Goal: Task Accomplishment & Management: Use online tool/utility

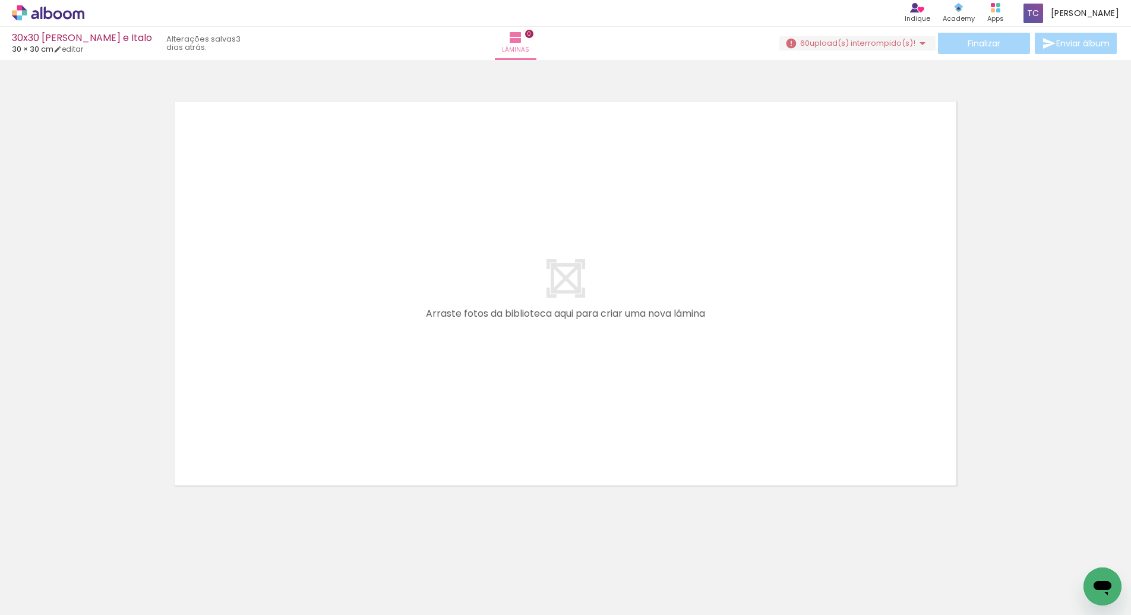
click at [324, 577] on div at bounding box center [318, 574] width 39 height 59
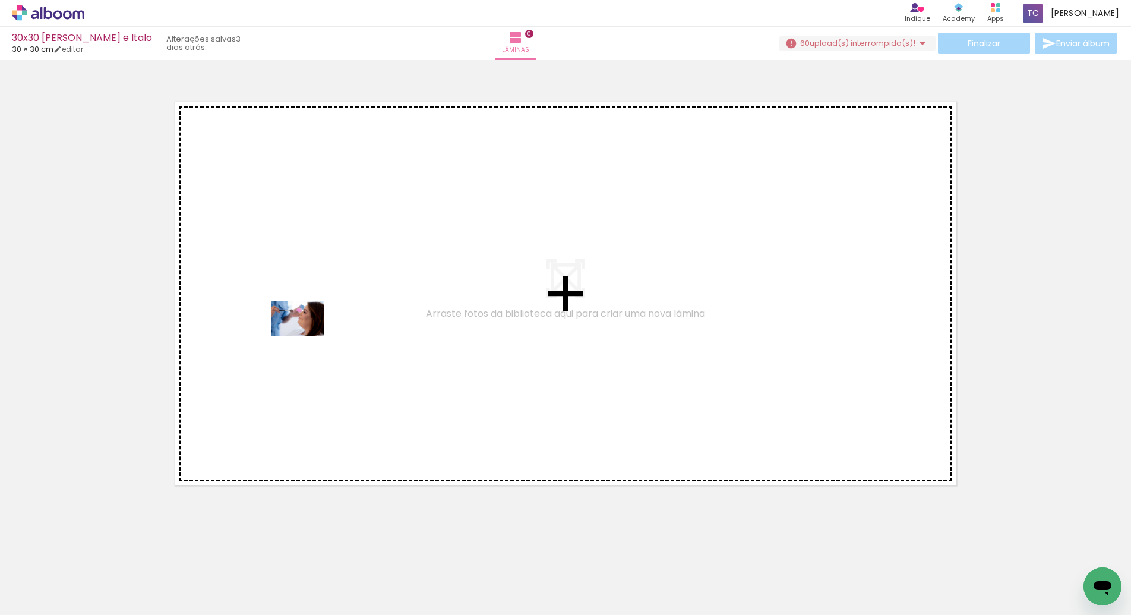
drag, startPoint x: 127, startPoint y: 580, endPoint x: 305, endPoint y: 337, distance: 300.9
click at [305, 337] on quentale-workspace at bounding box center [565, 307] width 1131 height 615
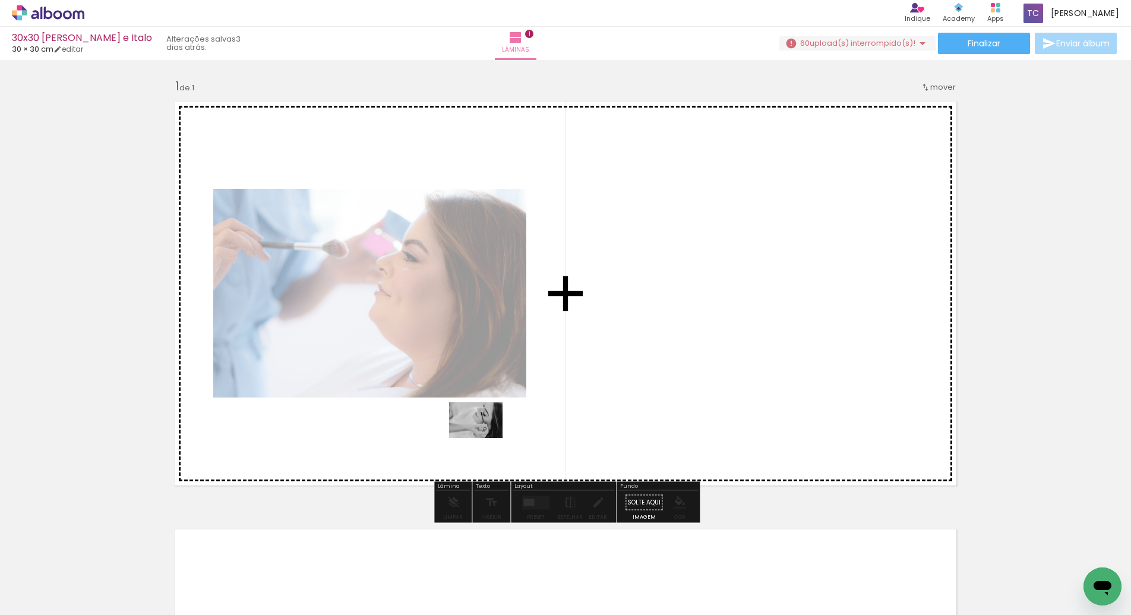
drag, startPoint x: 203, startPoint y: 580, endPoint x: 485, endPoint y: 438, distance: 315.3
click at [485, 438] on quentale-workspace at bounding box center [565, 307] width 1131 height 615
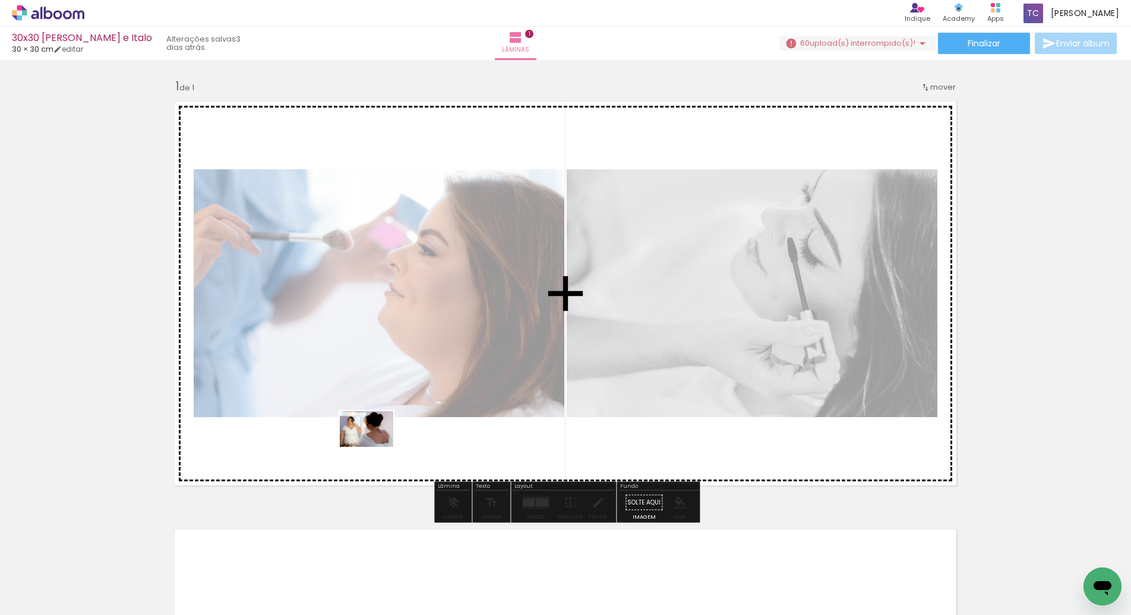
drag, startPoint x: 258, startPoint y: 586, endPoint x: 397, endPoint y: 420, distance: 215.9
click at [398, 420] on quentale-workspace at bounding box center [565, 307] width 1131 height 615
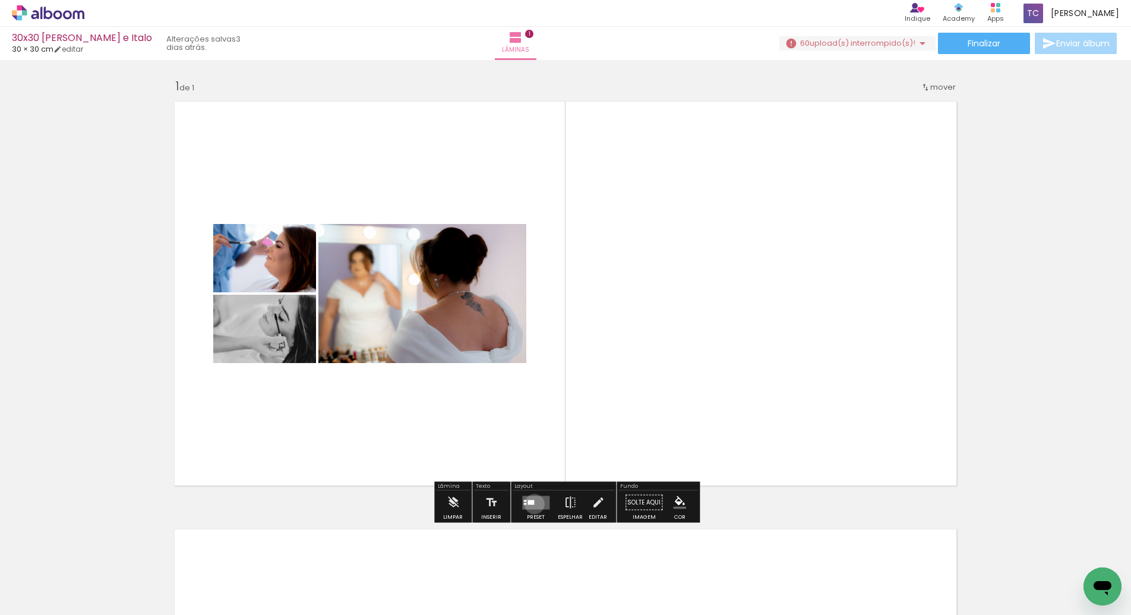
click at [532, 504] on quentale-layouter at bounding box center [535, 502] width 27 height 14
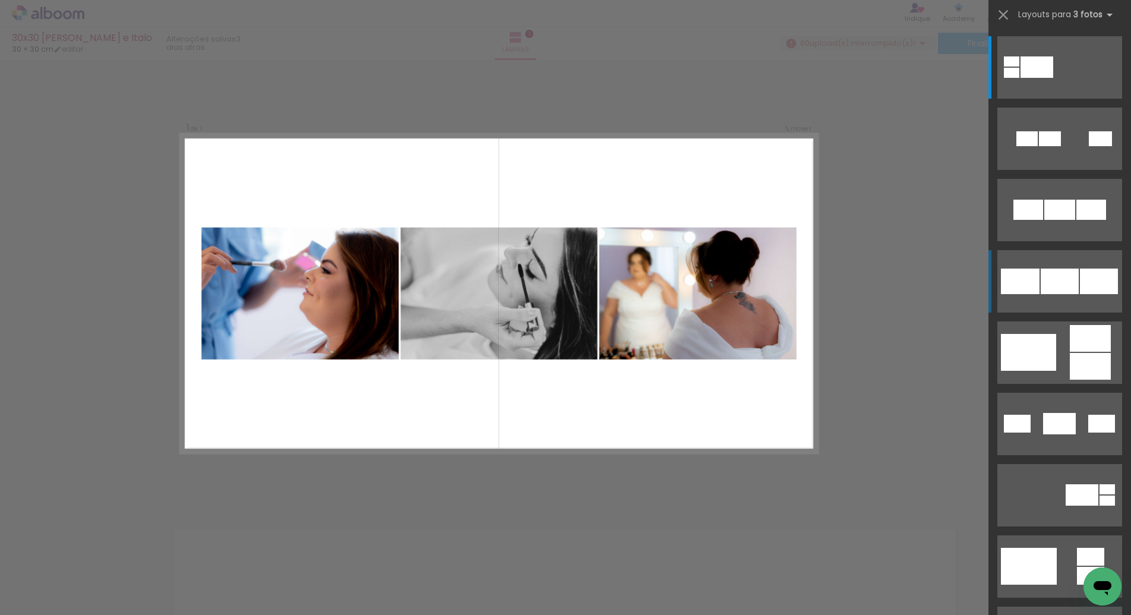
click at [1076, 281] on div at bounding box center [1060, 281] width 38 height 26
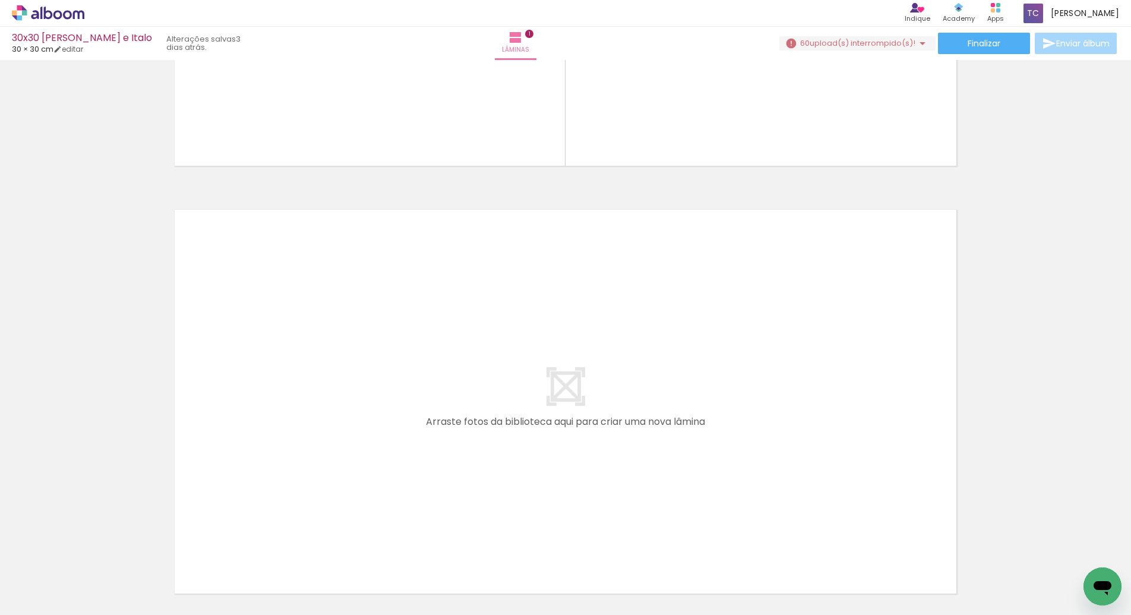
scroll to position [325, 0]
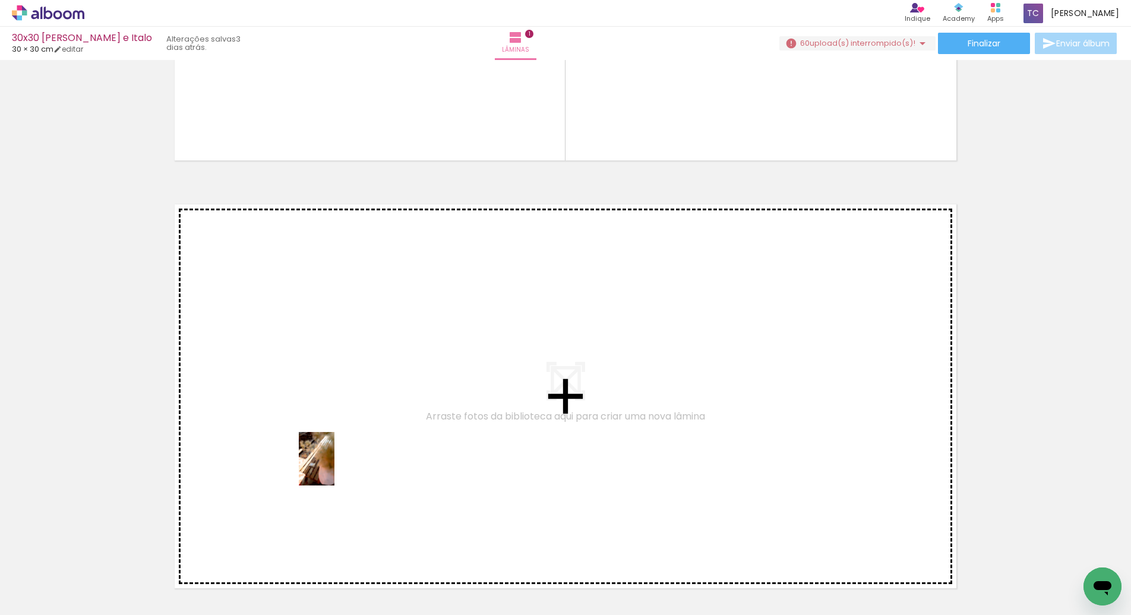
drag, startPoint x: 333, startPoint y: 586, endPoint x: 334, endPoint y: 467, distance: 118.8
click at [334, 467] on quentale-workspace at bounding box center [565, 307] width 1131 height 615
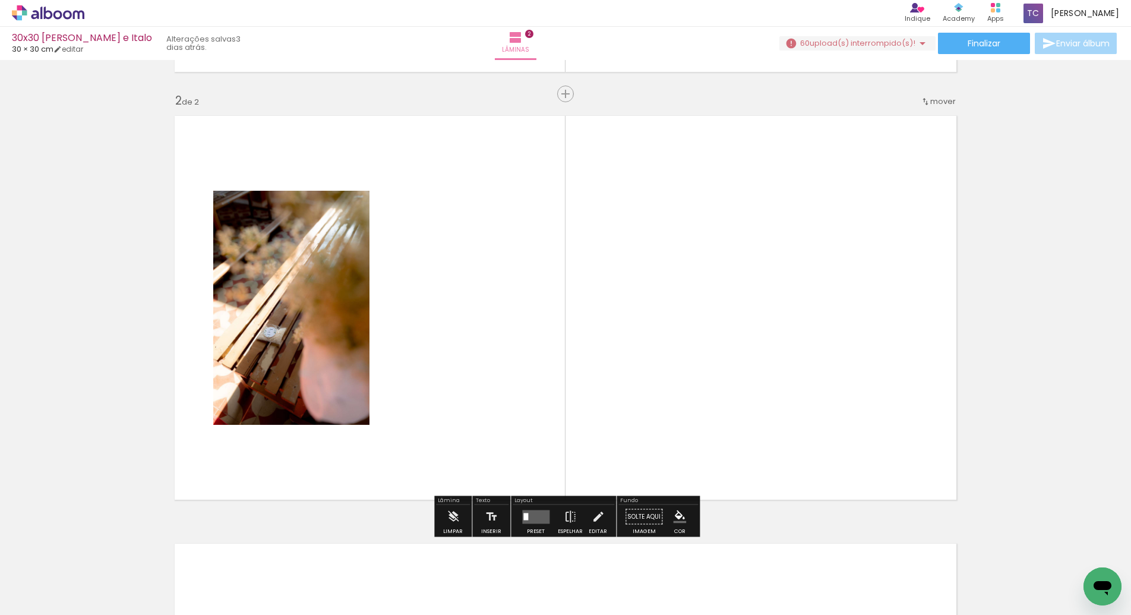
scroll to position [421, 0]
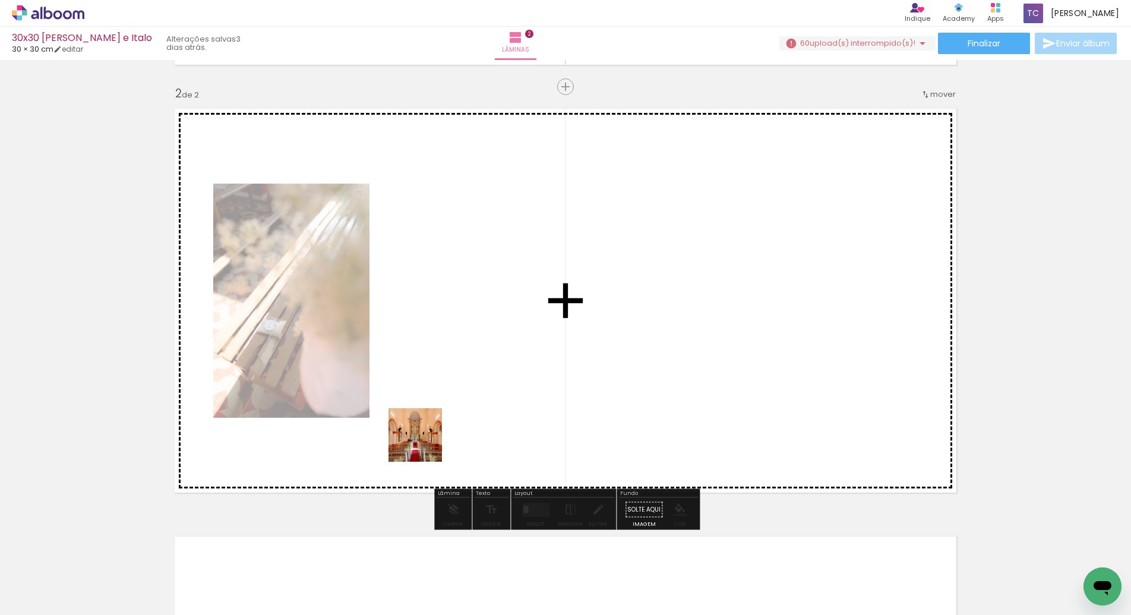
drag, startPoint x: 391, startPoint y: 575, endPoint x: 429, endPoint y: 430, distance: 149.8
click at [430, 429] on quentale-workspace at bounding box center [565, 307] width 1131 height 615
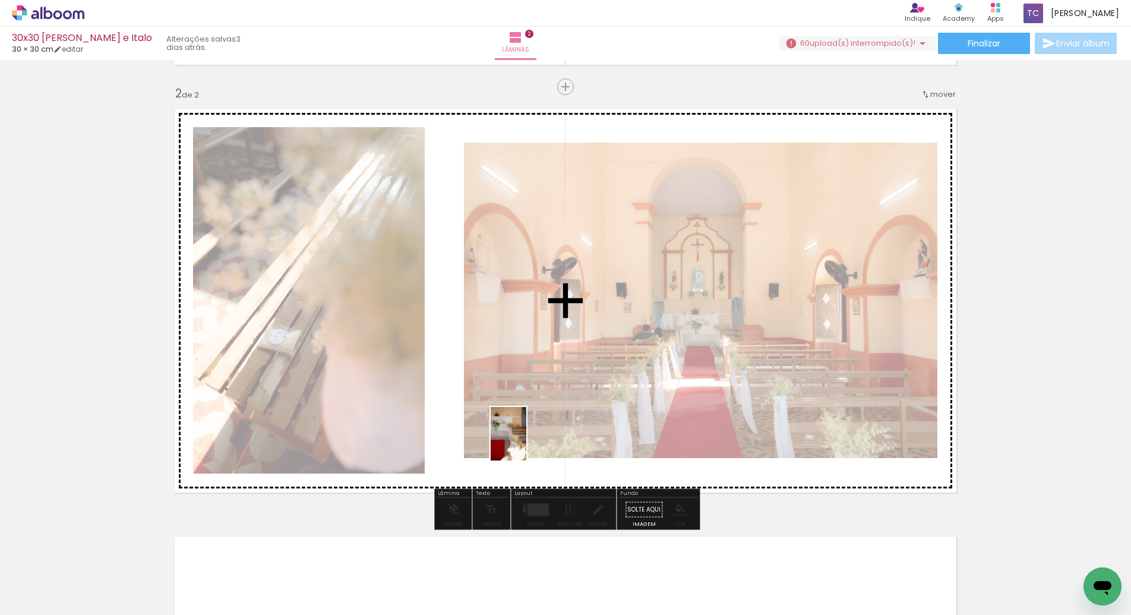
drag, startPoint x: 459, startPoint y: 582, endPoint x: 526, endPoint y: 442, distance: 155.4
click at [526, 442] on quentale-workspace at bounding box center [565, 307] width 1131 height 615
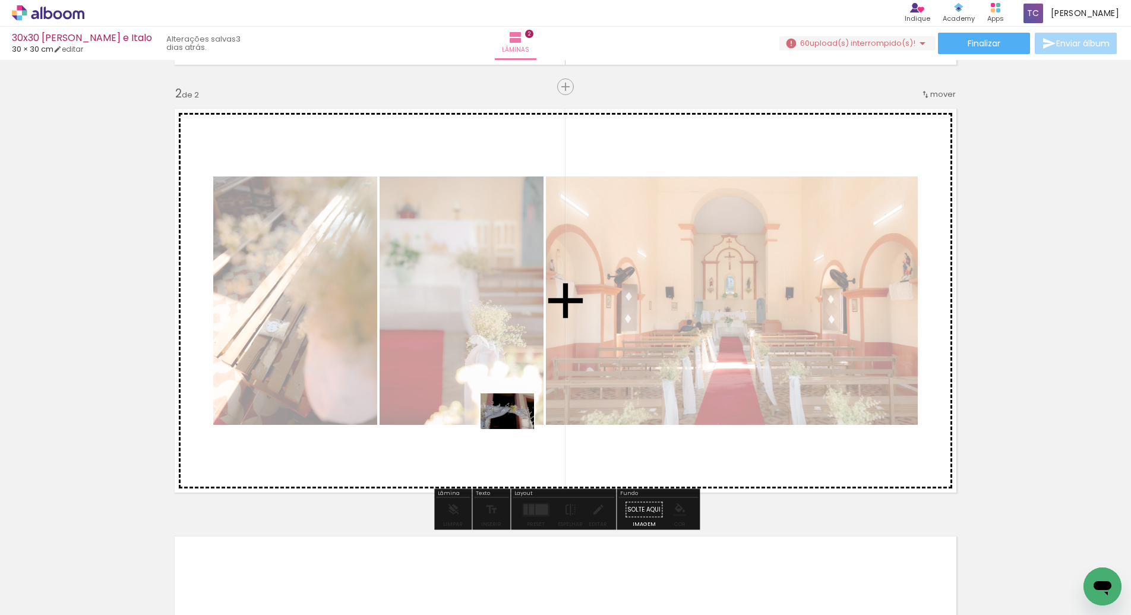
drag, startPoint x: 517, startPoint y: 564, endPoint x: 515, endPoint y: 429, distance: 135.4
click at [515, 429] on quentale-workspace at bounding box center [565, 307] width 1131 height 615
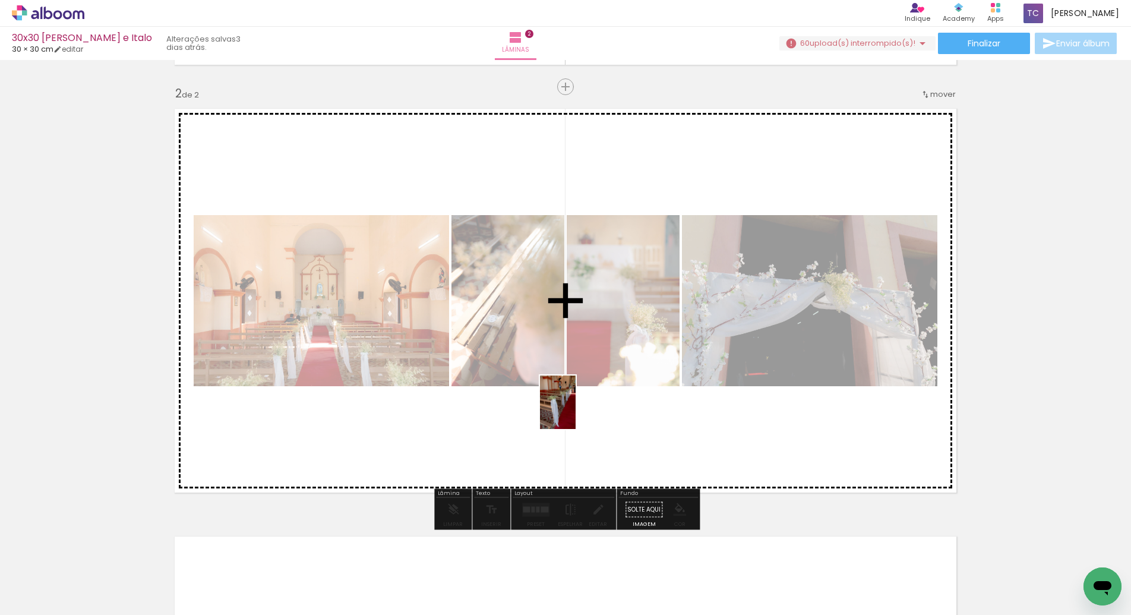
drag, startPoint x: 592, startPoint y: 577, endPoint x: 574, endPoint y: 409, distance: 169.0
click at [575, 409] on quentale-workspace at bounding box center [565, 307] width 1131 height 615
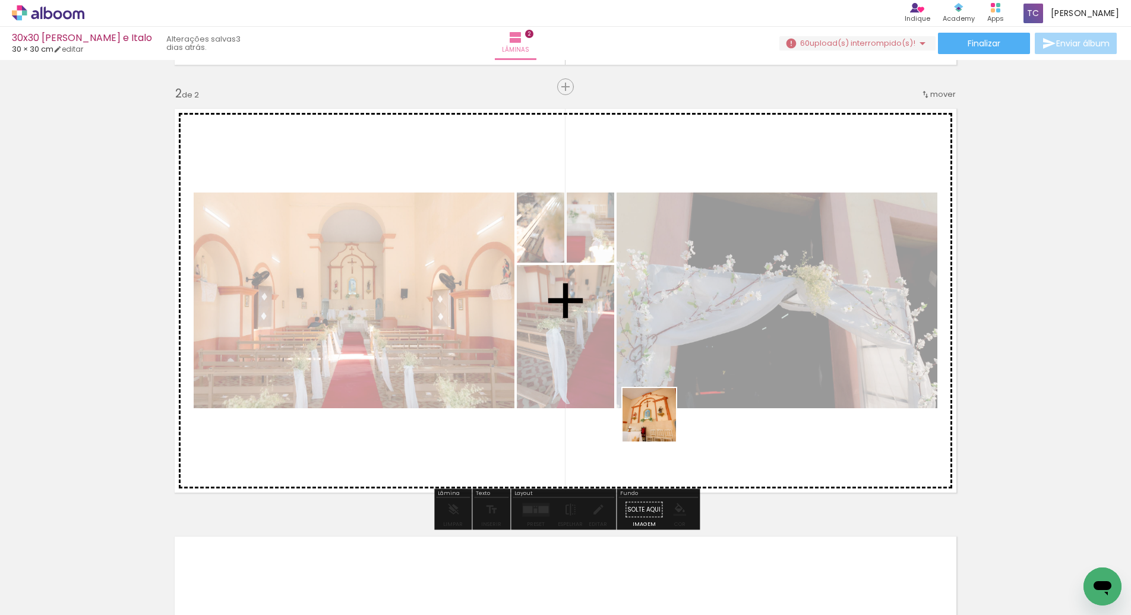
drag, startPoint x: 658, startPoint y: 570, endPoint x: 653, endPoint y: 377, distance: 193.7
click at [654, 377] on quentale-workspace at bounding box center [565, 307] width 1131 height 615
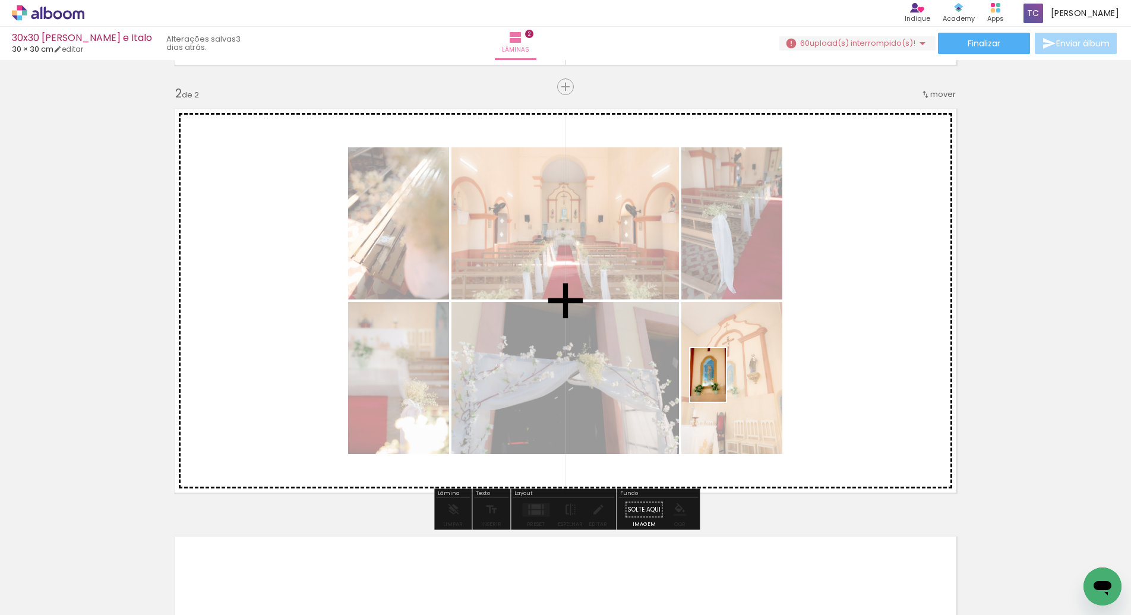
drag, startPoint x: 726, startPoint y: 570, endPoint x: 726, endPoint y: 384, distance: 186.5
click at [726, 384] on quentale-workspace at bounding box center [565, 307] width 1131 height 615
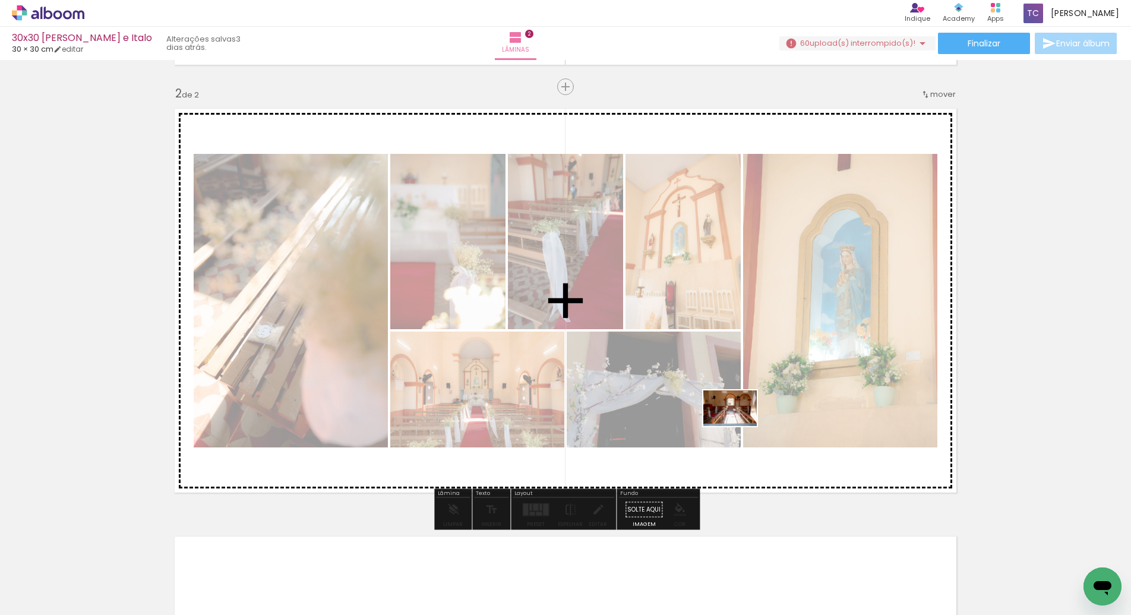
drag, startPoint x: 781, startPoint y: 573, endPoint x: 738, endPoint y: 426, distance: 153.4
click at [738, 426] on quentale-workspace at bounding box center [565, 307] width 1131 height 615
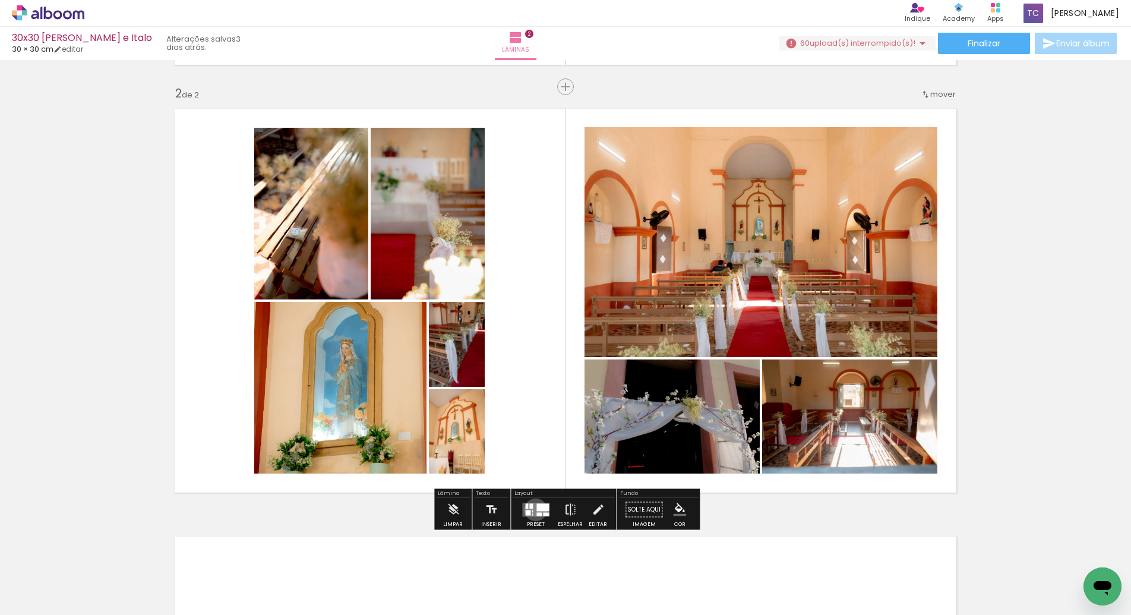
click at [533, 509] on quentale-layouter at bounding box center [535, 509] width 27 height 14
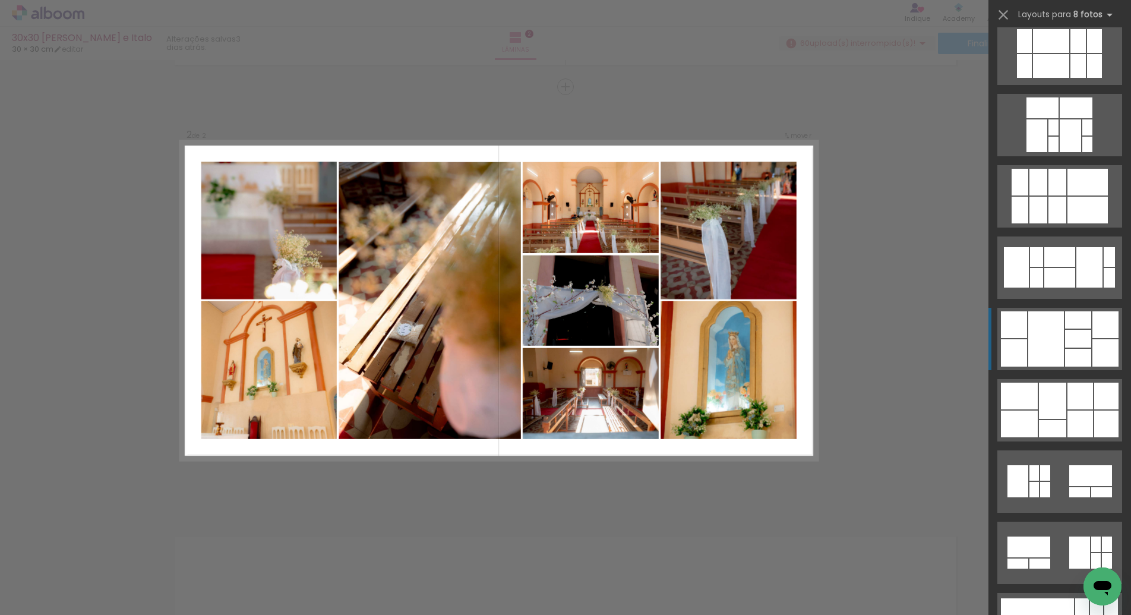
scroll to position [1301, 0]
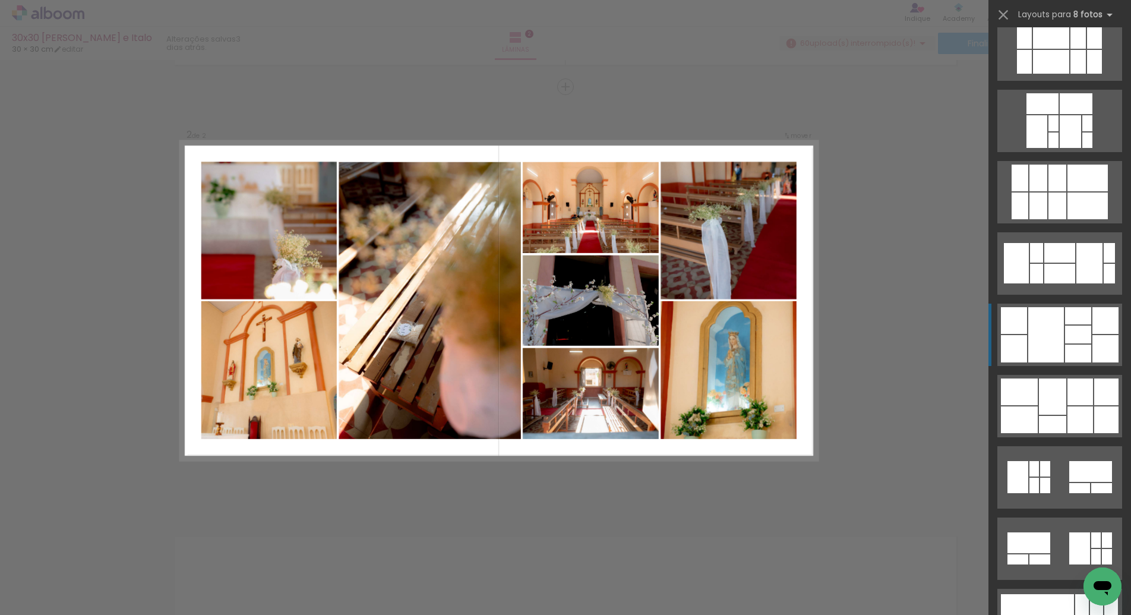
click at [1039, 342] on div at bounding box center [1046, 334] width 36 height 55
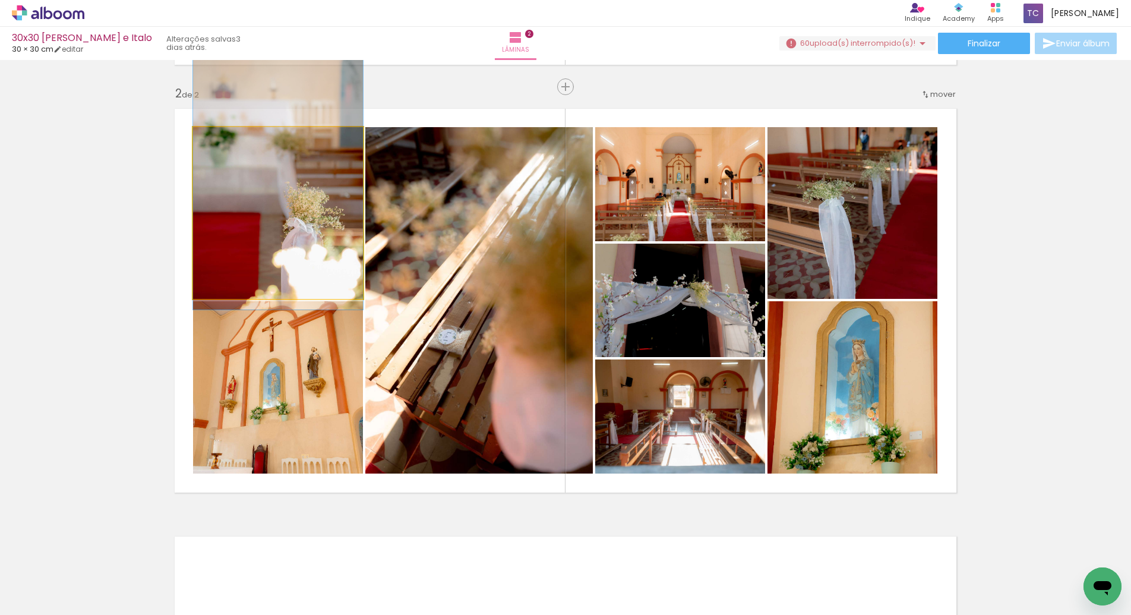
drag, startPoint x: 280, startPoint y: 270, endPoint x: 279, endPoint y: 239, distance: 30.3
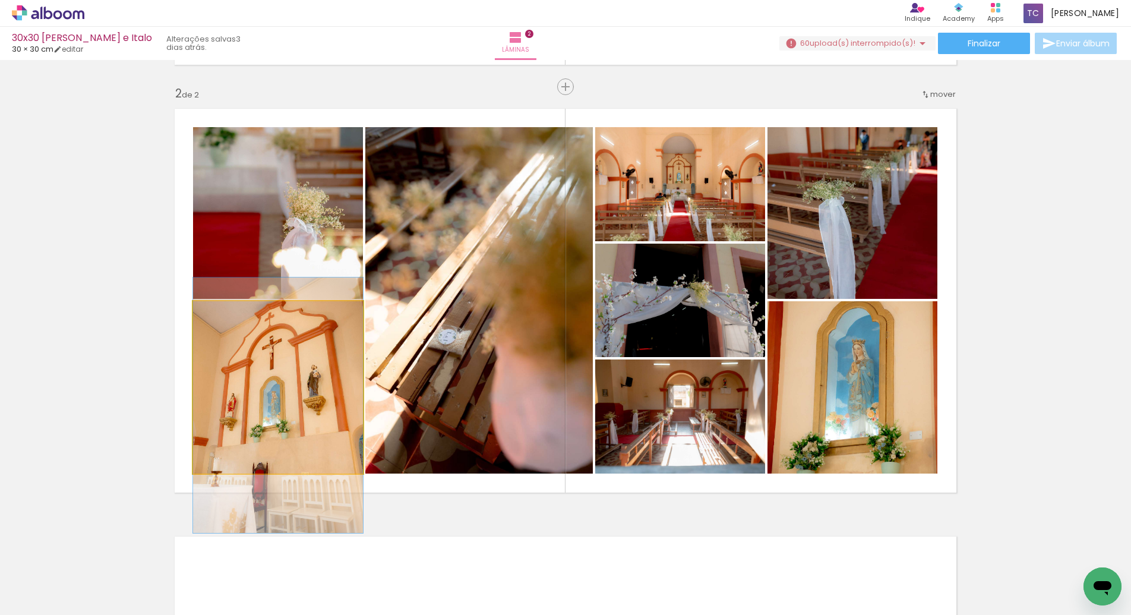
drag, startPoint x: 310, startPoint y: 430, endPoint x: 311, endPoint y: 448, distance: 17.9
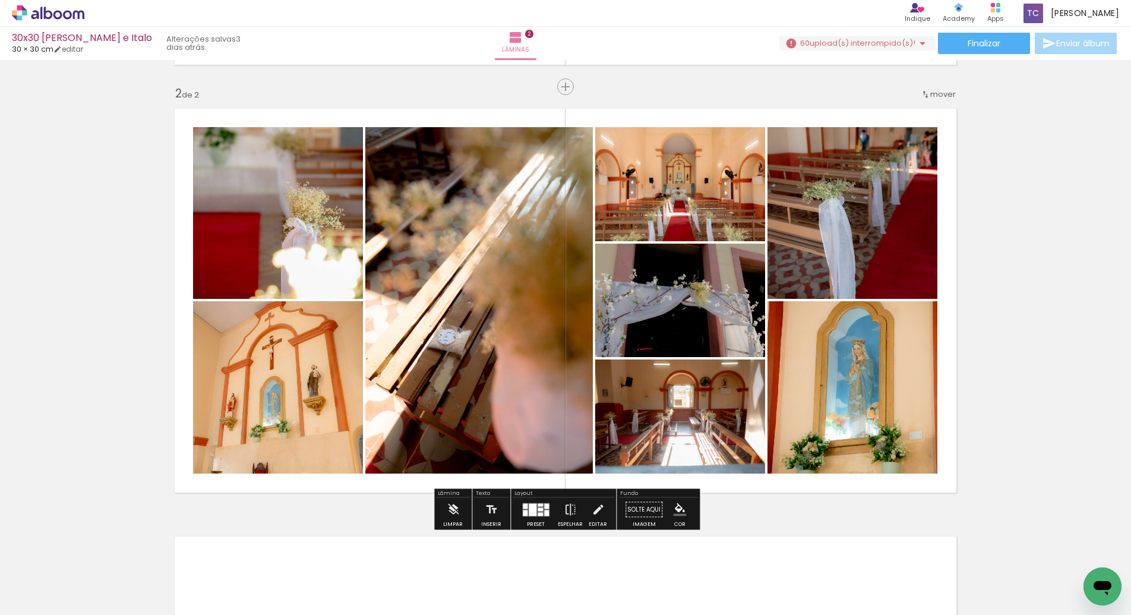
click at [979, 412] on div "Inserir lâmina 1 de 2 Inserir lâmina 2 de 2" at bounding box center [565, 286] width 1131 height 1284
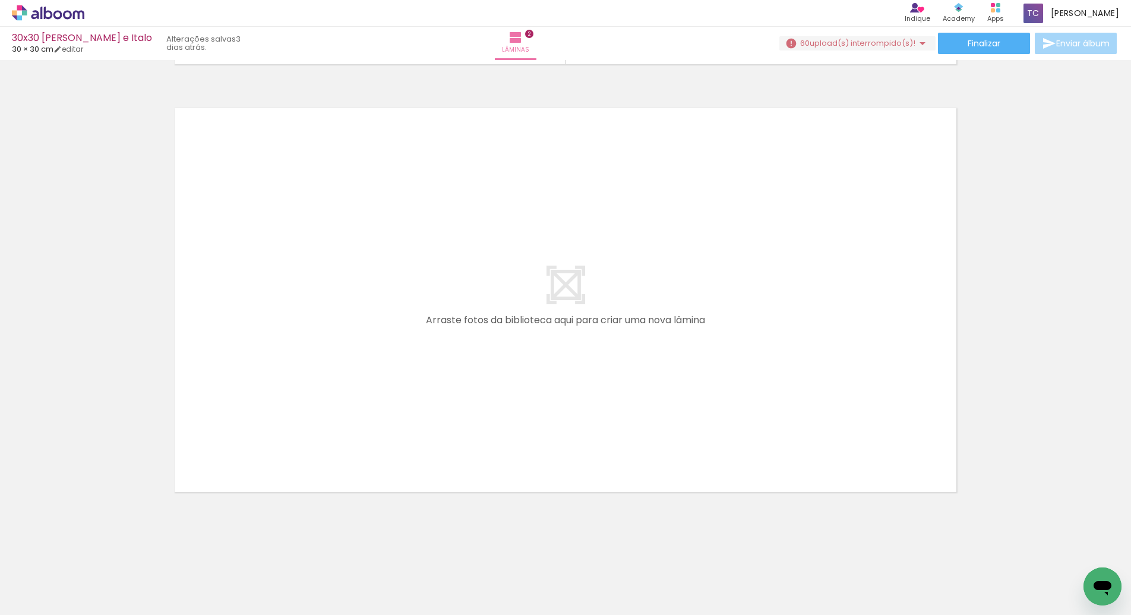
scroll to position [0, 364]
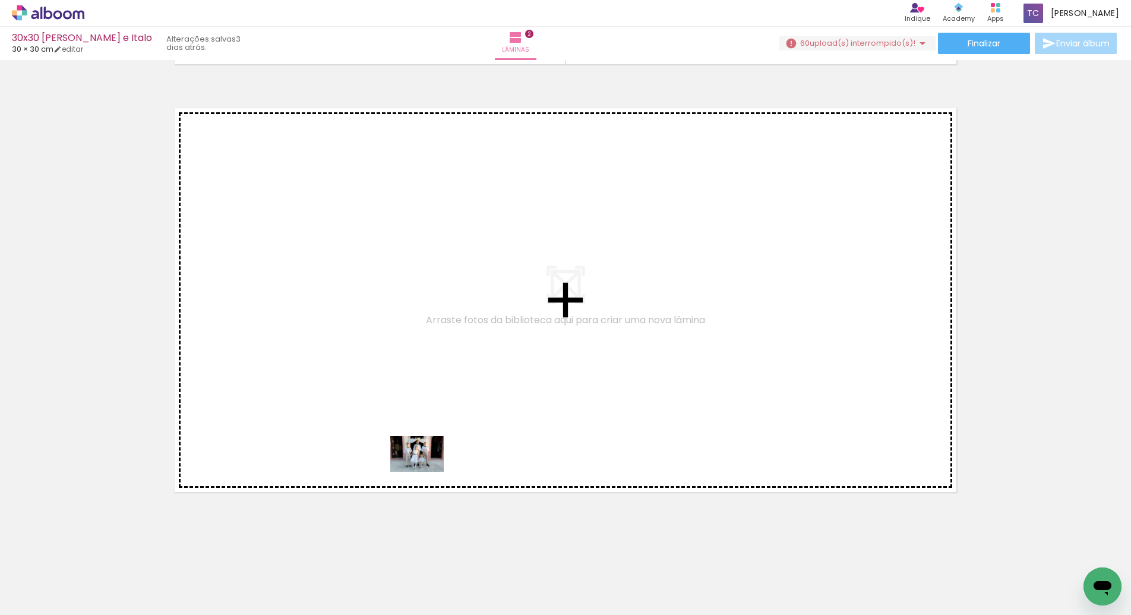
drag, startPoint x: 484, startPoint y: 581, endPoint x: 426, endPoint y: 470, distance: 124.9
click at [426, 470] on quentale-workspace at bounding box center [565, 307] width 1131 height 615
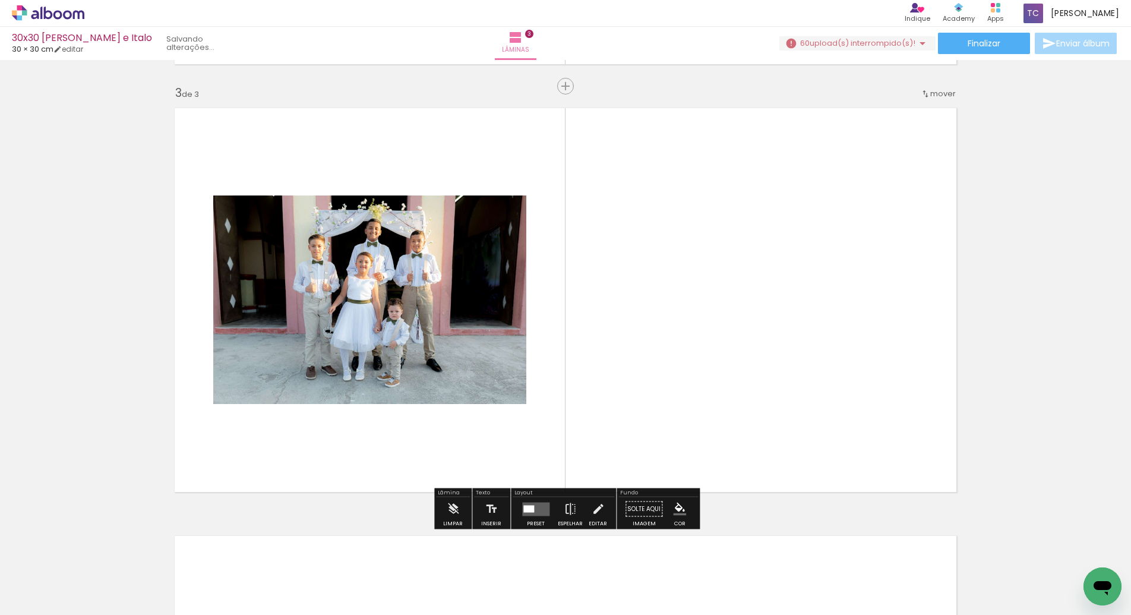
scroll to position [848, 0]
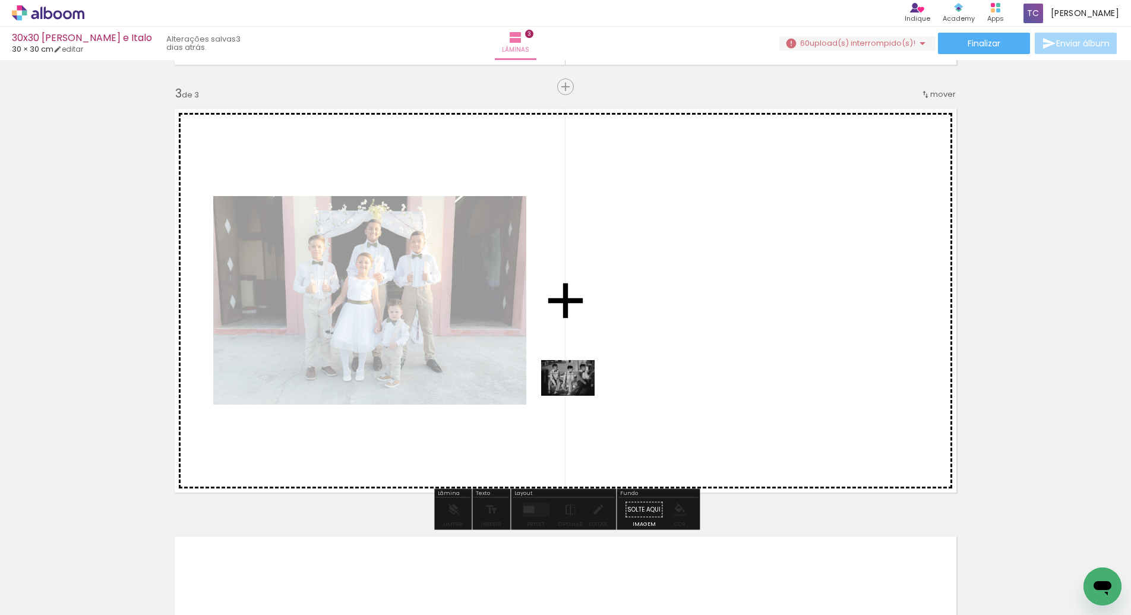
drag, startPoint x: 552, startPoint y: 579, endPoint x: 577, endPoint y: 396, distance: 185.1
click at [577, 396] on quentale-workspace at bounding box center [565, 307] width 1131 height 615
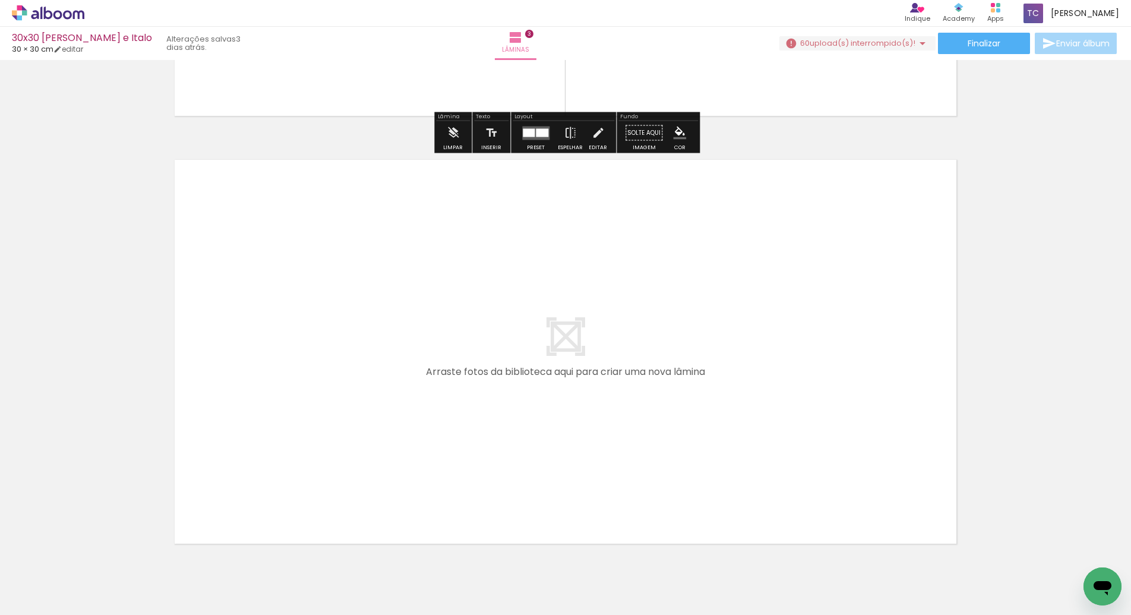
scroll to position [1233, 0]
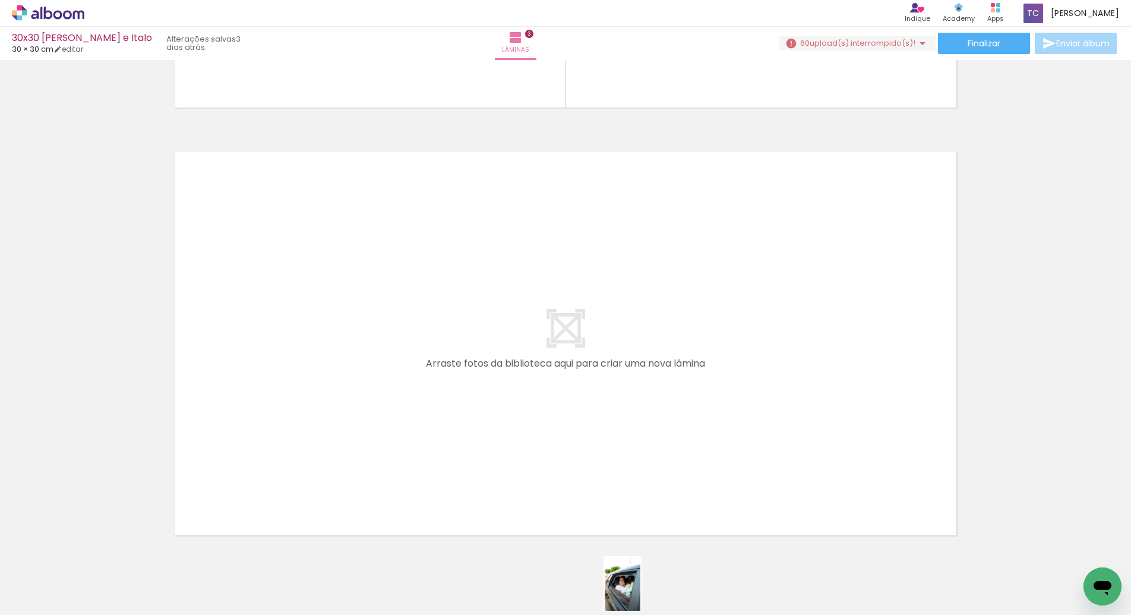
drag, startPoint x: 622, startPoint y: 584, endPoint x: 640, endPoint y: 593, distance: 19.7
click at [639, 593] on div at bounding box center [619, 574] width 39 height 59
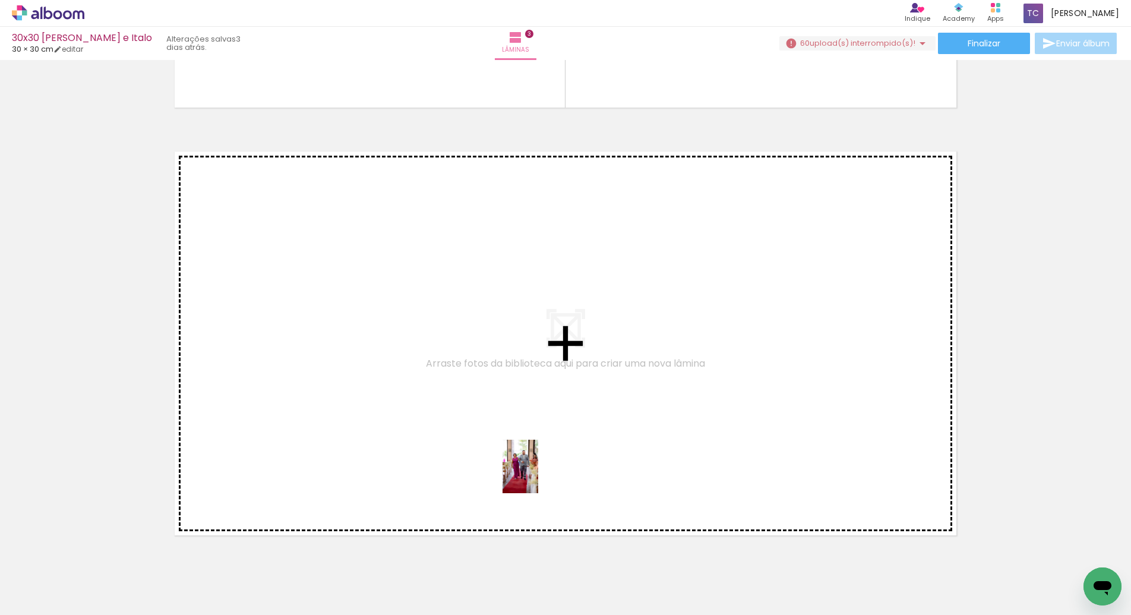
drag, startPoint x: 761, startPoint y: 583, endPoint x: 538, endPoint y: 475, distance: 248.9
click at [538, 475] on quentale-workspace at bounding box center [565, 307] width 1131 height 615
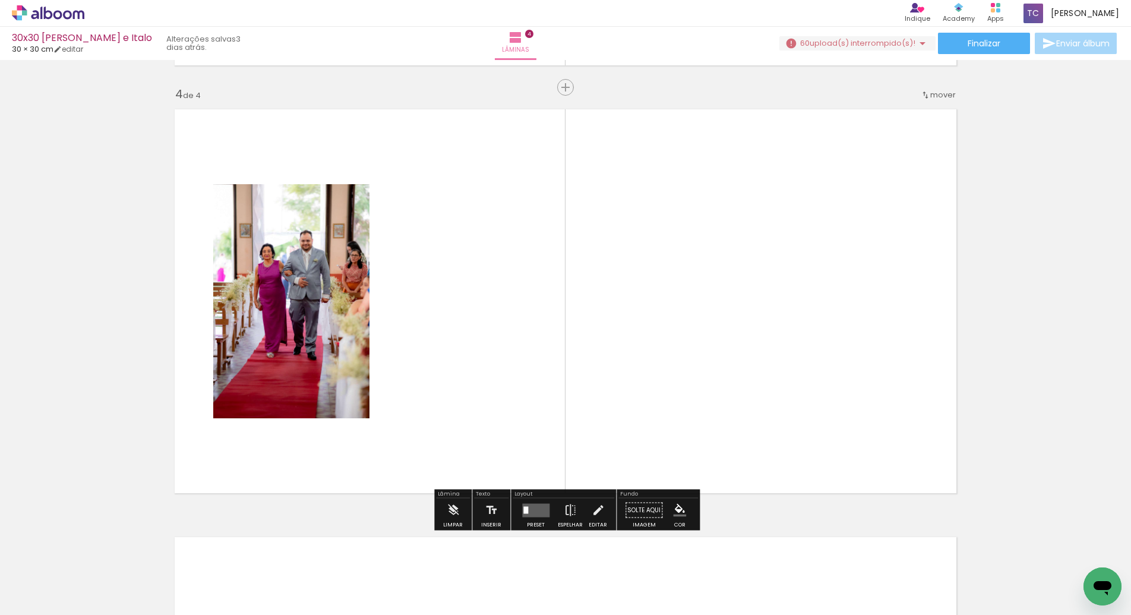
scroll to position [1276, 0]
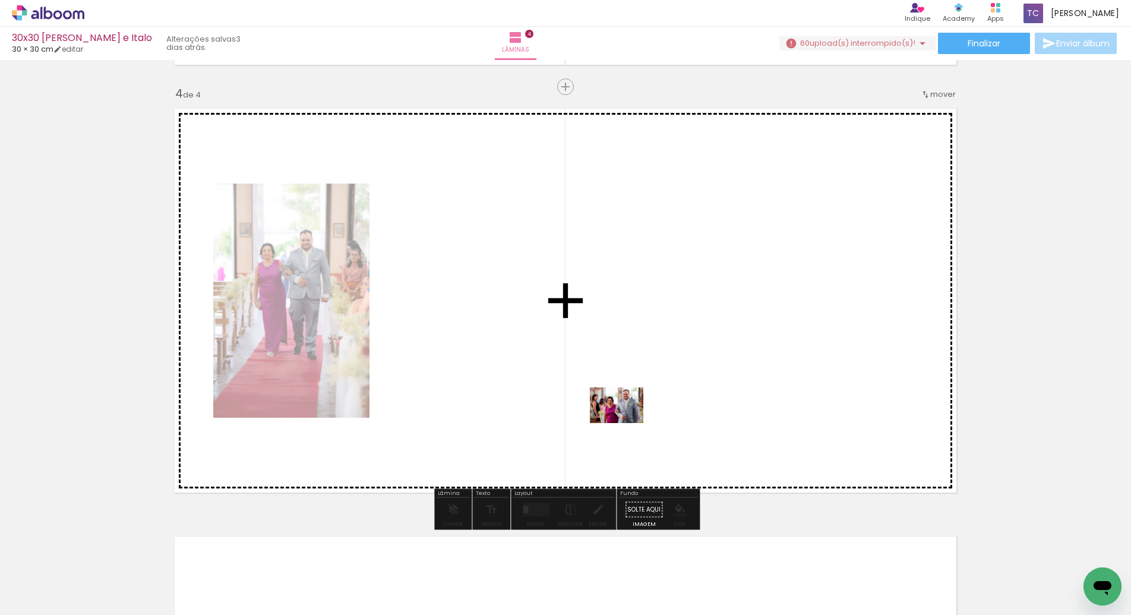
drag, startPoint x: 809, startPoint y: 576, endPoint x: 587, endPoint y: 396, distance: 285.8
click at [587, 396] on quentale-workspace at bounding box center [565, 307] width 1131 height 615
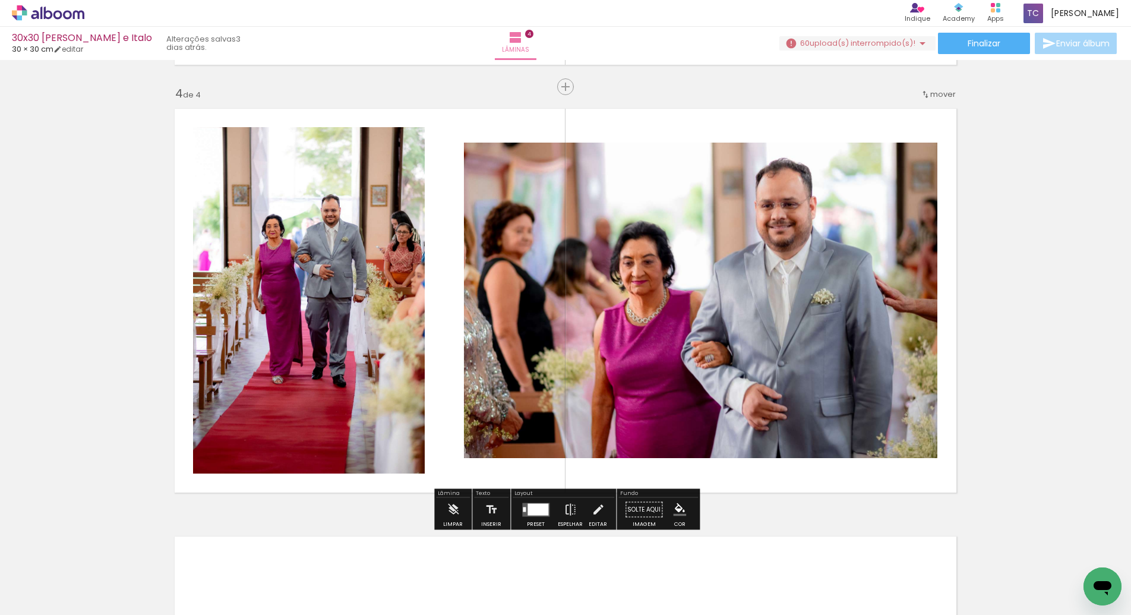
click at [538, 508] on div at bounding box center [537, 509] width 21 height 12
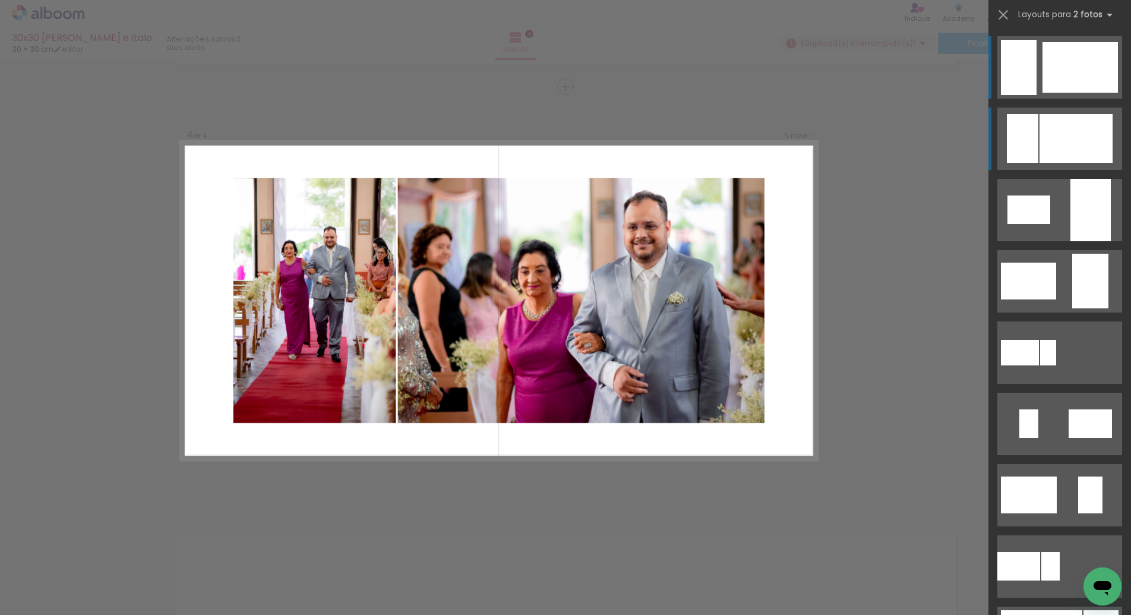
click at [1061, 133] on div at bounding box center [1075, 138] width 73 height 49
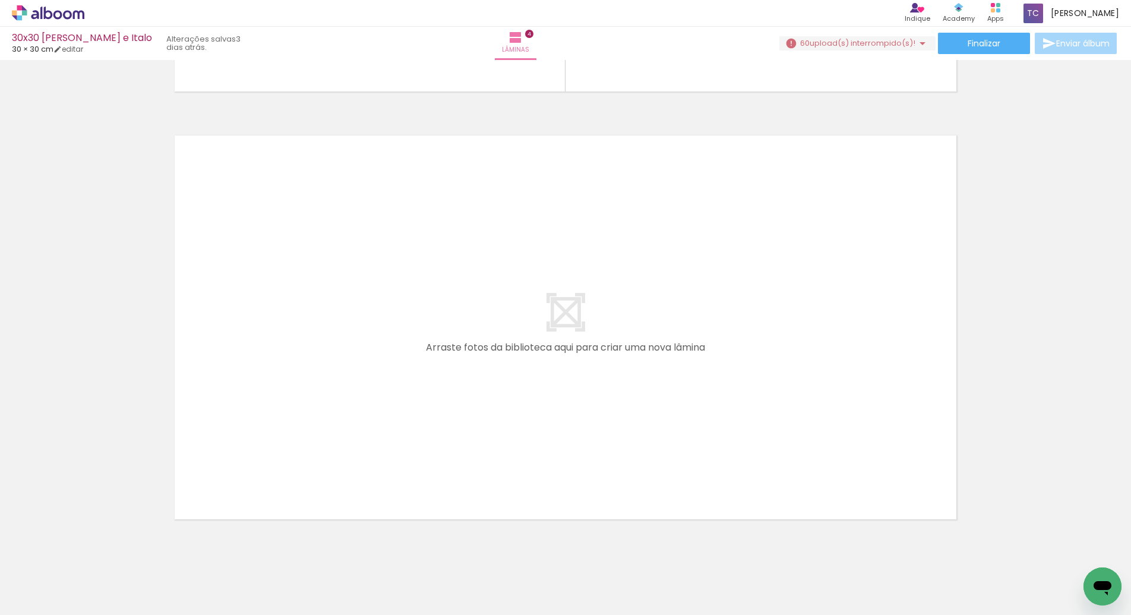
scroll to position [0, 681]
click at [582, 466] on quentale-workspace at bounding box center [565, 307] width 1131 height 615
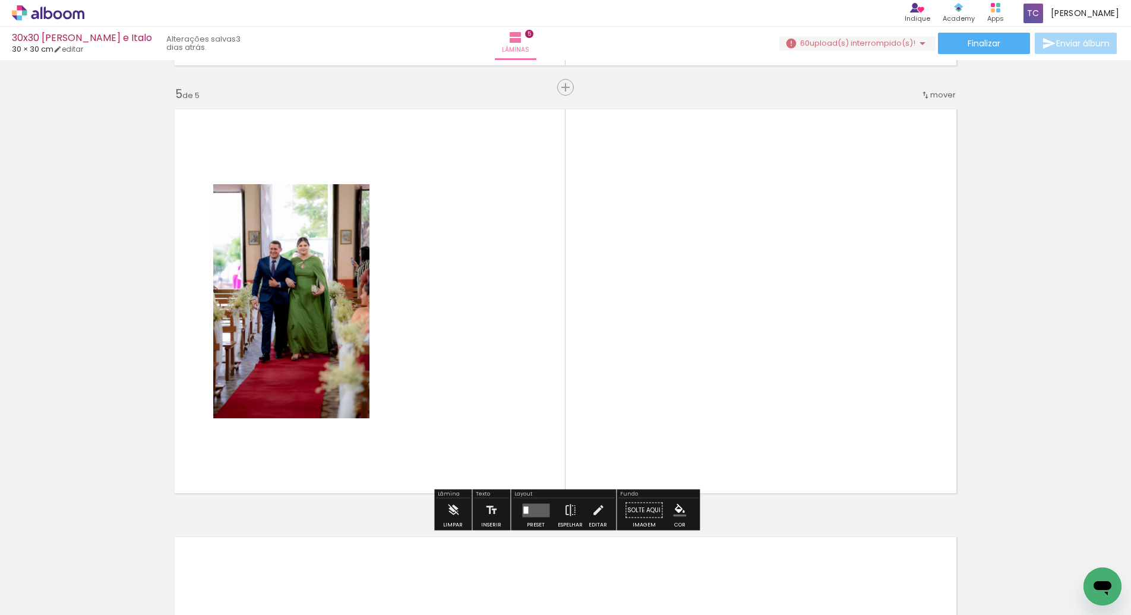
scroll to position [1703, 0]
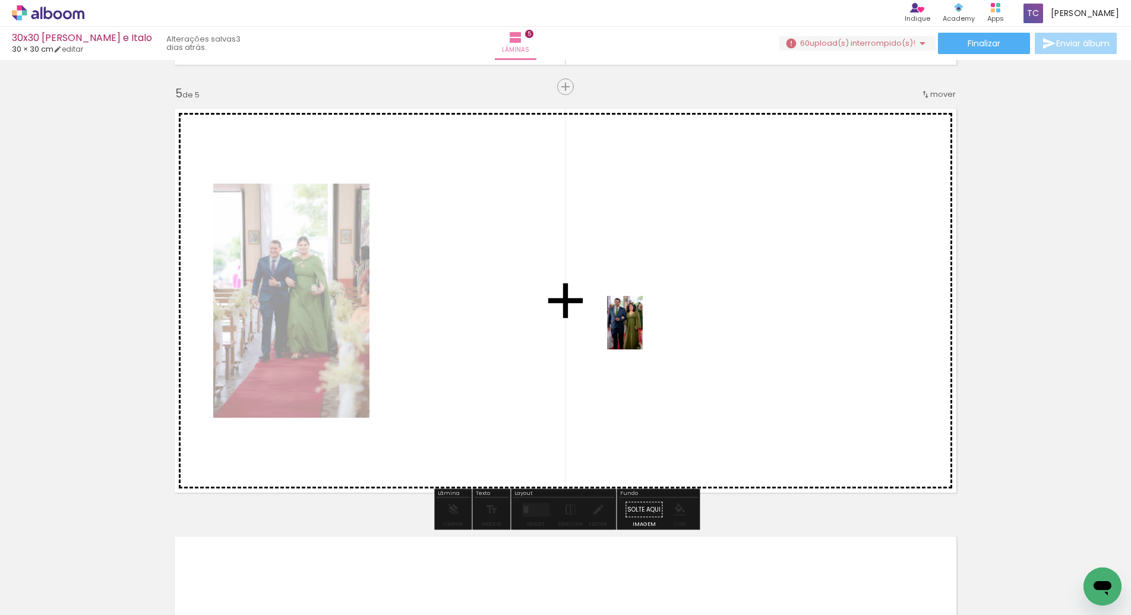
drag, startPoint x: 643, startPoint y: 596, endPoint x: 643, endPoint y: 325, distance: 270.3
click at [643, 325] on quentale-workspace at bounding box center [565, 307] width 1131 height 615
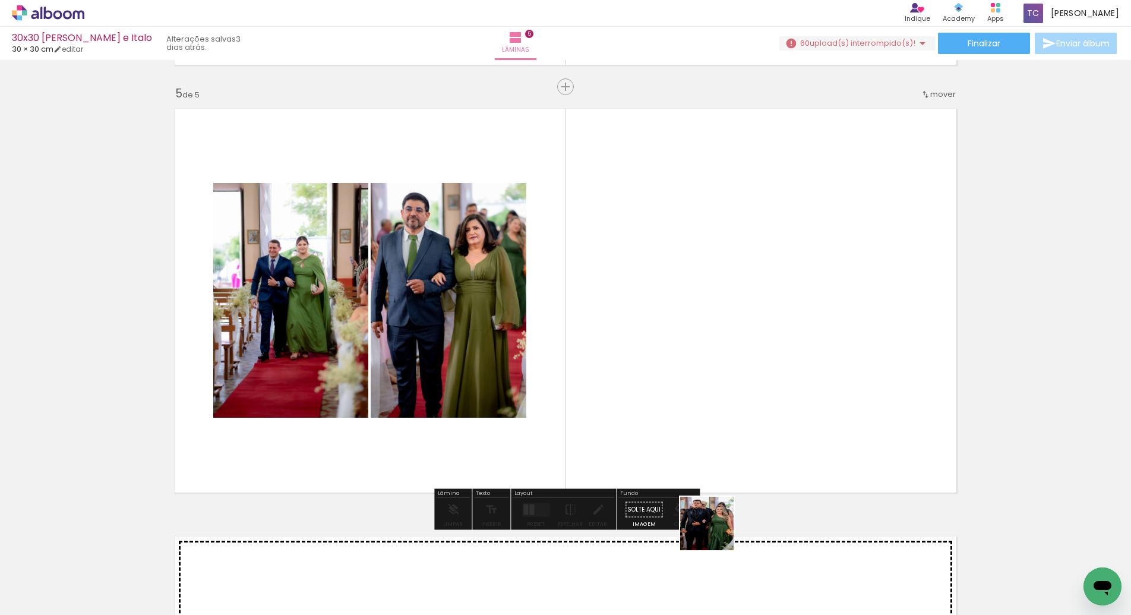
drag, startPoint x: 716, startPoint y: 567, endPoint x: 714, endPoint y: 322, distance: 245.3
click at [715, 321] on quentale-workspace at bounding box center [565, 307] width 1131 height 615
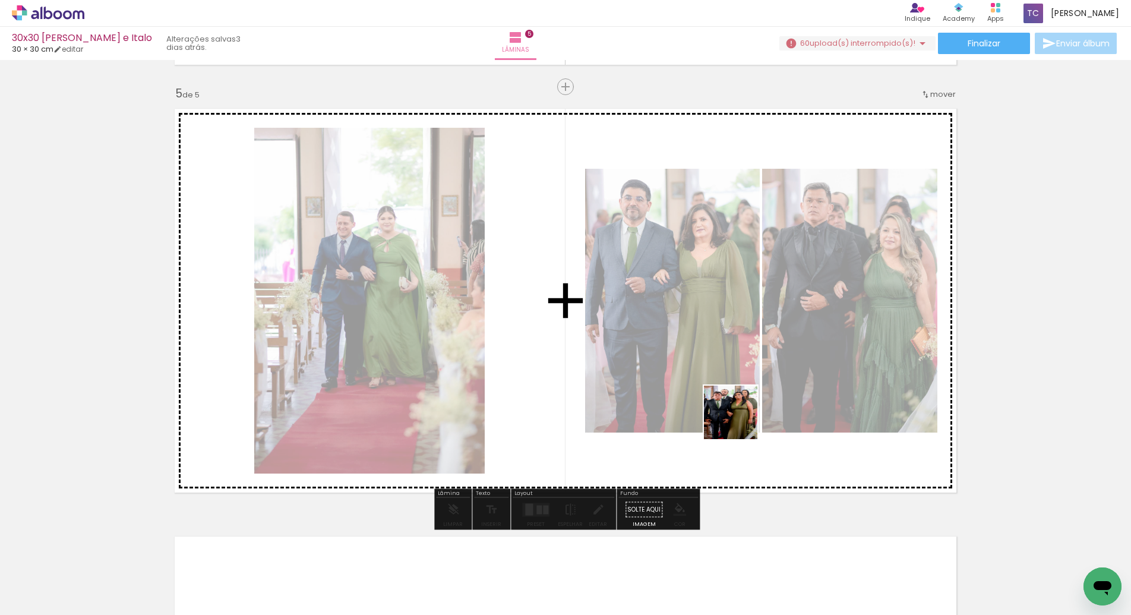
drag, startPoint x: 772, startPoint y: 595, endPoint x: 738, endPoint y: 385, distance: 212.4
click at [738, 385] on quentale-workspace at bounding box center [565, 307] width 1131 height 615
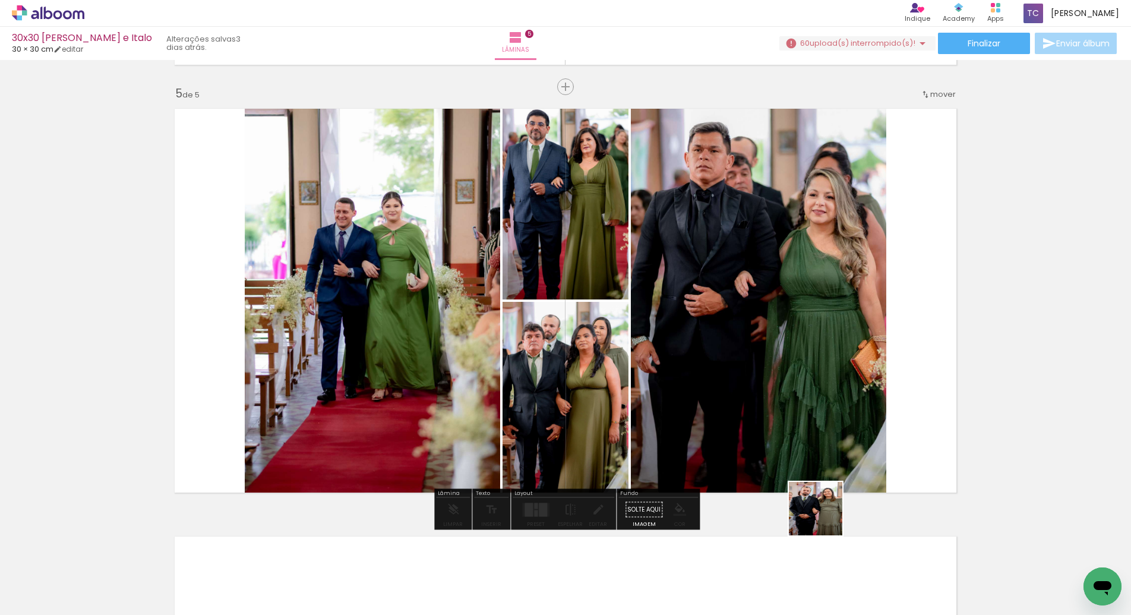
drag, startPoint x: 842, startPoint y: 577, endPoint x: 776, endPoint y: 381, distance: 206.2
click at [776, 381] on quentale-workspace at bounding box center [565, 307] width 1131 height 615
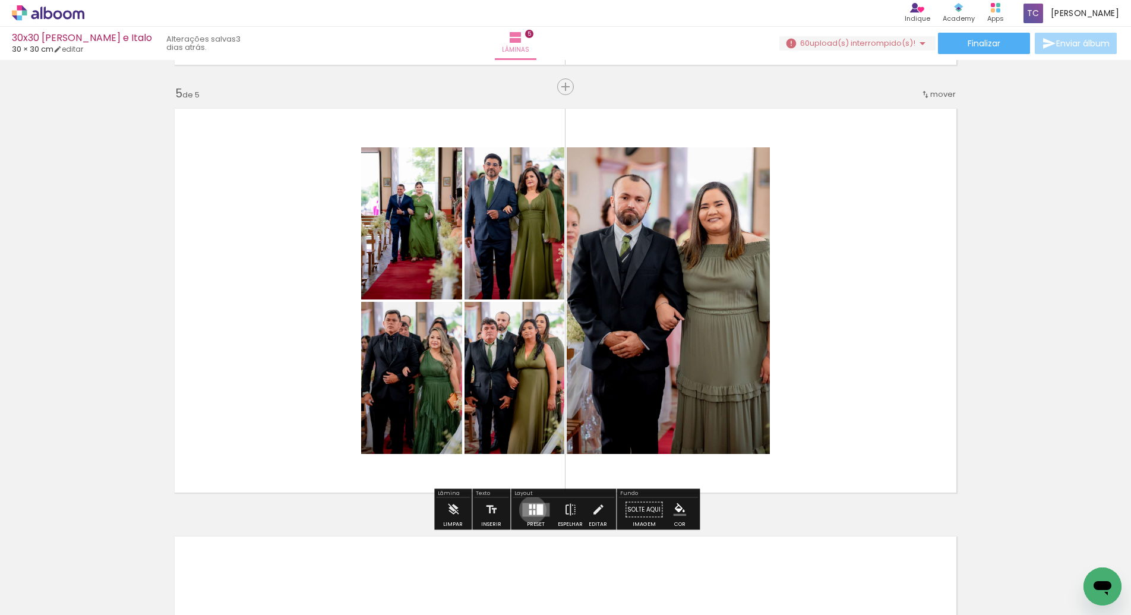
click at [530, 509] on quentale-layouter at bounding box center [535, 509] width 27 height 14
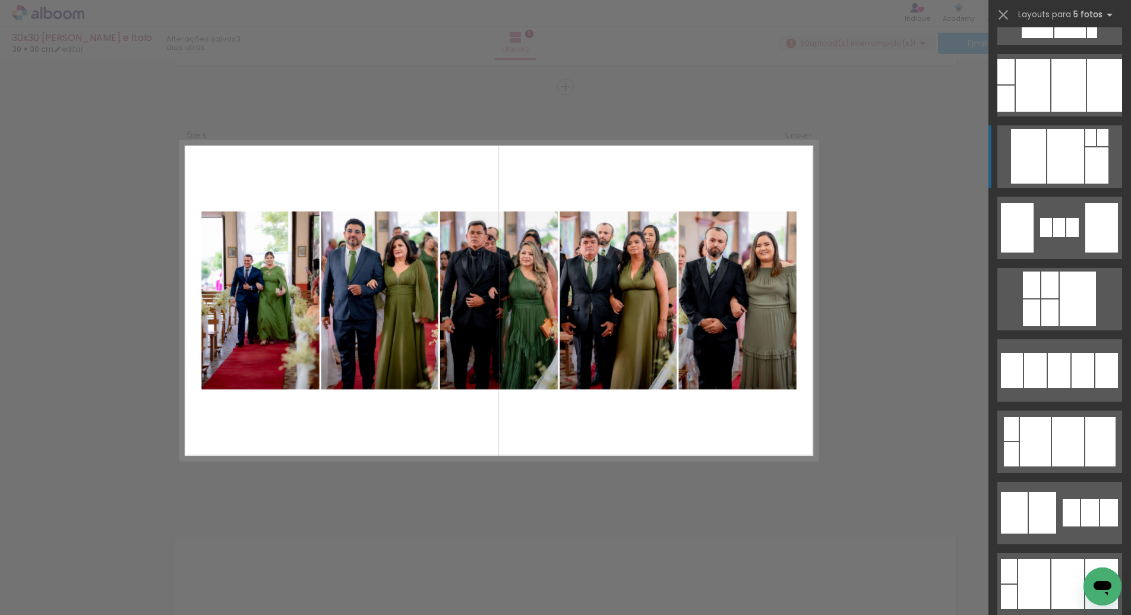
scroll to position [1485, 0]
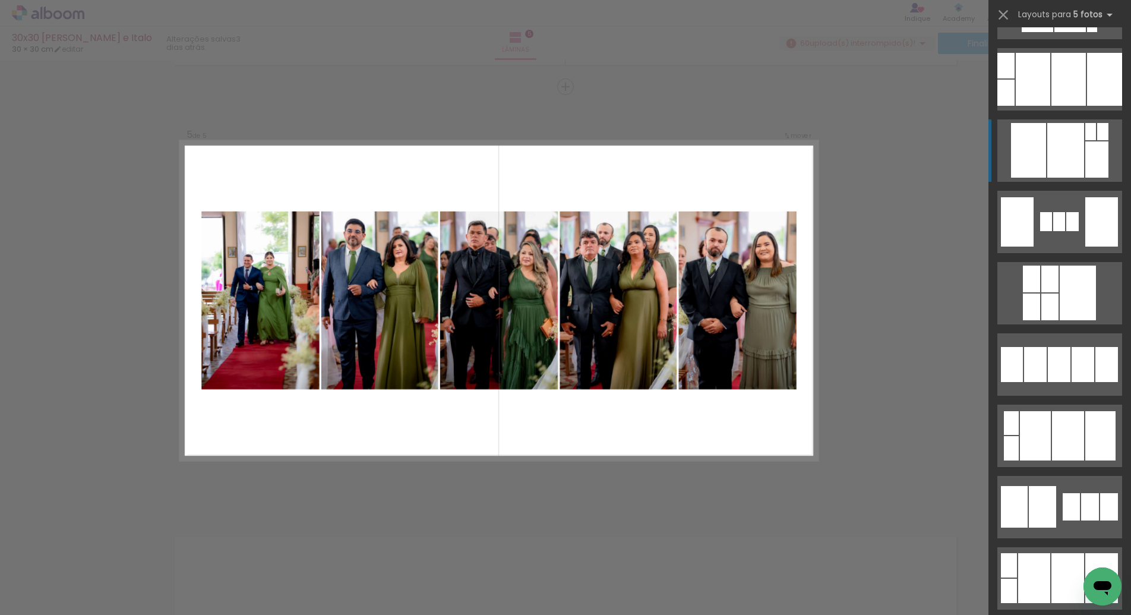
click at [1064, 381] on div at bounding box center [1059, 364] width 23 height 35
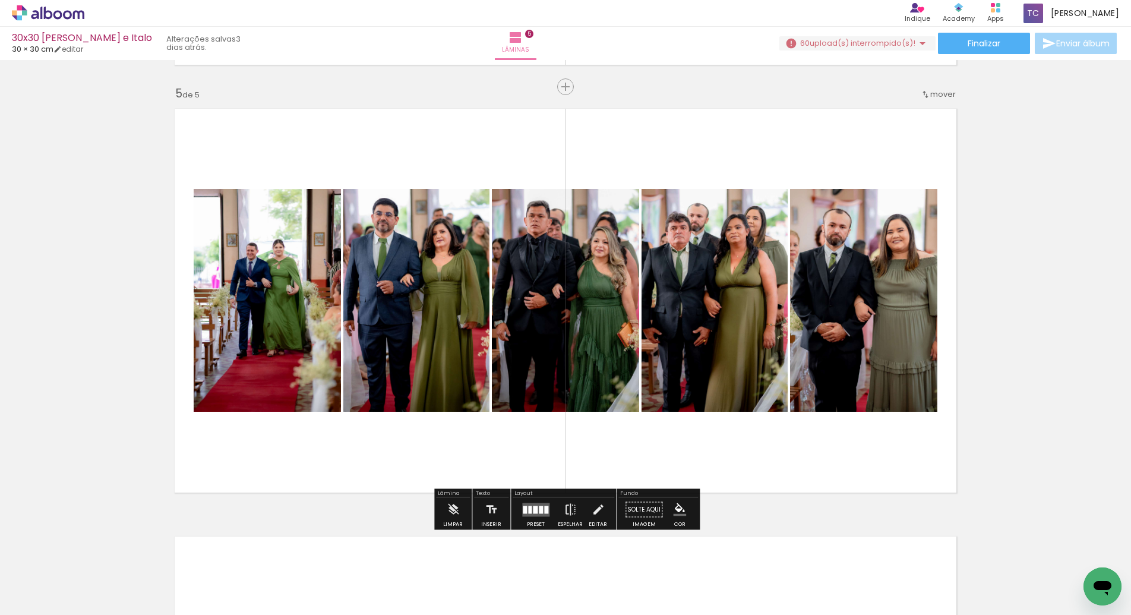
click at [276, 302] on quentale-photo at bounding box center [267, 300] width 147 height 223
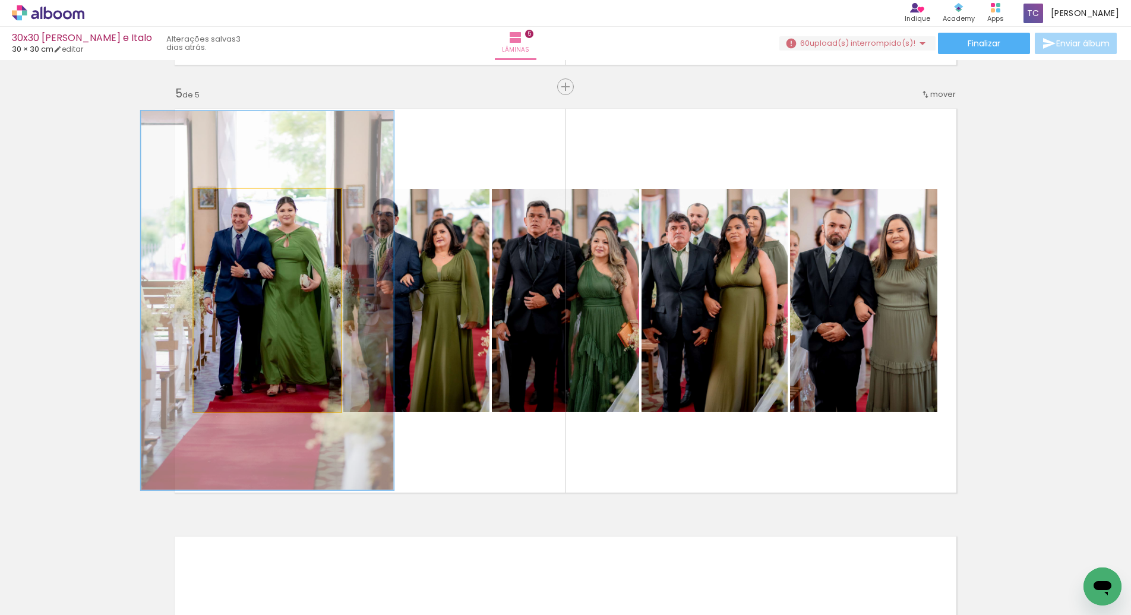
drag, startPoint x: 225, startPoint y: 206, endPoint x: 254, endPoint y: 206, distance: 28.5
click at [254, 206] on div at bounding box center [250, 201] width 19 height 19
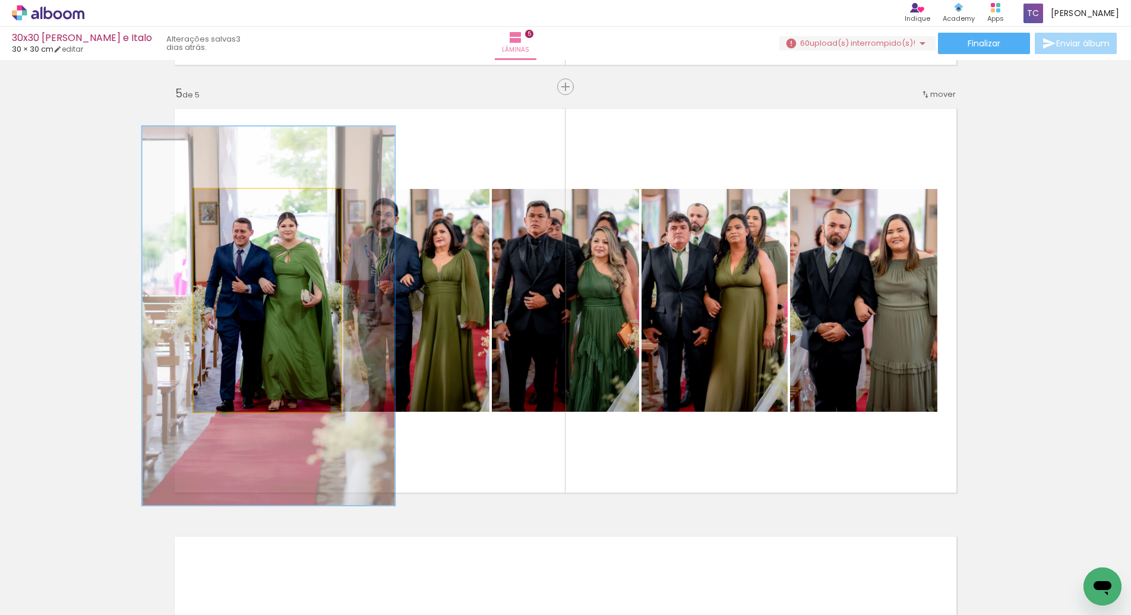
drag, startPoint x: 268, startPoint y: 279, endPoint x: 269, endPoint y: 294, distance: 14.9
click at [269, 294] on div at bounding box center [269, 316] width 252 height 379
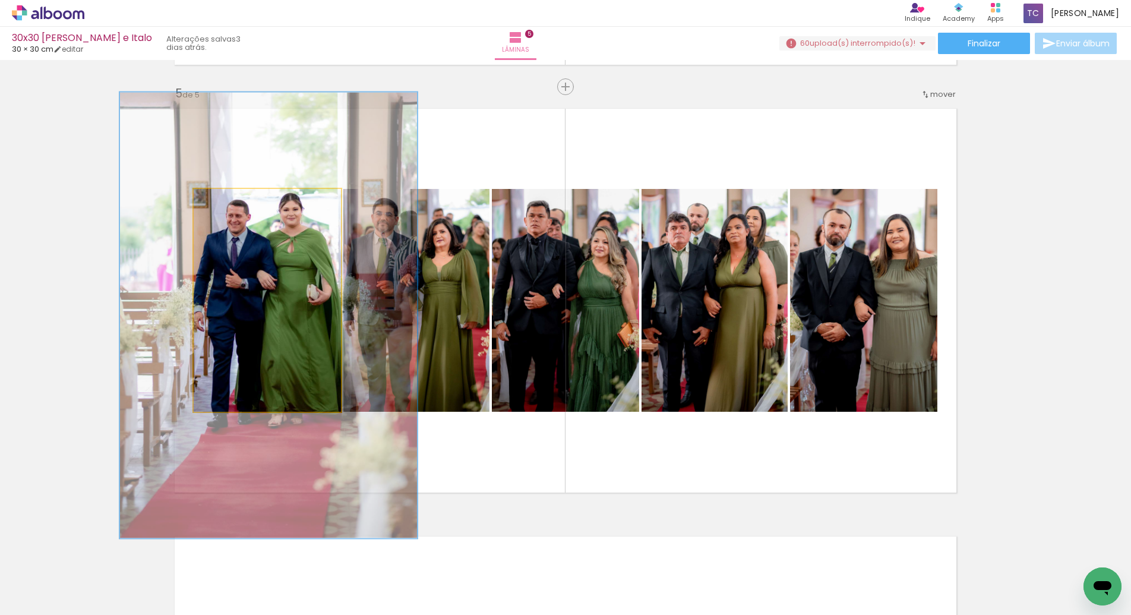
drag, startPoint x: 251, startPoint y: 201, endPoint x: 274, endPoint y: 201, distance: 23.2
type paper-slider "200"
click at [274, 201] on div at bounding box center [267, 201] width 19 height 19
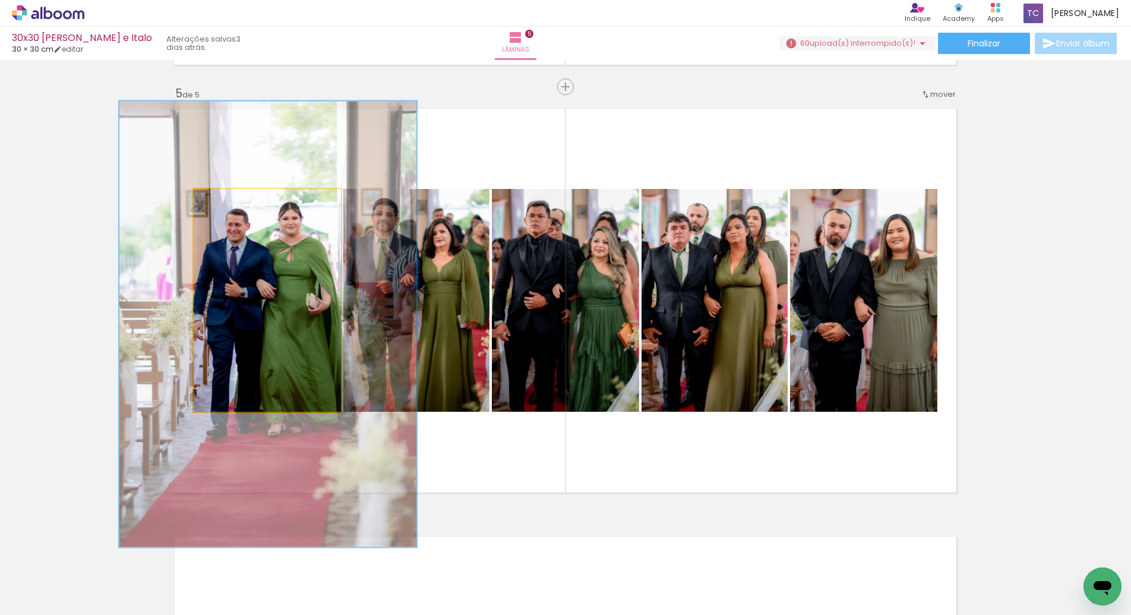
drag, startPoint x: 274, startPoint y: 233, endPoint x: 274, endPoint y: 241, distance: 8.3
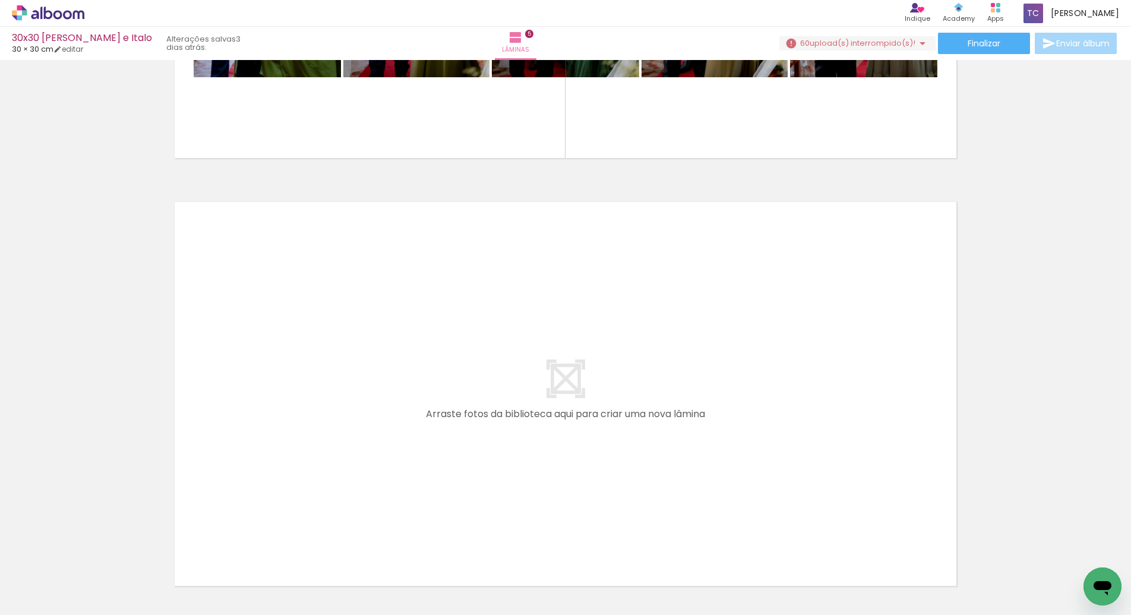
scroll to position [2047, 0]
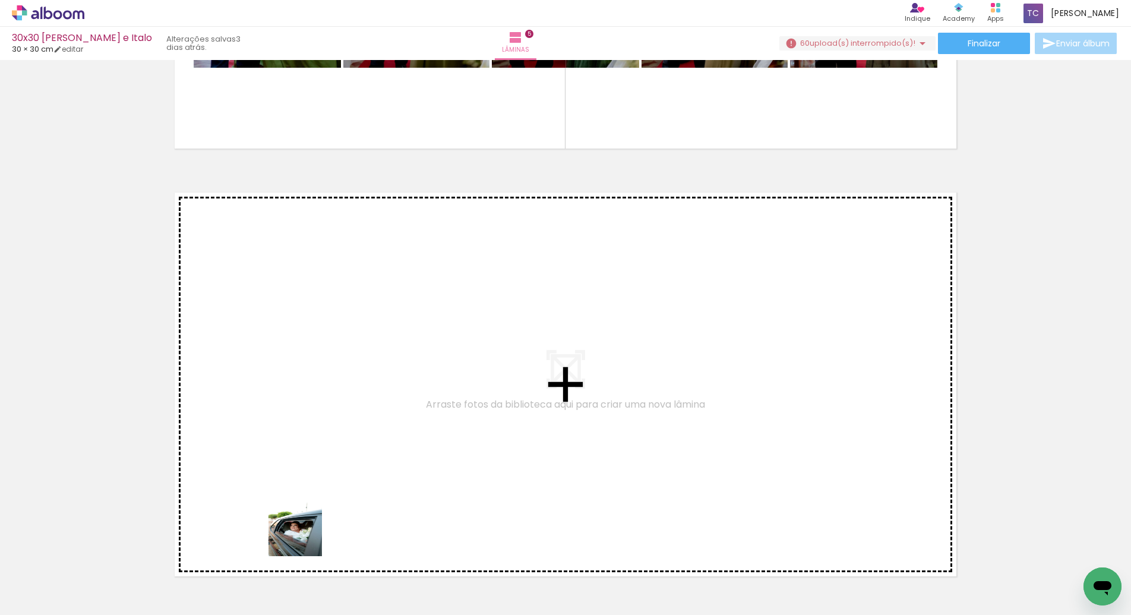
click at [306, 467] on quentale-workspace at bounding box center [565, 307] width 1131 height 615
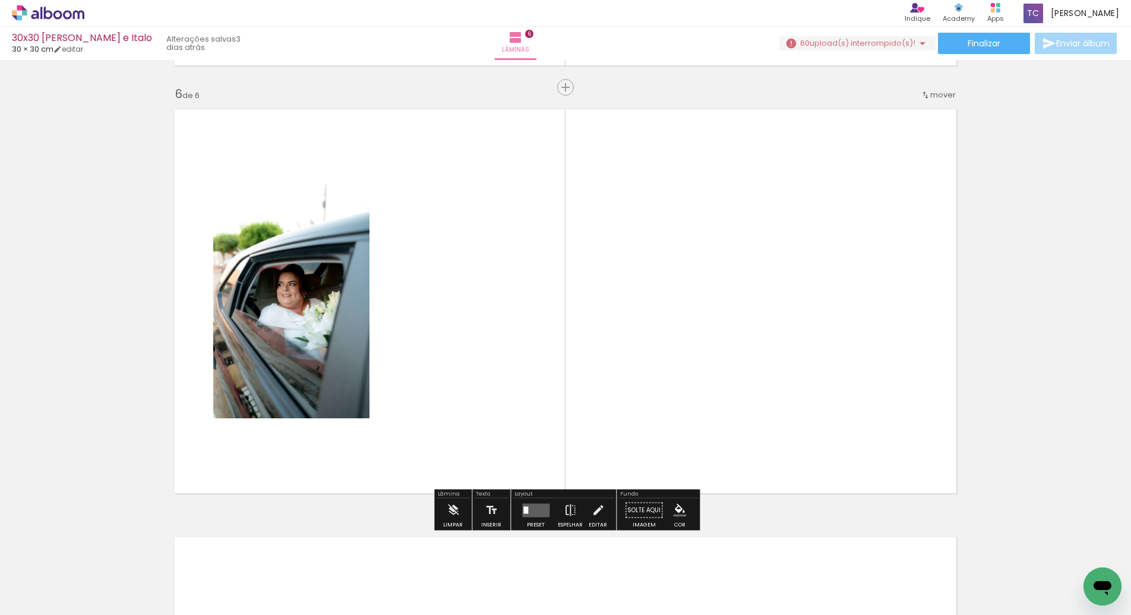
scroll to position [2131, 0]
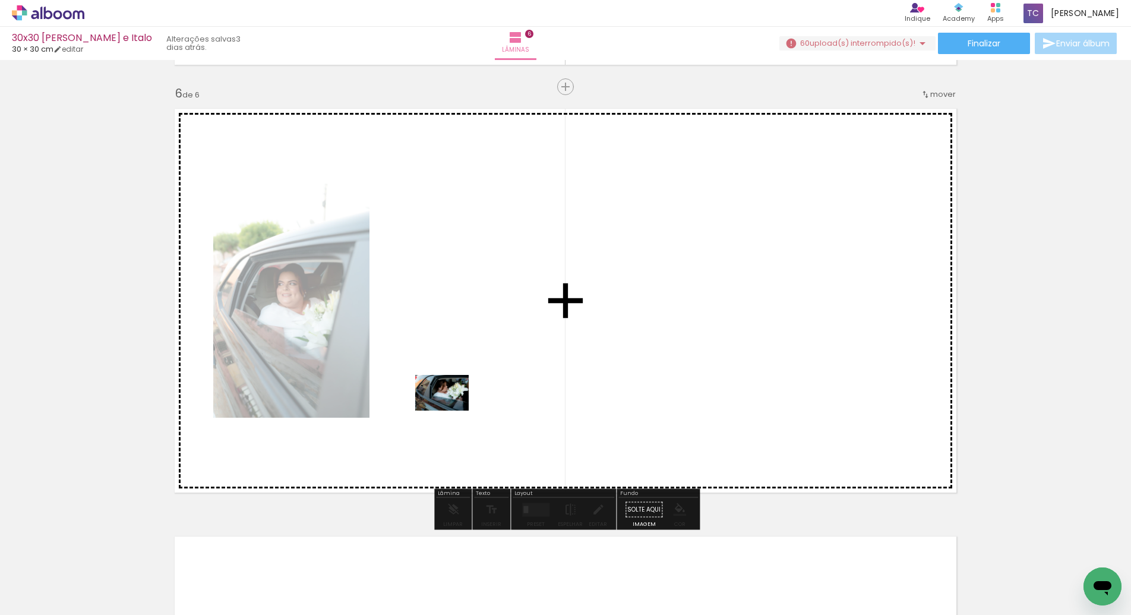
drag, startPoint x: 371, startPoint y: 586, endPoint x: 451, endPoint y: 409, distance: 195.1
click at [451, 409] on quentale-workspace at bounding box center [565, 307] width 1131 height 615
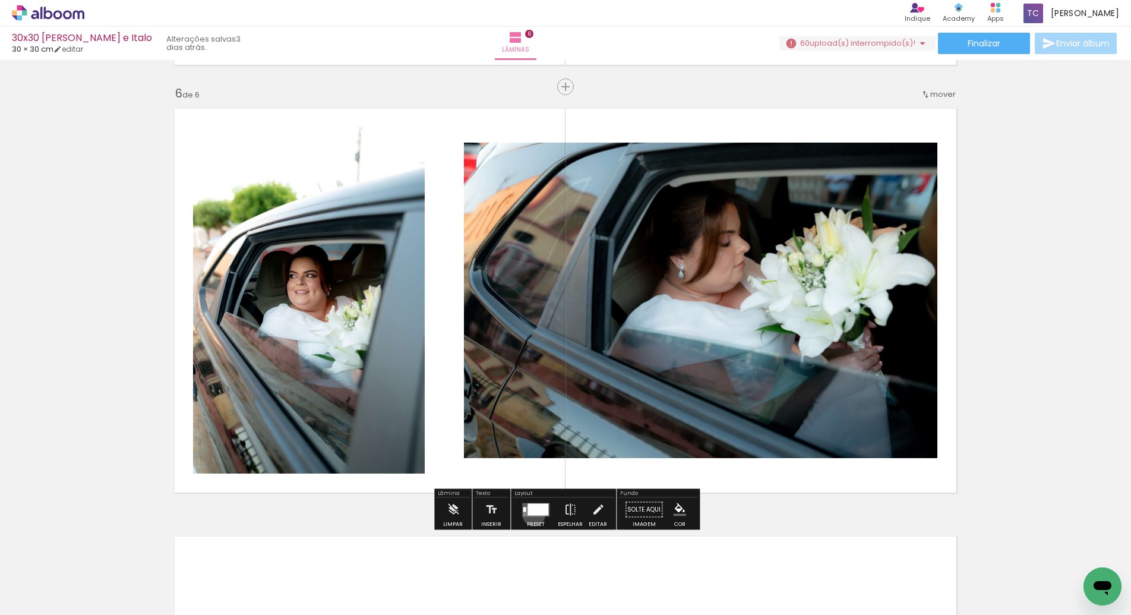
click at [531, 514] on quentale-layouter at bounding box center [535, 509] width 27 height 14
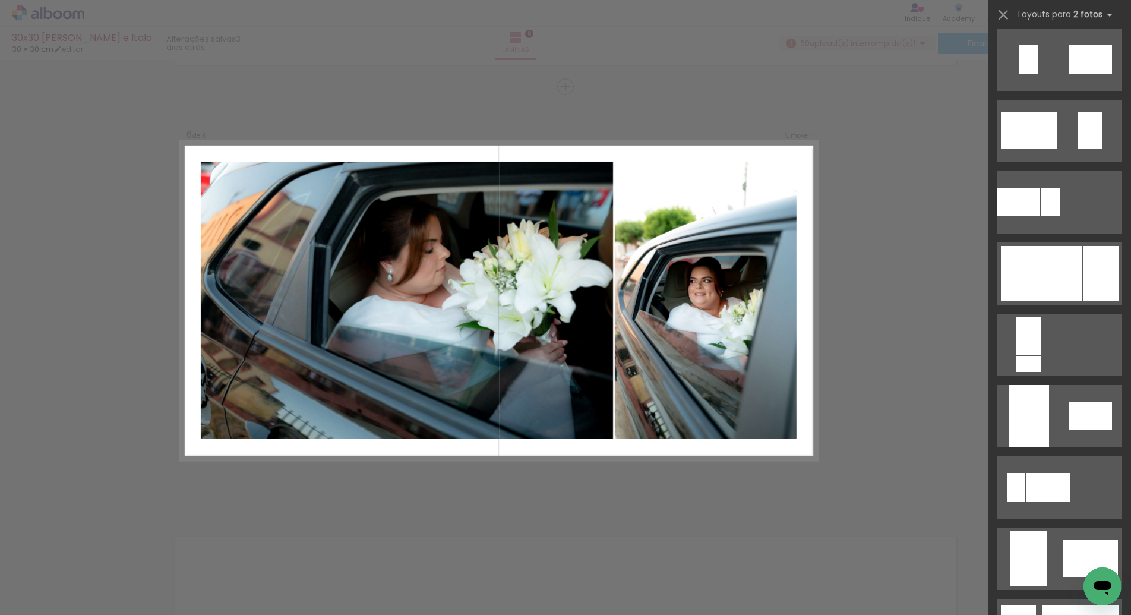
scroll to position [371, 0]
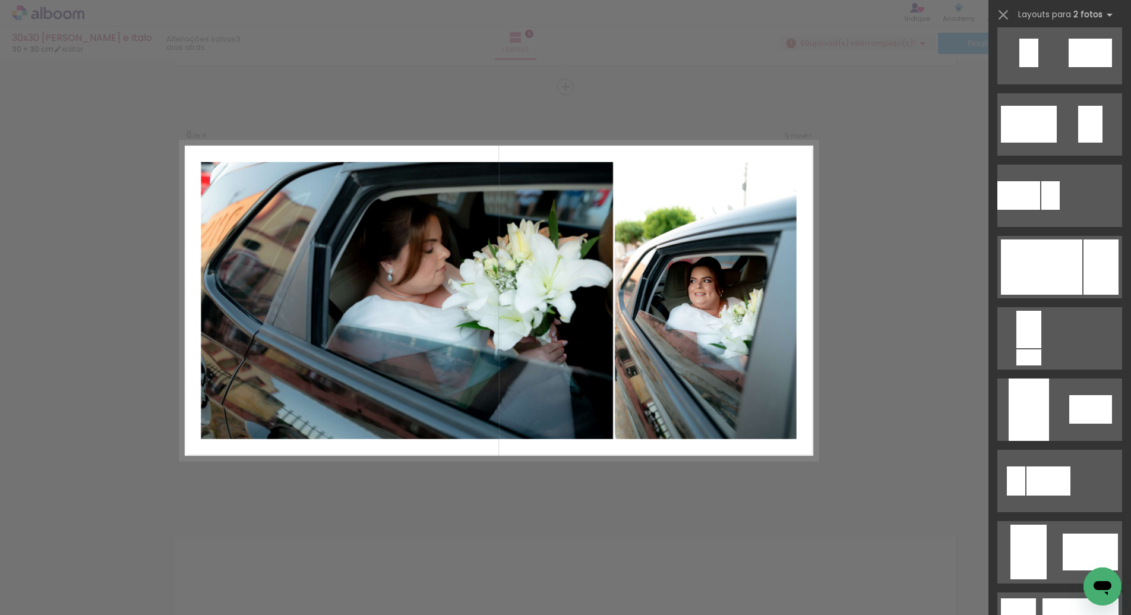
click at [1045, 273] on div at bounding box center [1041, 266] width 81 height 55
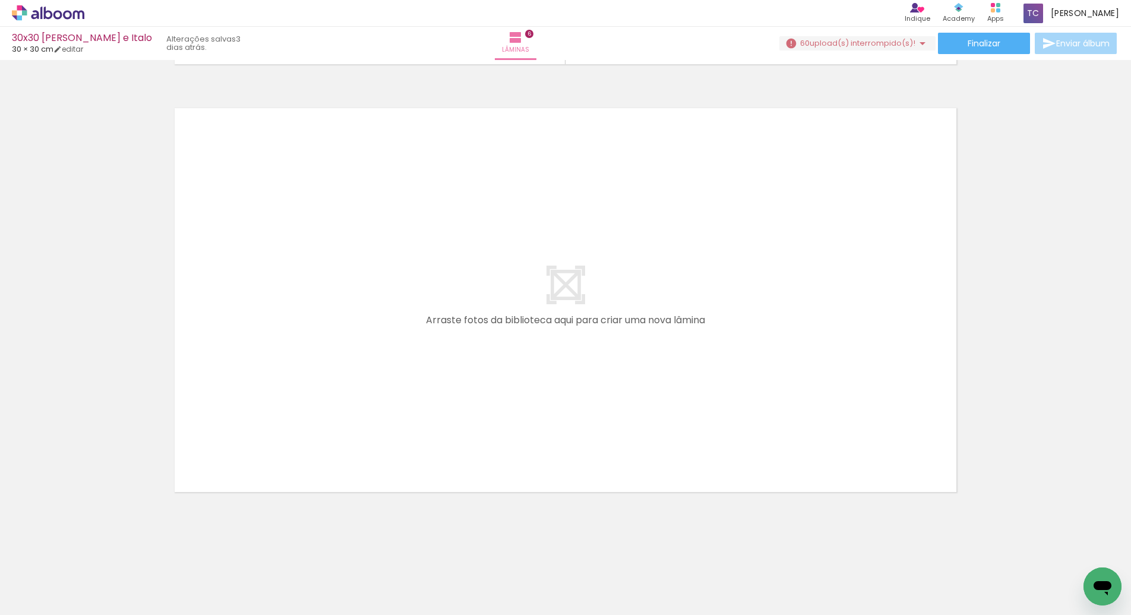
scroll to position [0, 1132]
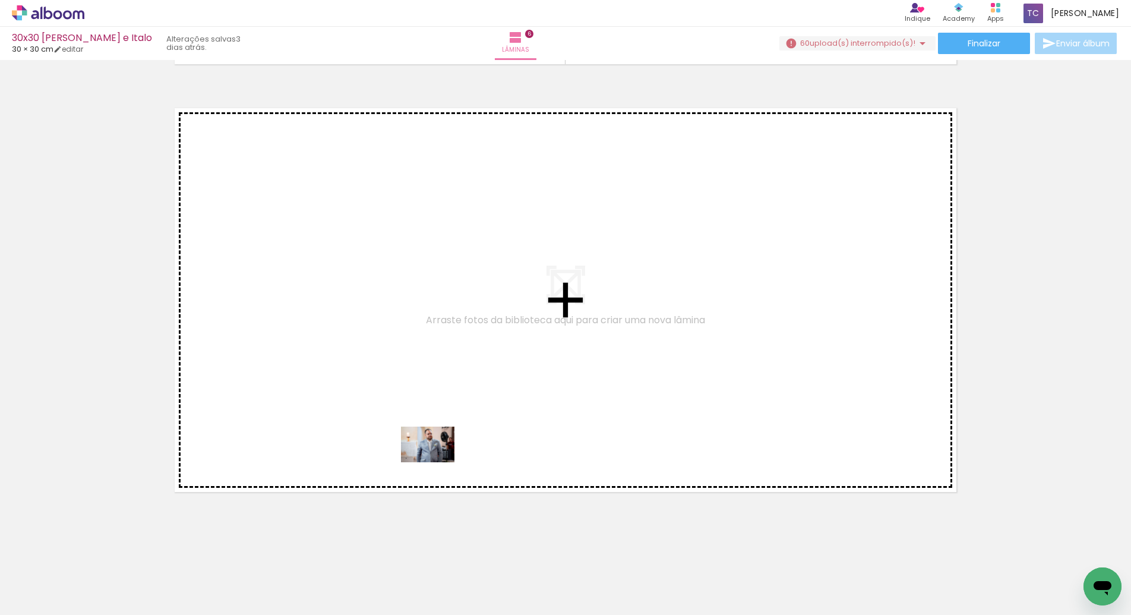
drag, startPoint x: 456, startPoint y: 574, endPoint x: 437, endPoint y: 462, distance: 113.4
click at [437, 462] on quentale-workspace at bounding box center [565, 307] width 1131 height 615
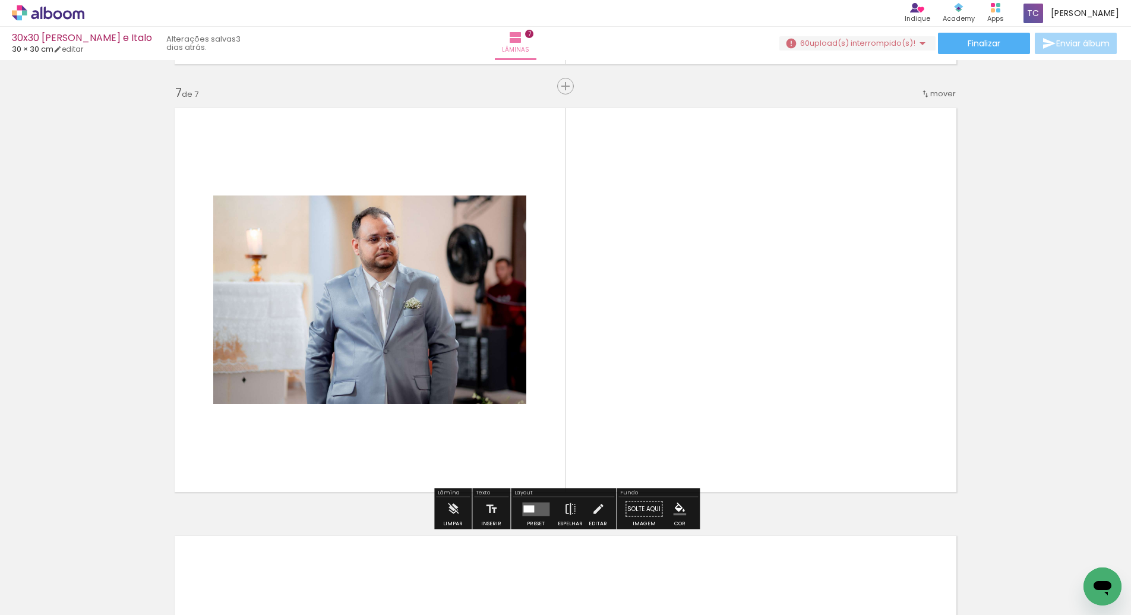
scroll to position [2559, 0]
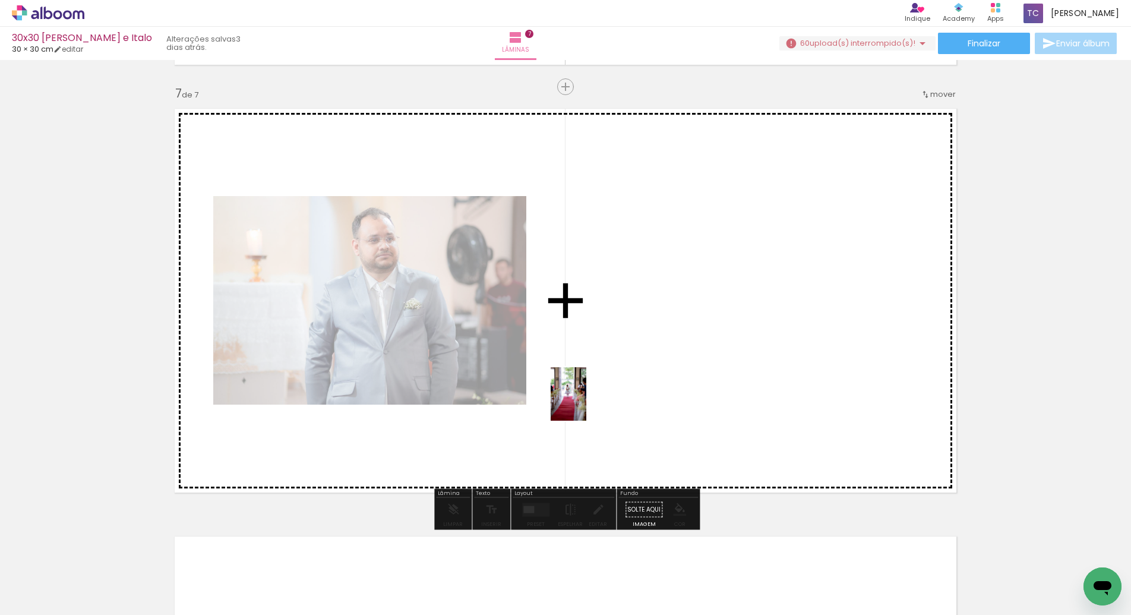
drag, startPoint x: 522, startPoint y: 574, endPoint x: 586, endPoint y: 403, distance: 182.7
click at [586, 403] on quentale-workspace at bounding box center [565, 307] width 1131 height 615
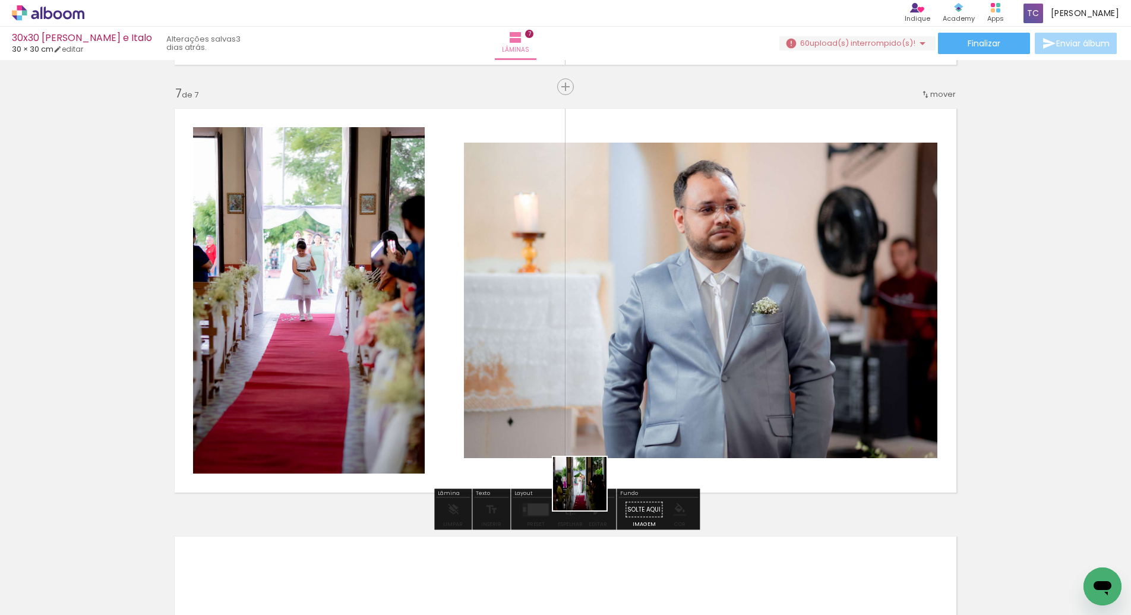
drag, startPoint x: 584, startPoint y: 577, endPoint x: 594, endPoint y: 430, distance: 147.6
click at [594, 429] on quentale-workspace at bounding box center [565, 307] width 1131 height 615
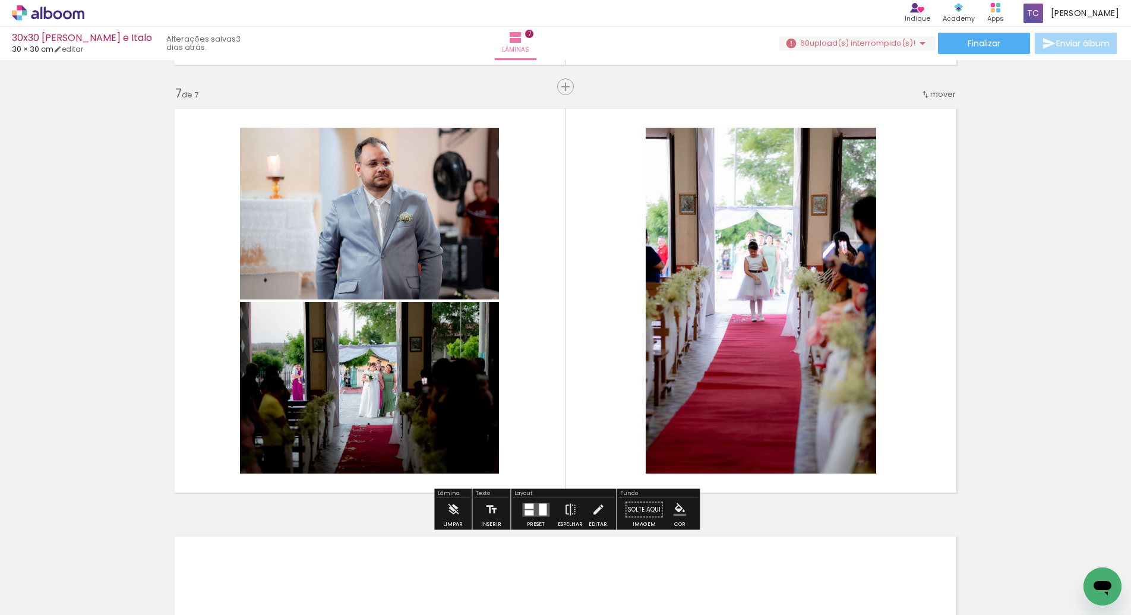
click at [539, 507] on div at bounding box center [543, 509] width 8 height 12
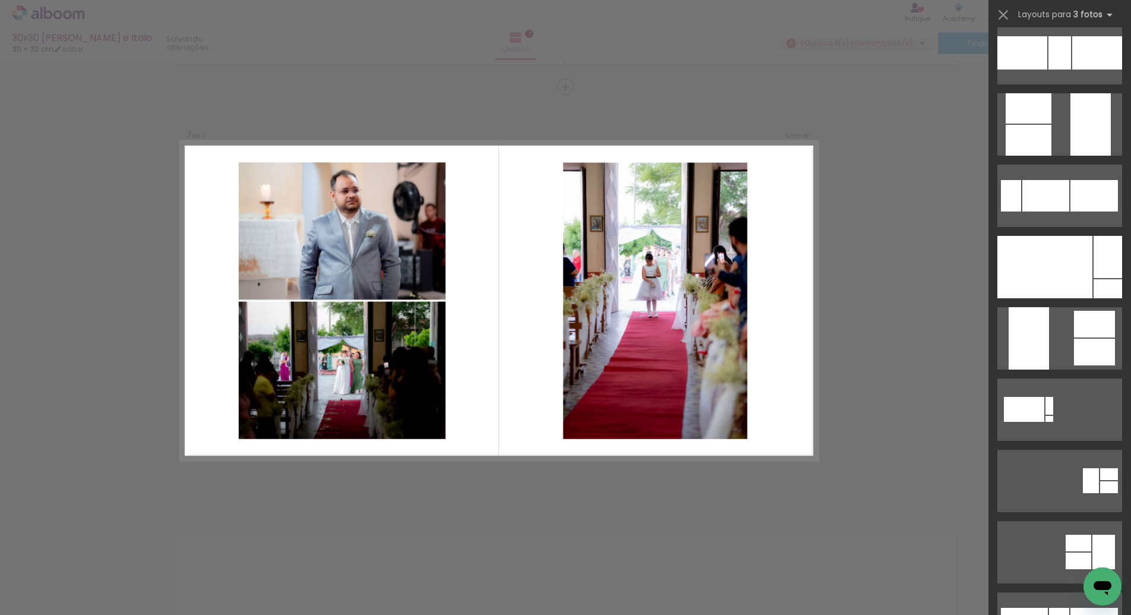
scroll to position [0, 0]
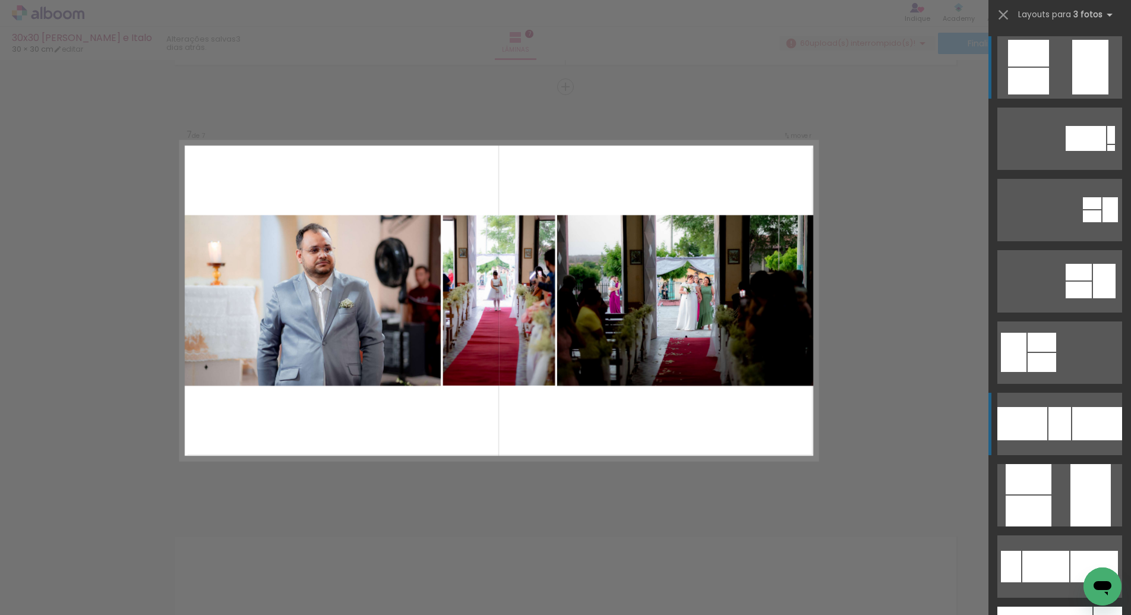
click at [1036, 421] on div at bounding box center [1022, 423] width 50 height 33
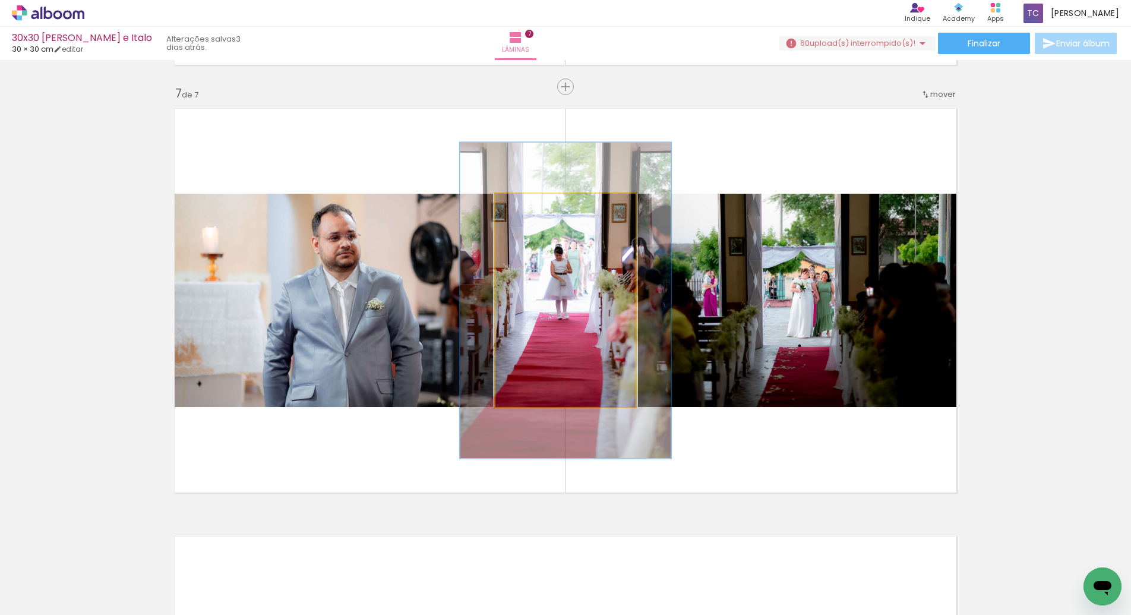
drag, startPoint x: 525, startPoint y: 208, endPoint x: 545, endPoint y: 210, distance: 19.6
type paper-slider "148"
click at [545, 210] on div at bounding box center [542, 206] width 19 height 19
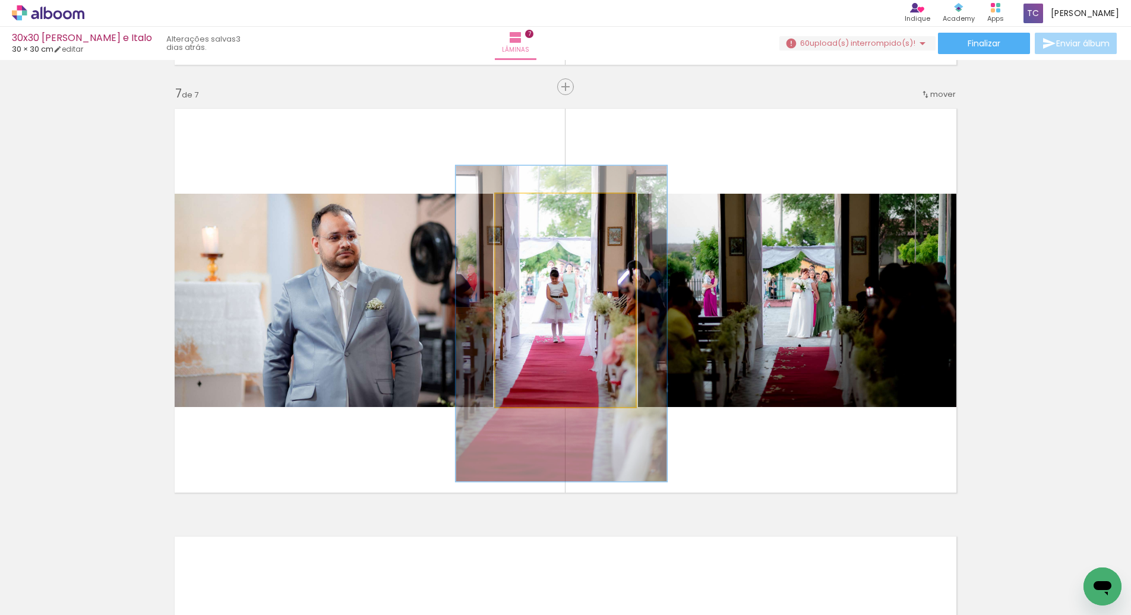
drag, startPoint x: 593, startPoint y: 257, endPoint x: 589, endPoint y: 280, distance: 23.5
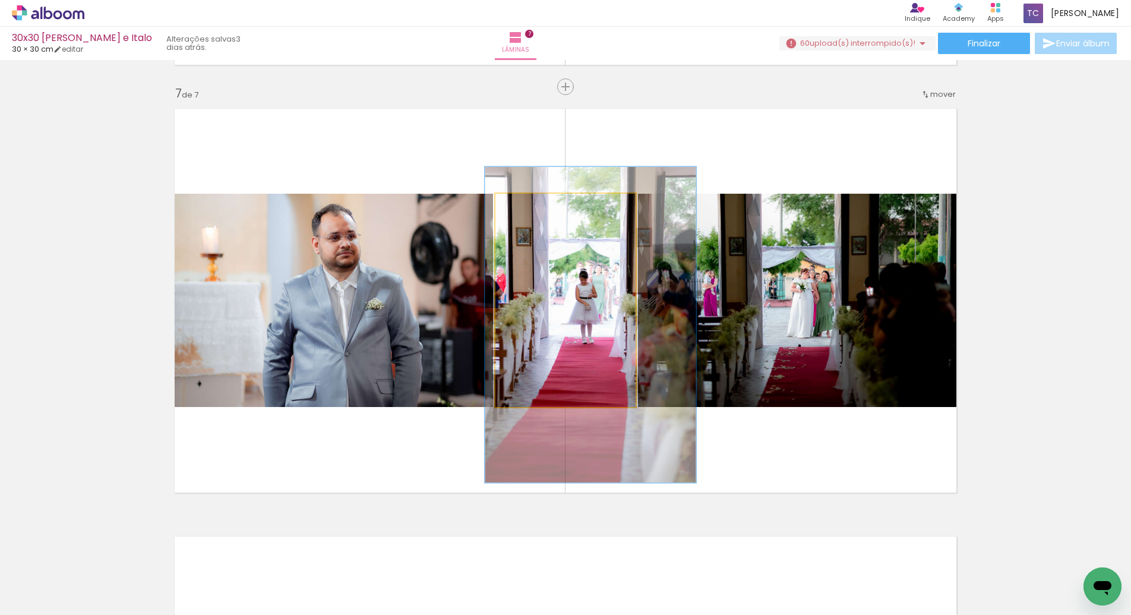
drag, startPoint x: 589, startPoint y: 280, endPoint x: 616, endPoint y: 282, distance: 27.3
click at [617, 282] on div at bounding box center [590, 324] width 211 height 315
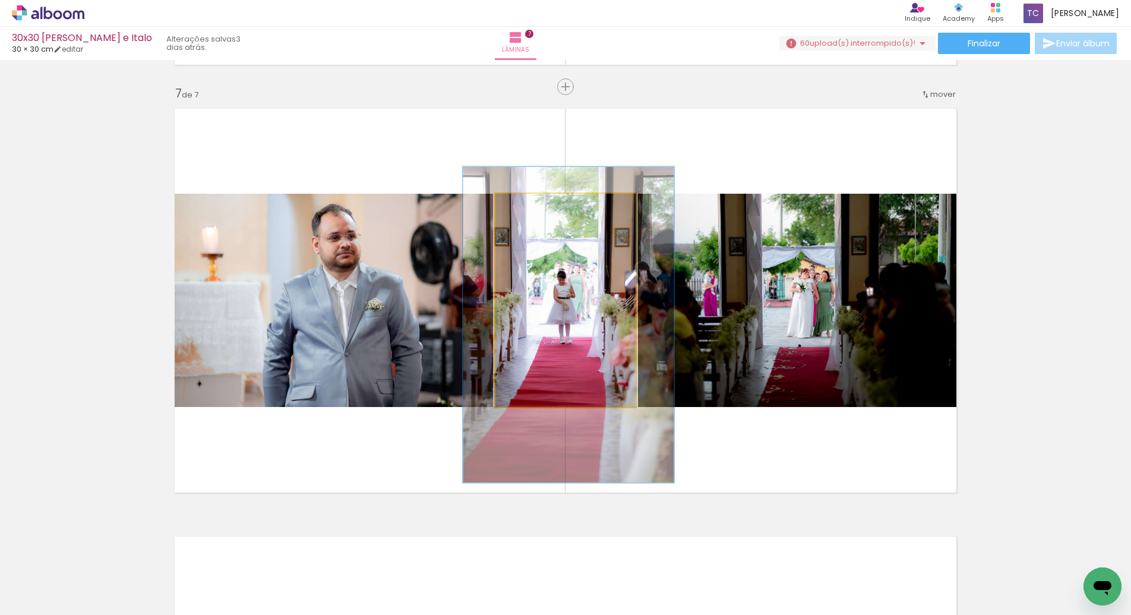
drag, startPoint x: 606, startPoint y: 282, endPoint x: 586, endPoint y: 282, distance: 20.2
click at [586, 282] on div at bounding box center [568, 324] width 211 height 315
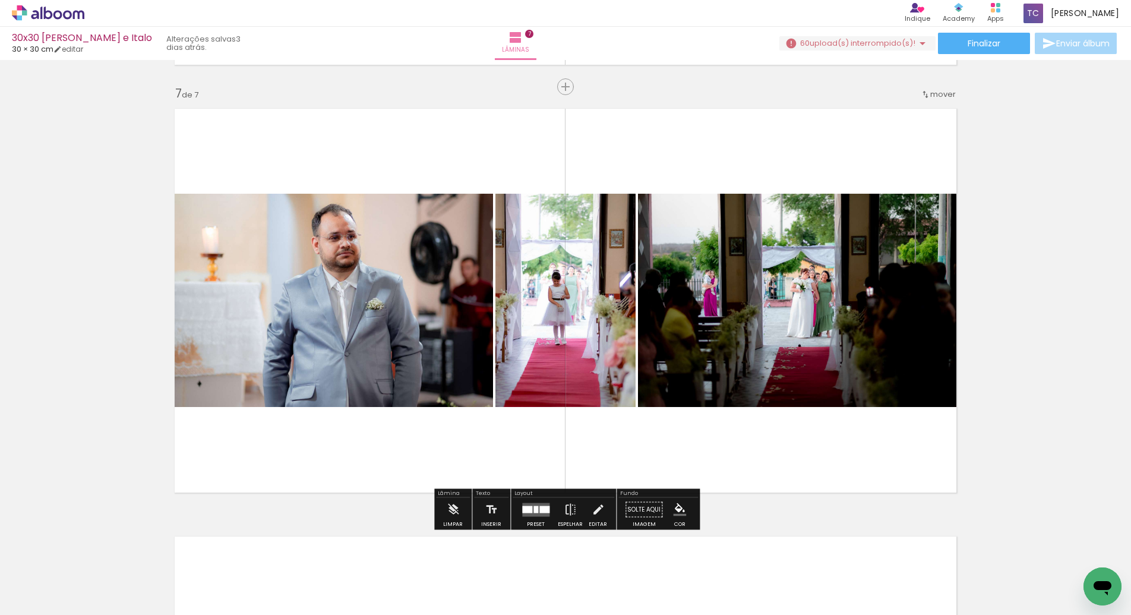
click at [539, 507] on div at bounding box center [544, 508] width 10 height 7
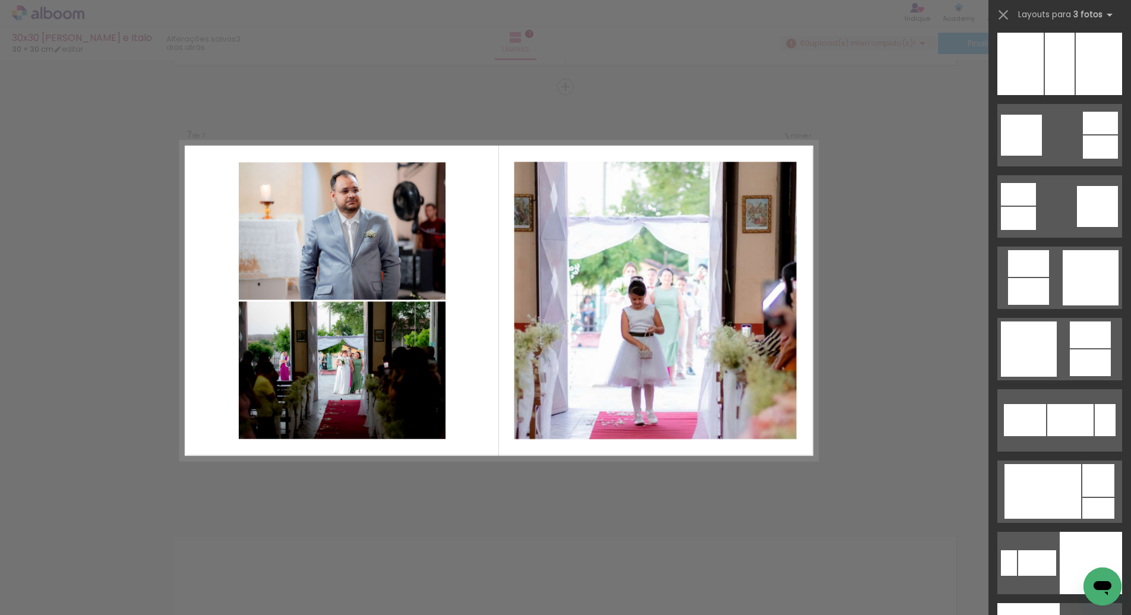
scroll to position [2216, 0]
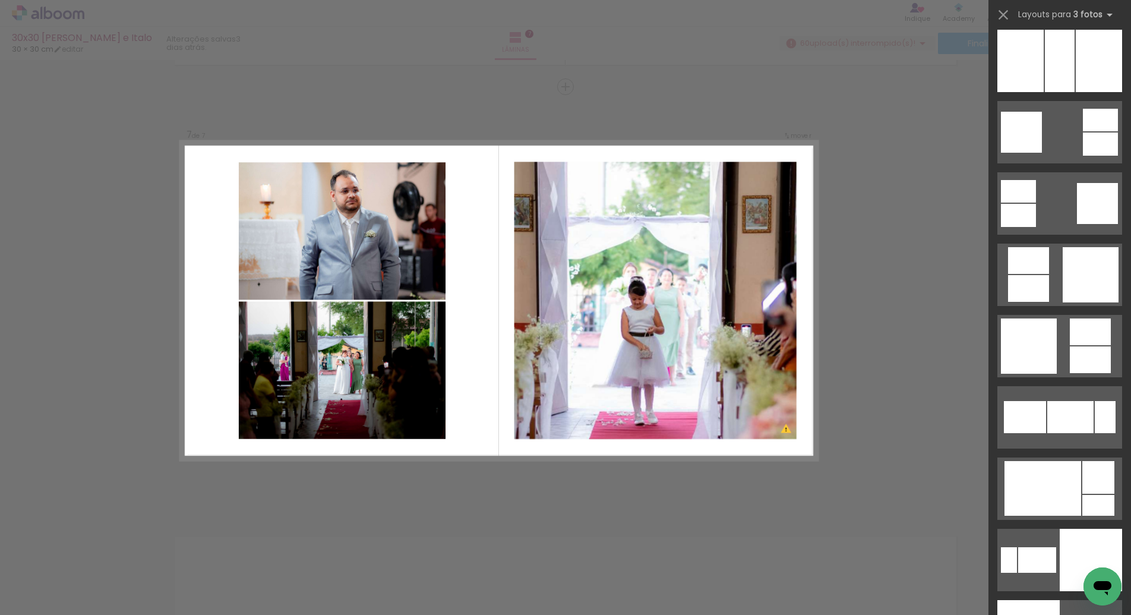
click at [1070, 271] on div at bounding box center [1091, 274] width 56 height 55
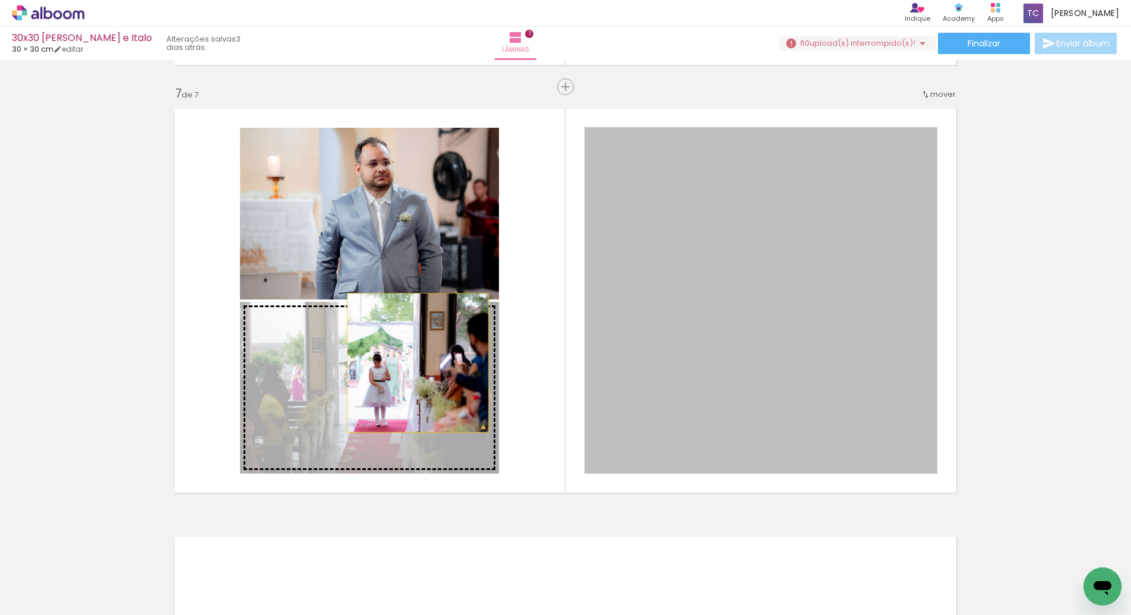
drag, startPoint x: 745, startPoint y: 349, endPoint x: 422, endPoint y: 365, distance: 324.1
click at [0, 0] on slot at bounding box center [0, 0] width 0 height 0
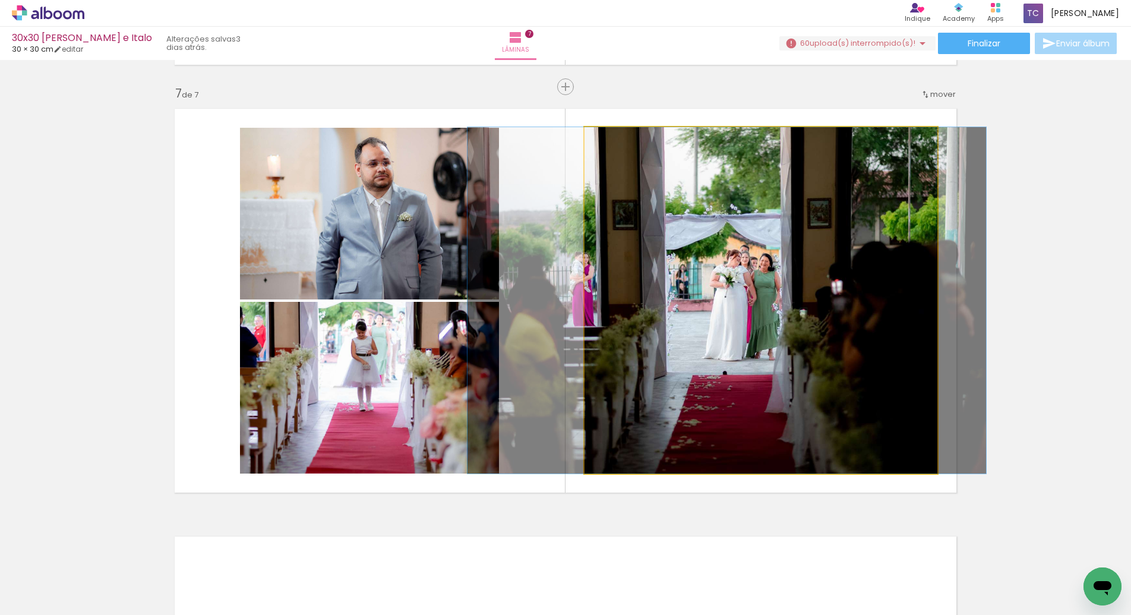
drag, startPoint x: 749, startPoint y: 331, endPoint x: 716, endPoint y: 331, distance: 32.7
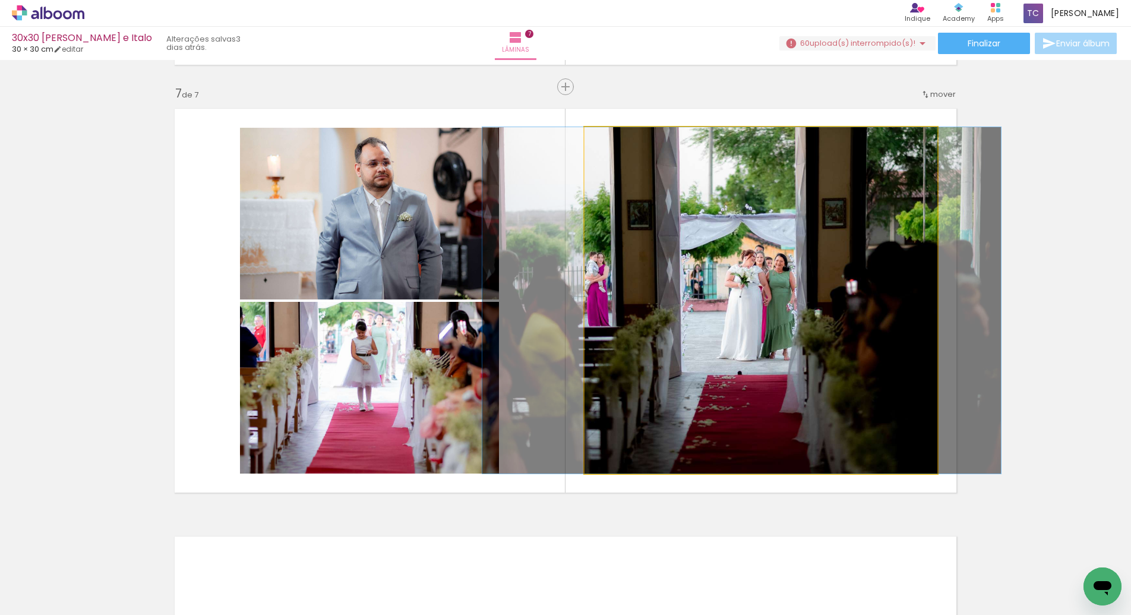
drag, startPoint x: 716, startPoint y: 331, endPoint x: 728, endPoint y: 331, distance: 11.9
click at [729, 332] on div at bounding box center [741, 300] width 519 height 346
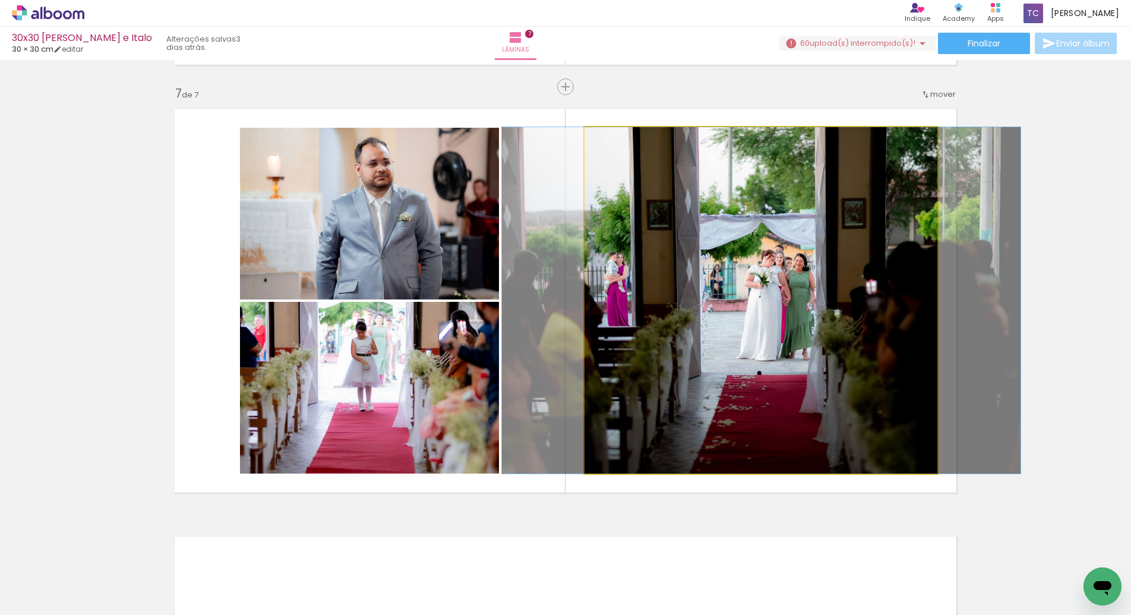
drag, startPoint x: 728, startPoint y: 331, endPoint x: 748, endPoint y: 333, distance: 20.2
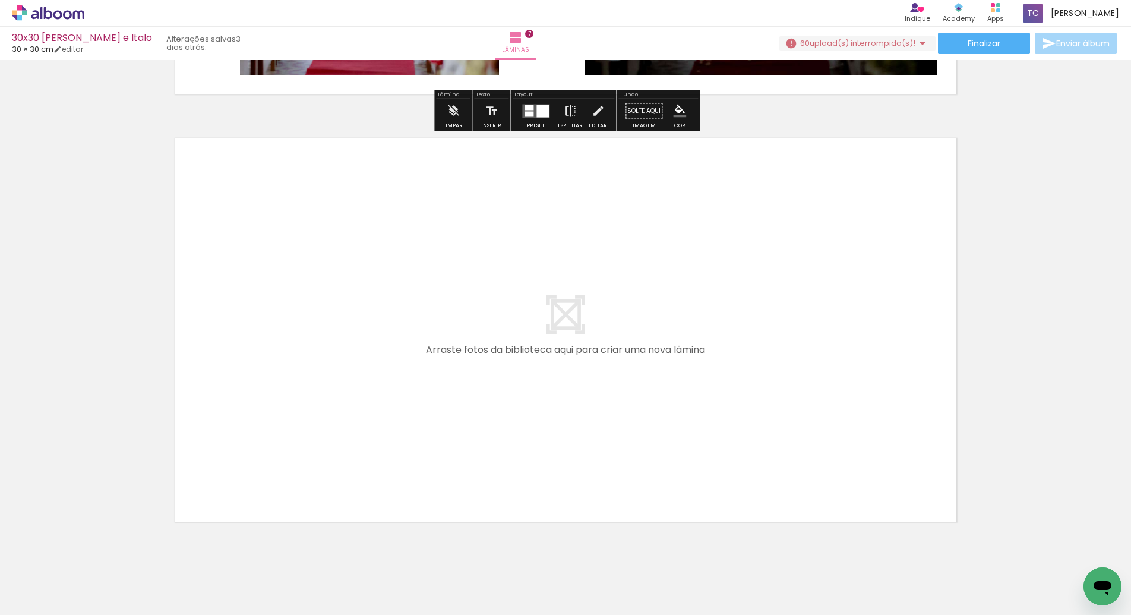
scroll to position [2987, 0]
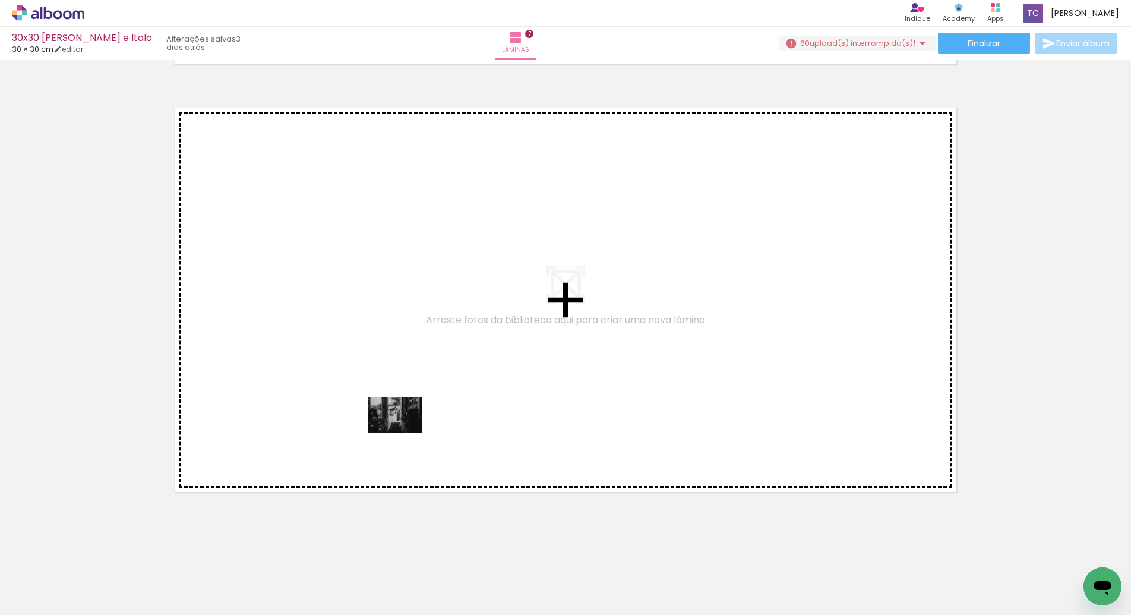
drag, startPoint x: 641, startPoint y: 578, endPoint x: 404, endPoint y: 432, distance: 278.6
click at [404, 432] on quentale-workspace at bounding box center [565, 307] width 1131 height 615
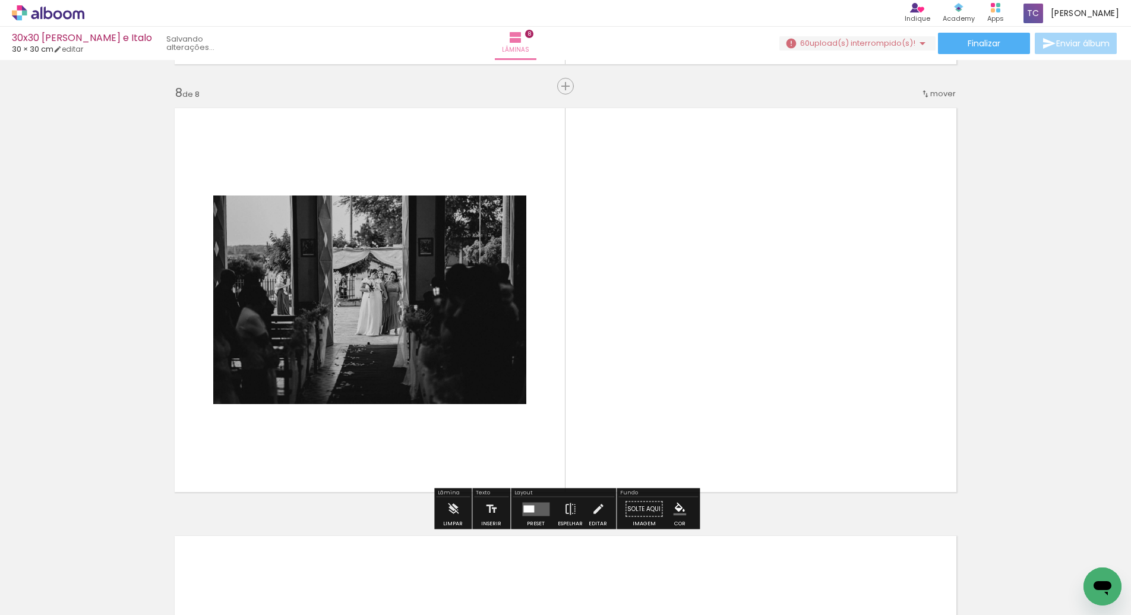
scroll to position [2986, 0]
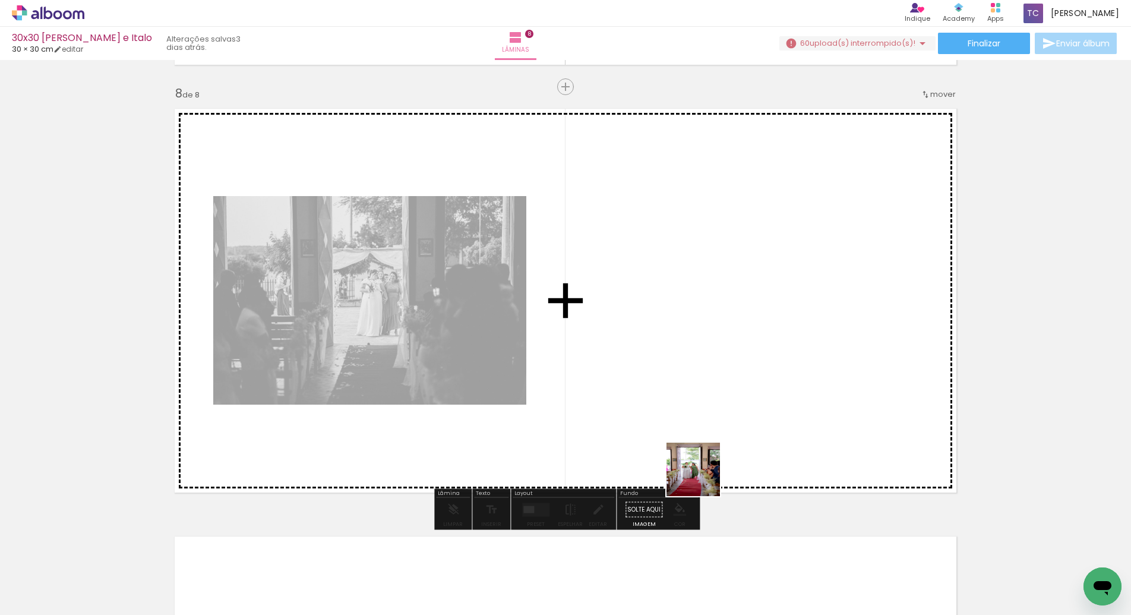
drag, startPoint x: 722, startPoint y: 567, endPoint x: 684, endPoint y: 407, distance: 164.8
click at [684, 407] on quentale-workspace at bounding box center [565, 307] width 1131 height 615
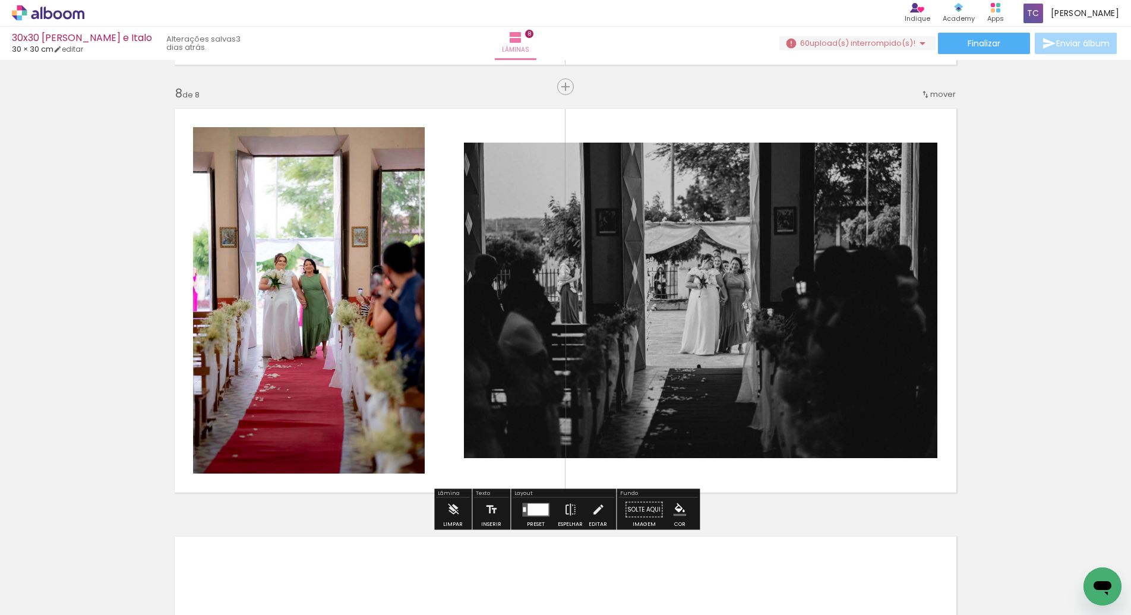
click at [536, 513] on div at bounding box center [537, 509] width 21 height 12
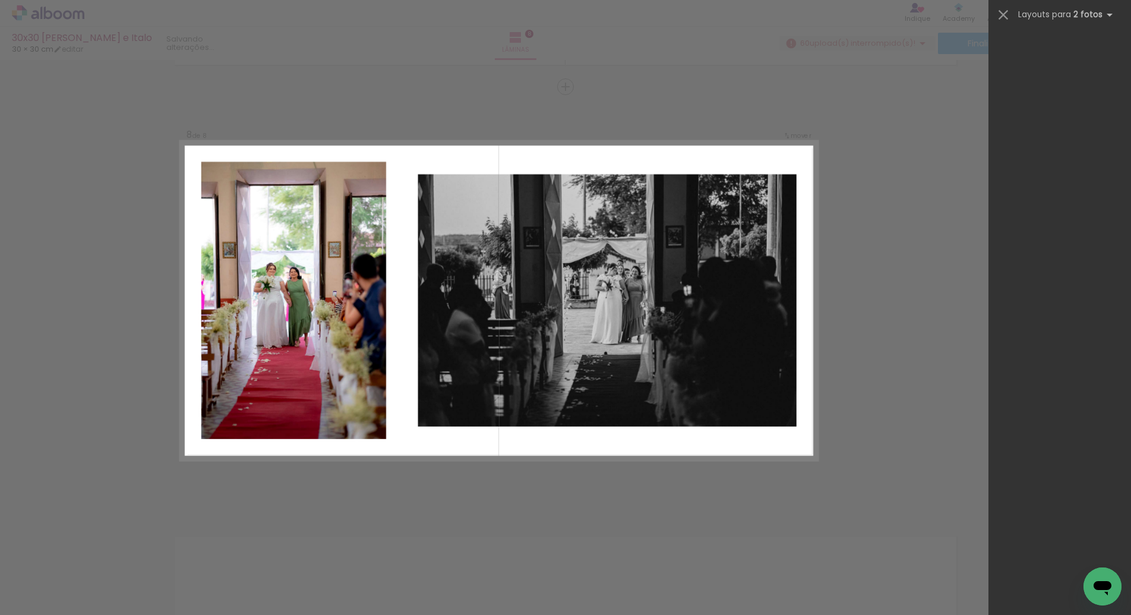
scroll to position [0, 0]
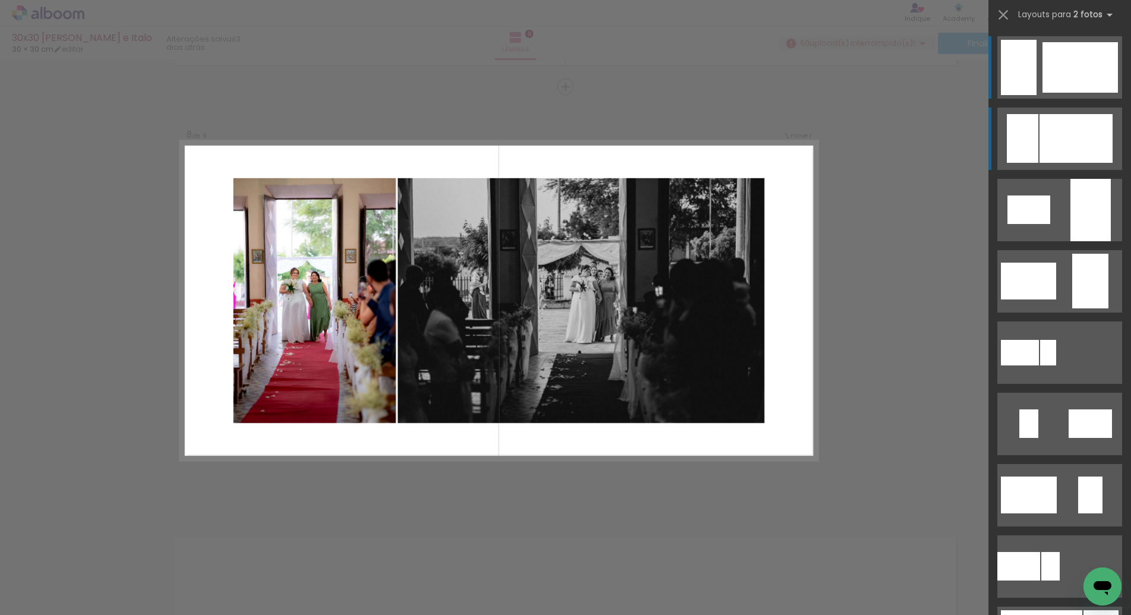
click at [1043, 147] on div at bounding box center [1075, 138] width 73 height 49
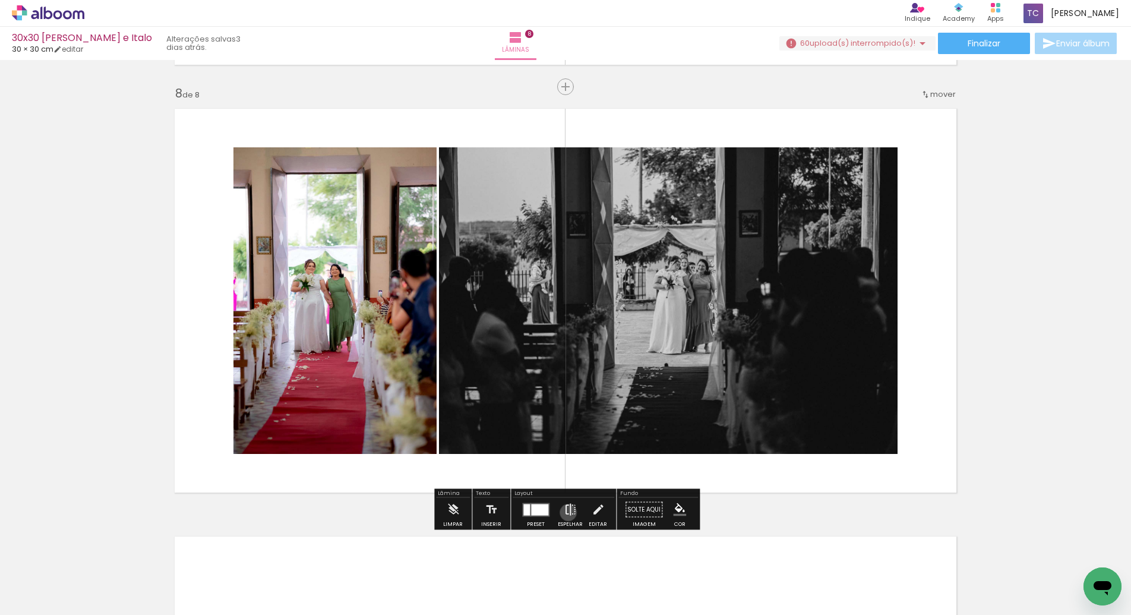
click at [565, 512] on iron-icon at bounding box center [570, 510] width 13 height 24
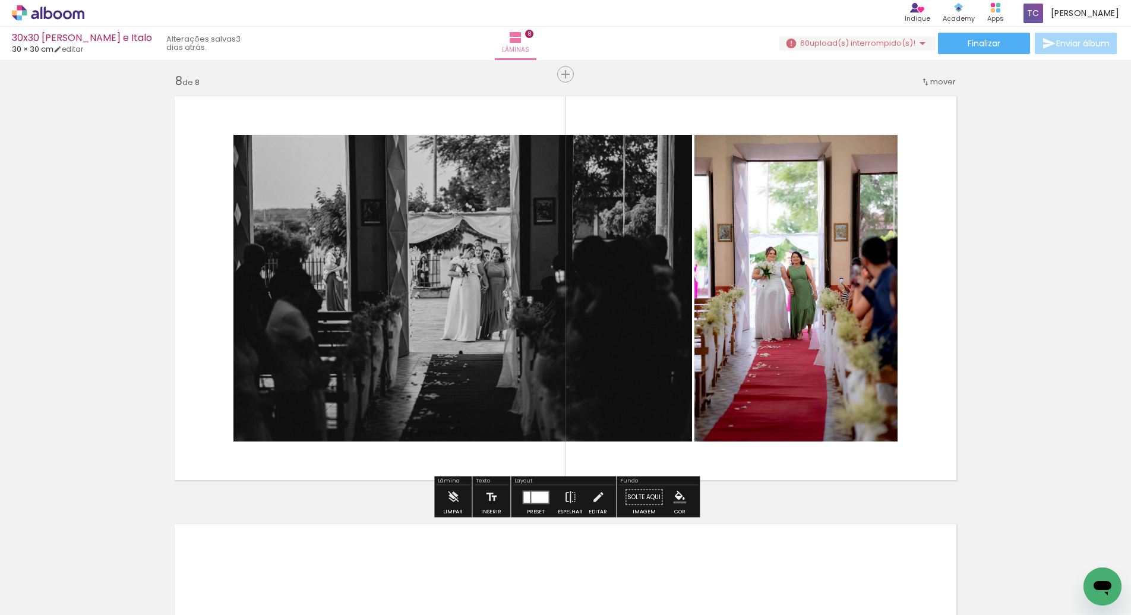
scroll to position [3002, 0]
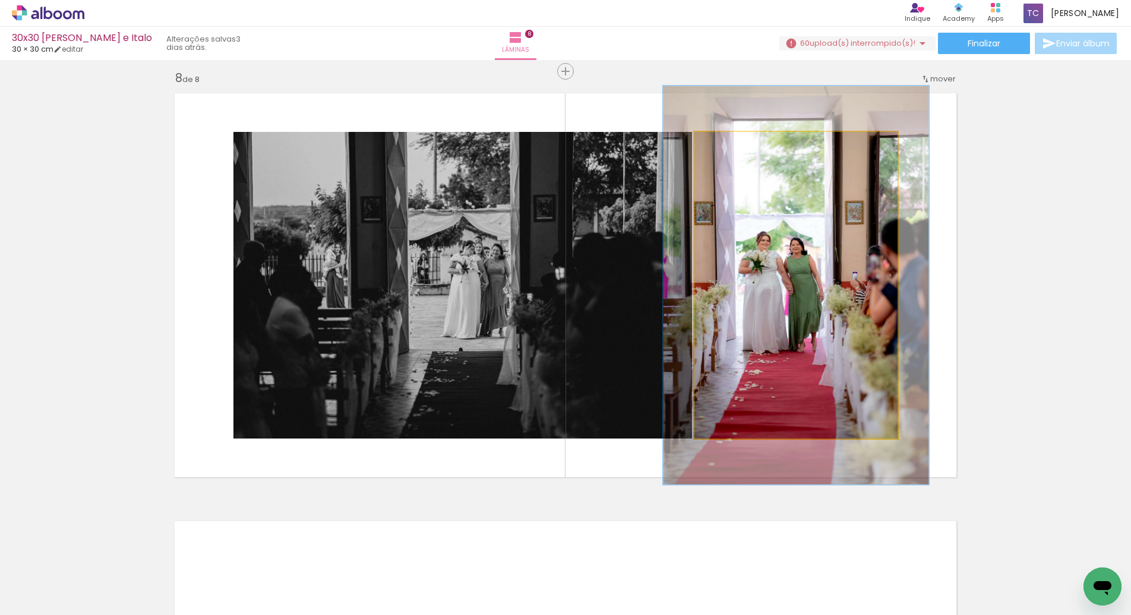
drag, startPoint x: 723, startPoint y: 143, endPoint x: 735, endPoint y: 140, distance: 12.2
type paper-slider "129"
click at [735, 140] on div at bounding box center [734, 144] width 11 height 11
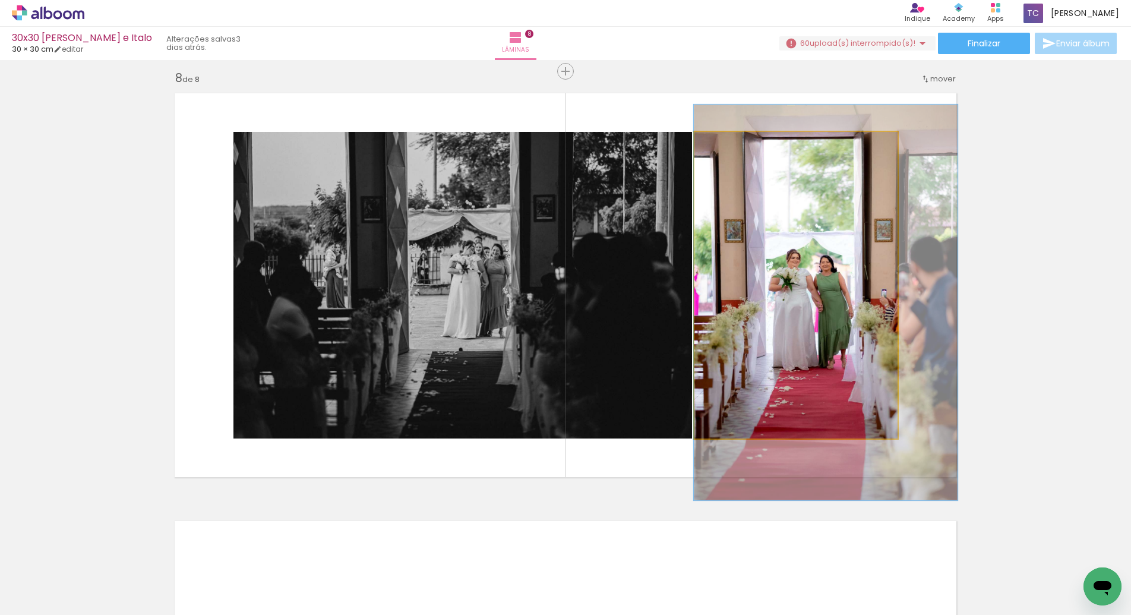
drag, startPoint x: 750, startPoint y: 236, endPoint x: 780, endPoint y: 254, distance: 34.8
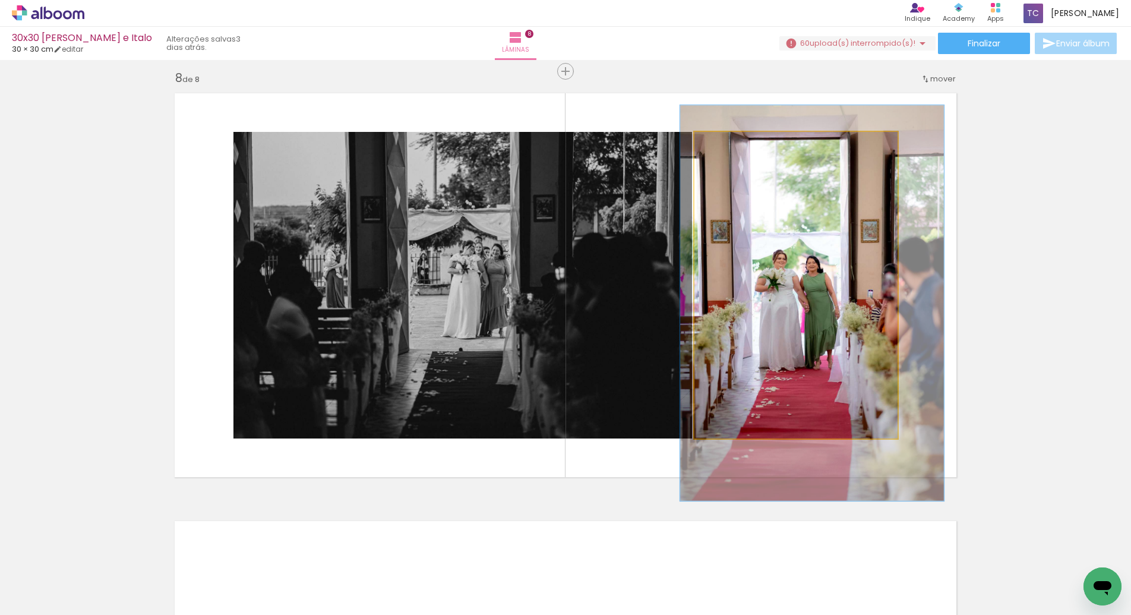
drag, startPoint x: 780, startPoint y: 254, endPoint x: 767, endPoint y: 254, distance: 13.1
click at [766, 254] on div at bounding box center [812, 303] width 264 height 396
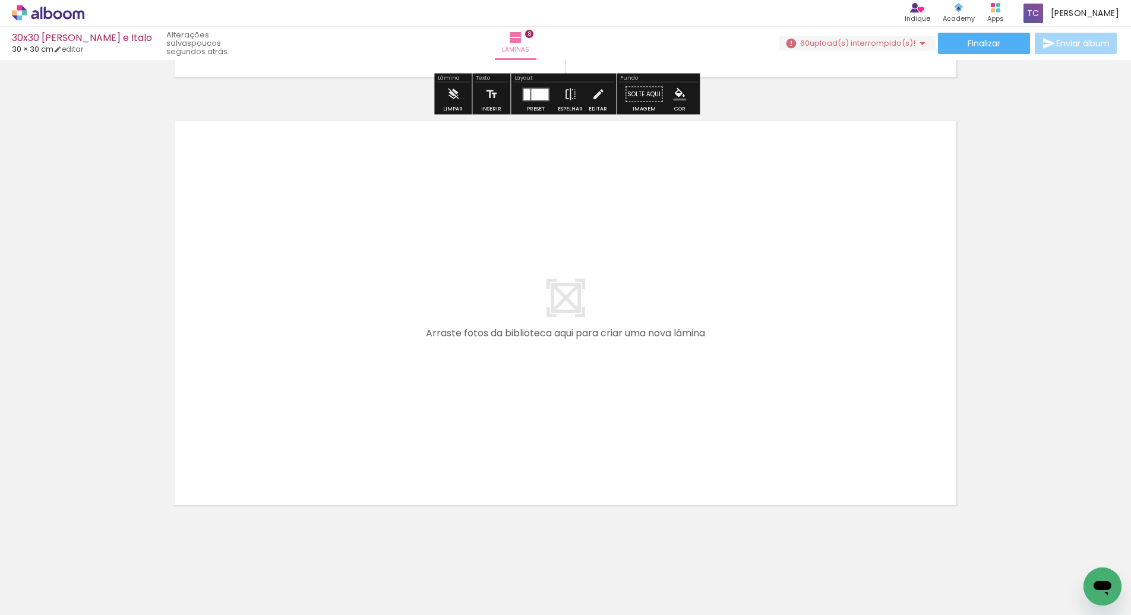
scroll to position [3415, 0]
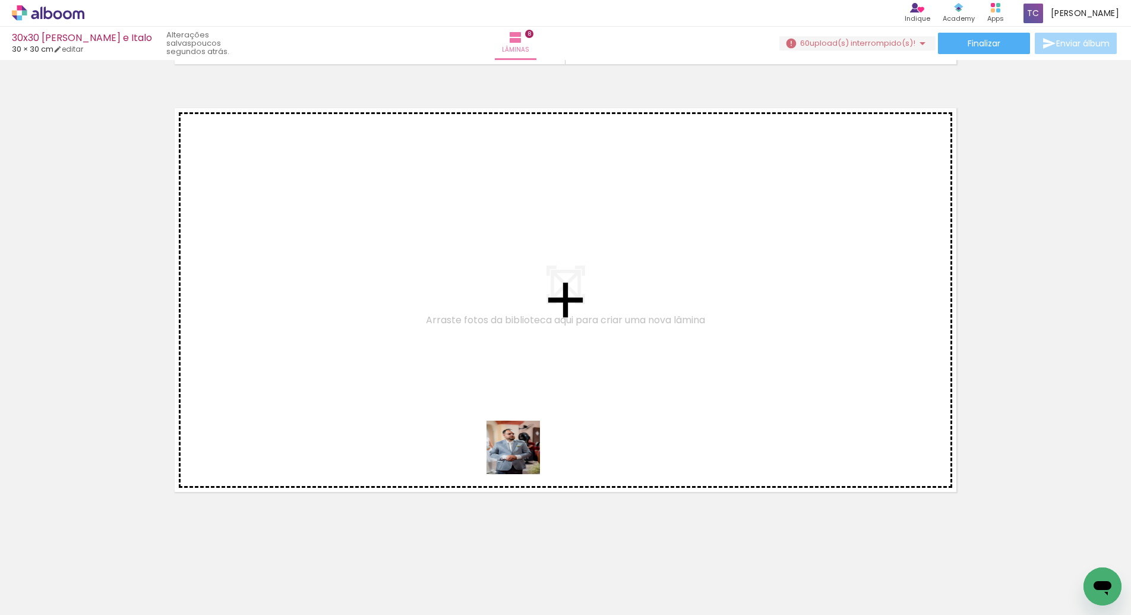
drag, startPoint x: 786, startPoint y: 580, endPoint x: 474, endPoint y: 413, distance: 353.7
click at [474, 413] on quentale-workspace at bounding box center [565, 307] width 1131 height 615
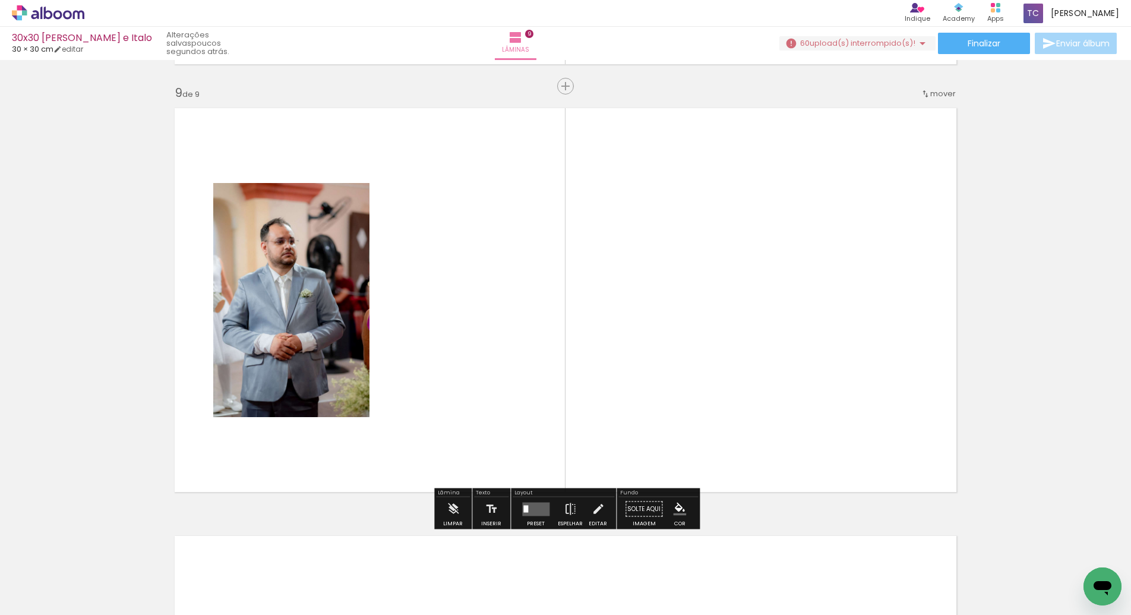
scroll to position [3414, 0]
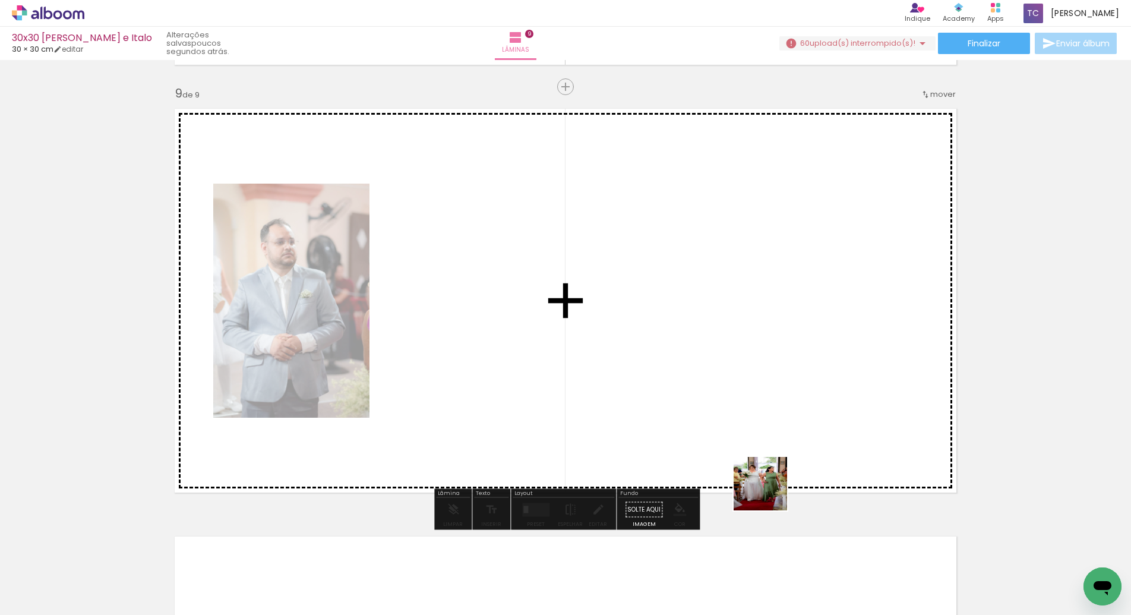
drag, startPoint x: 862, startPoint y: 575, endPoint x: 707, endPoint y: 385, distance: 244.8
click at [707, 385] on quentale-workspace at bounding box center [565, 307] width 1131 height 615
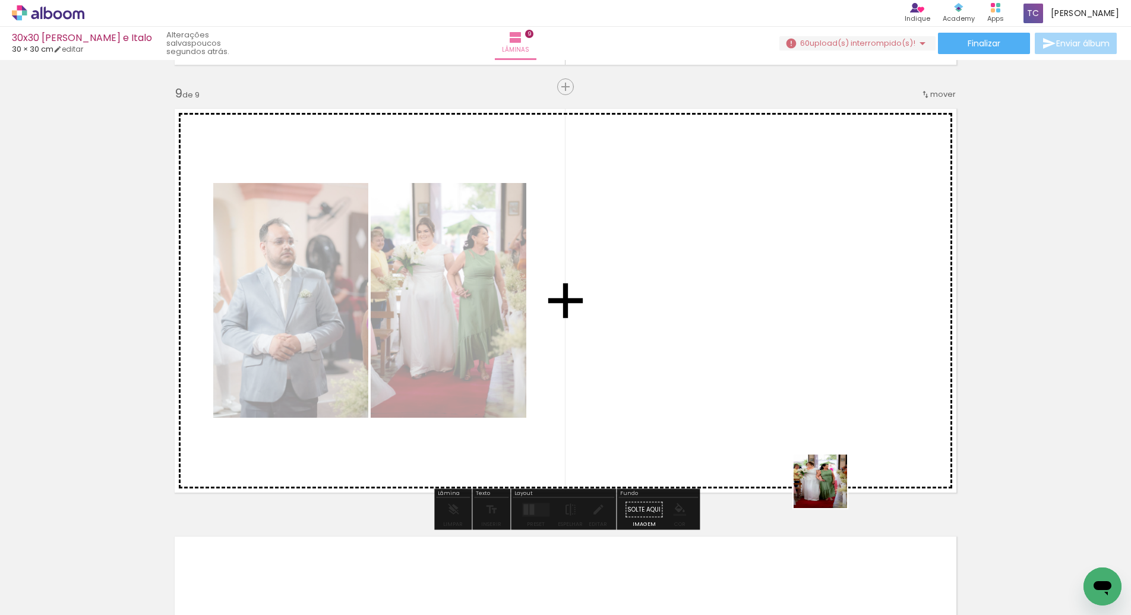
drag, startPoint x: 913, startPoint y: 573, endPoint x: 733, endPoint y: 368, distance: 272.7
click at [733, 368] on quentale-workspace at bounding box center [565, 307] width 1131 height 615
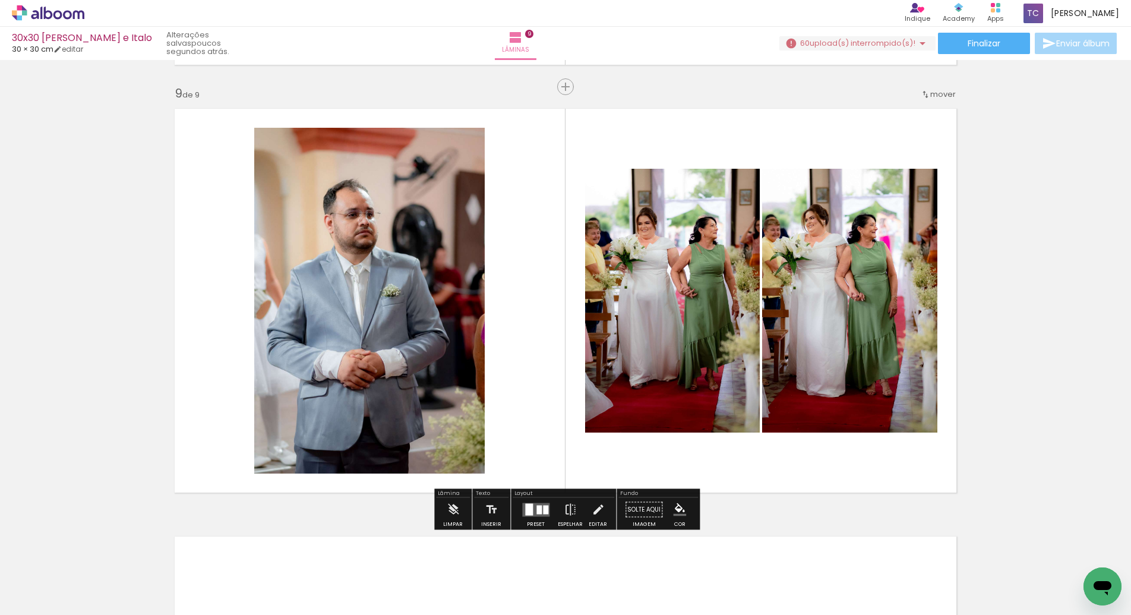
click at [536, 509] on div at bounding box center [538, 509] width 5 height 9
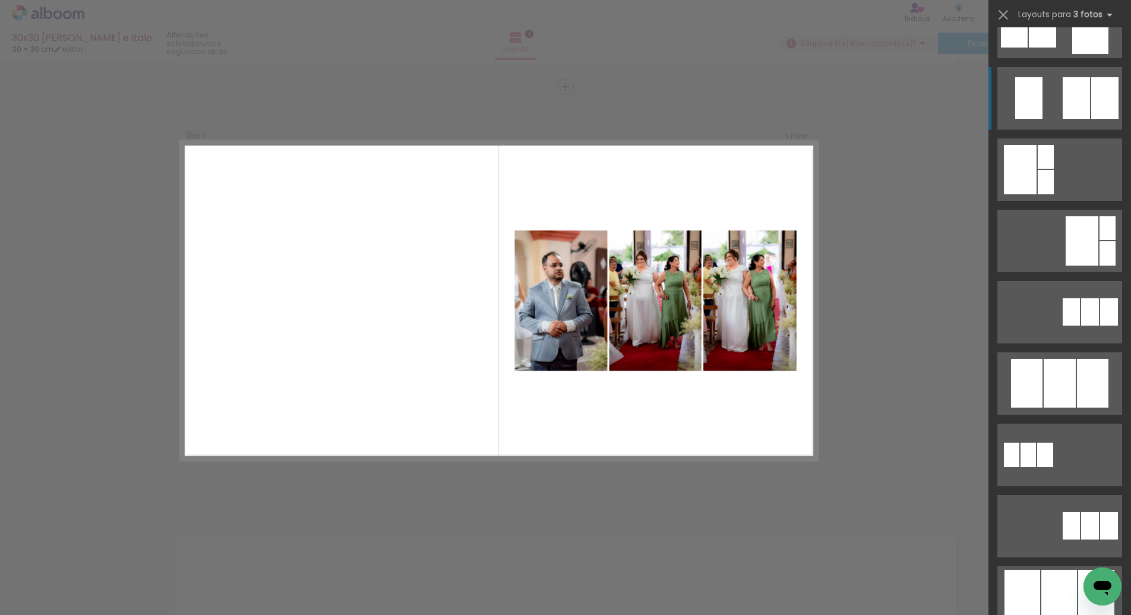
scroll to position [258, 0]
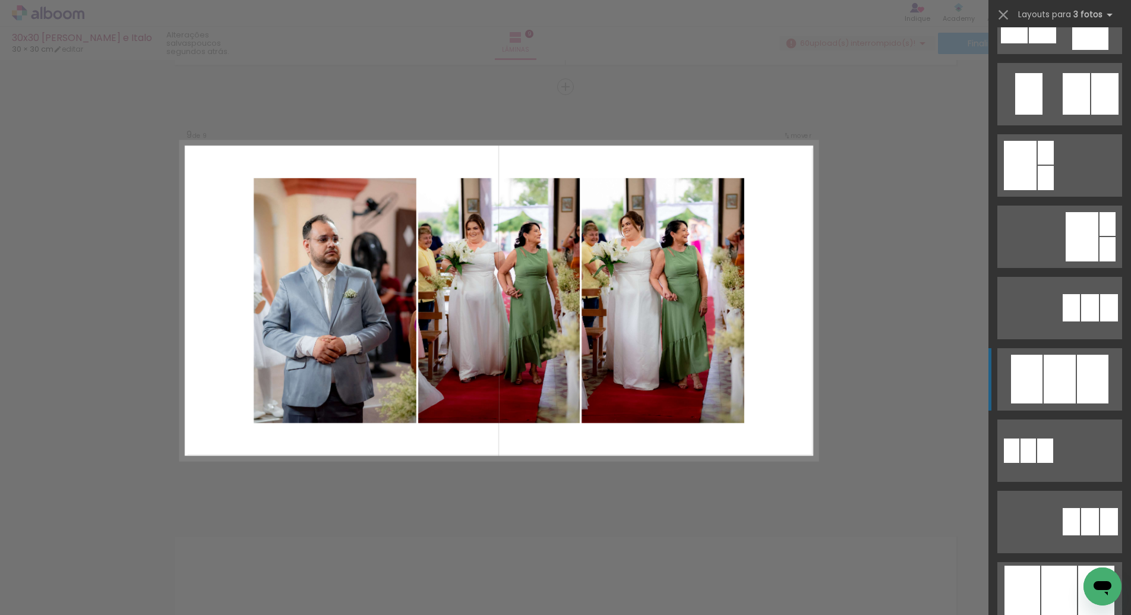
click at [1057, 384] on div at bounding box center [1060, 379] width 32 height 49
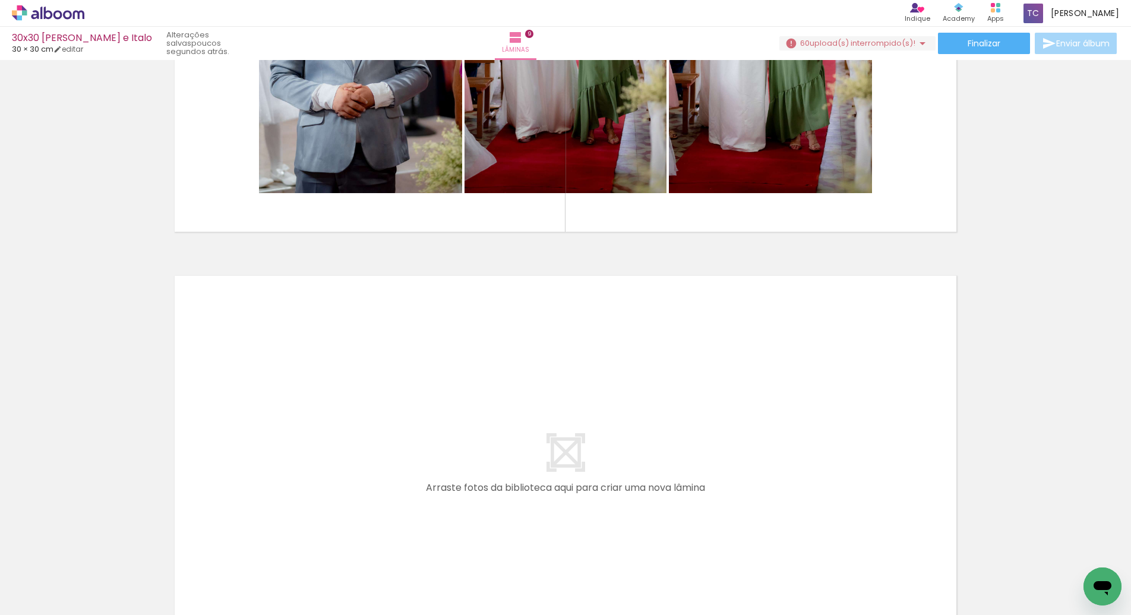
scroll to position [0, 1636]
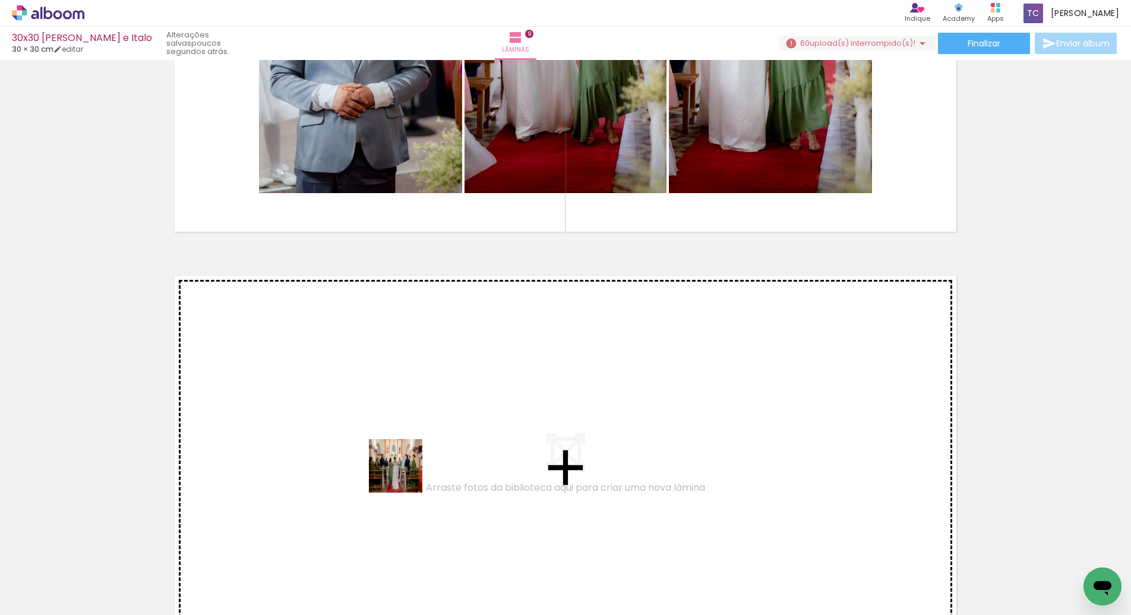
drag, startPoint x: 468, startPoint y: 573, endPoint x: 388, endPoint y: 444, distance: 151.5
click at [388, 444] on quentale-workspace at bounding box center [565, 307] width 1131 height 615
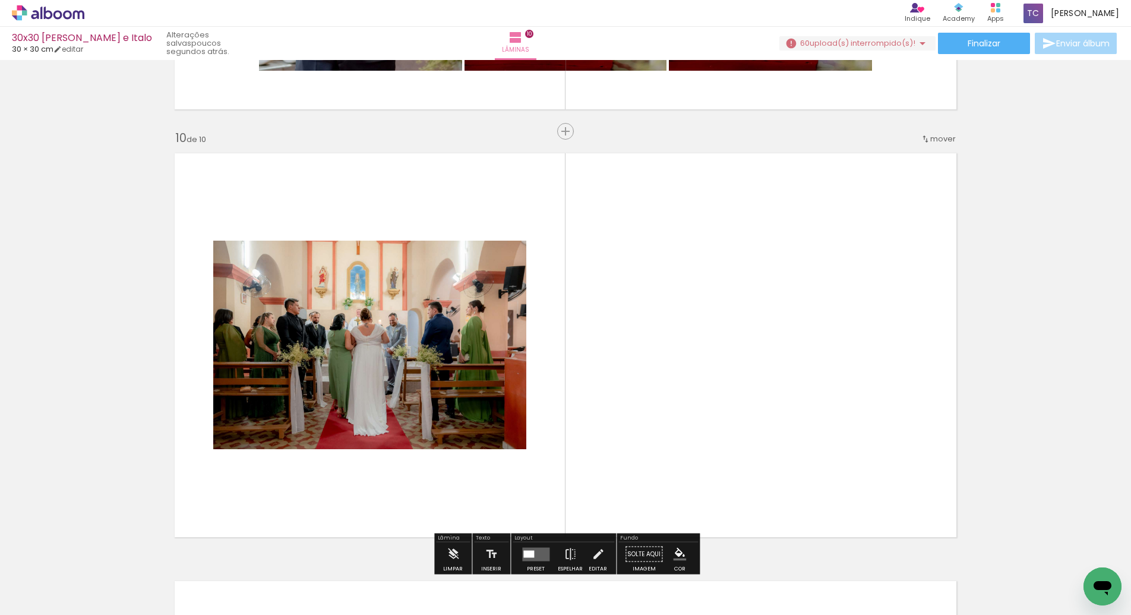
scroll to position [3842, 0]
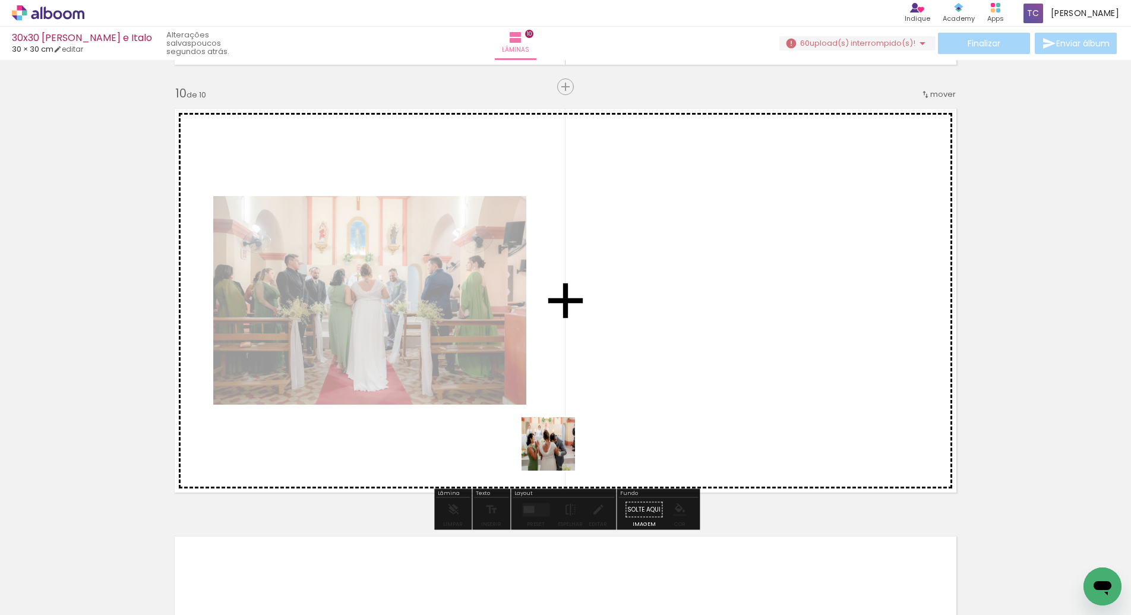
drag, startPoint x: 544, startPoint y: 576, endPoint x: 580, endPoint y: 367, distance: 212.2
click at [580, 367] on quentale-workspace at bounding box center [565, 307] width 1131 height 615
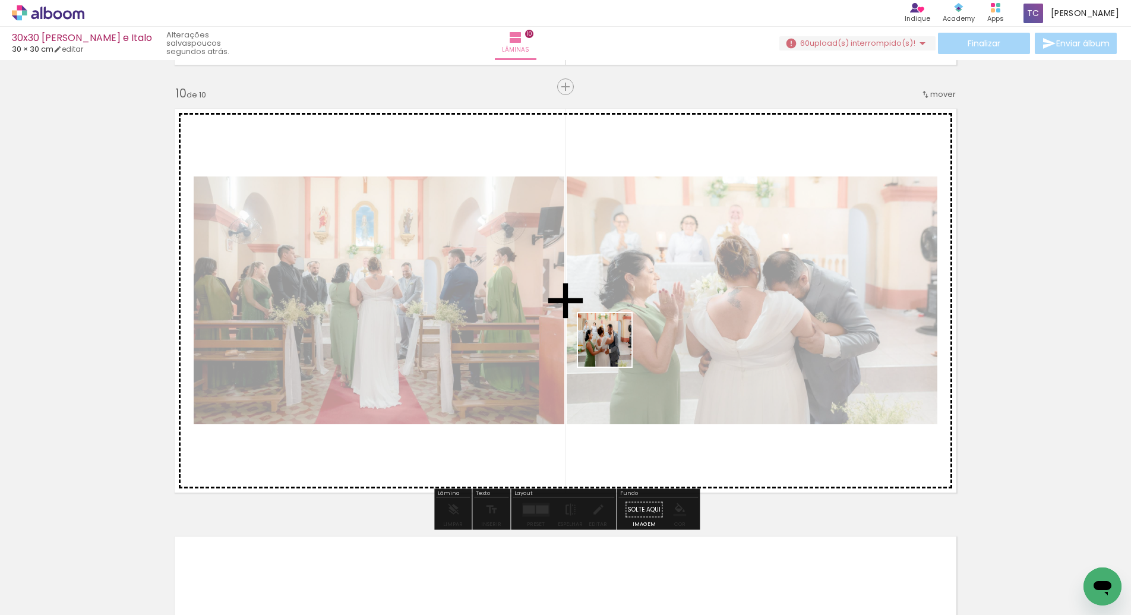
drag, startPoint x: 614, startPoint y: 583, endPoint x: 614, endPoint y: 327, distance: 256.6
click at [614, 327] on quentale-workspace at bounding box center [565, 307] width 1131 height 615
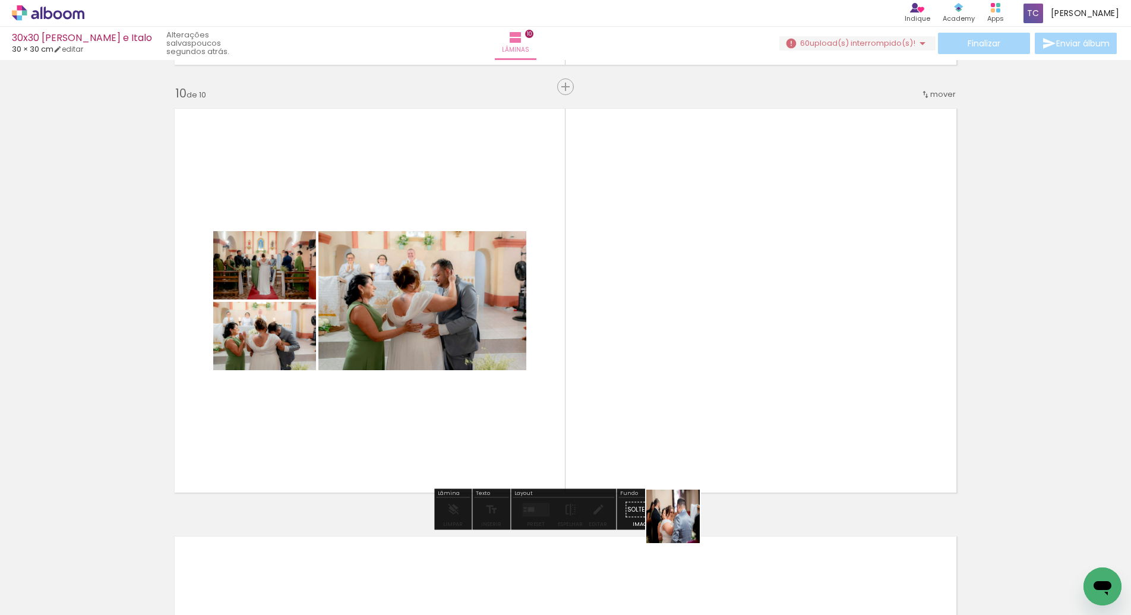
drag, startPoint x: 682, startPoint y: 571, endPoint x: 666, endPoint y: 298, distance: 273.1
click at [666, 298] on quentale-workspace at bounding box center [565, 307] width 1131 height 615
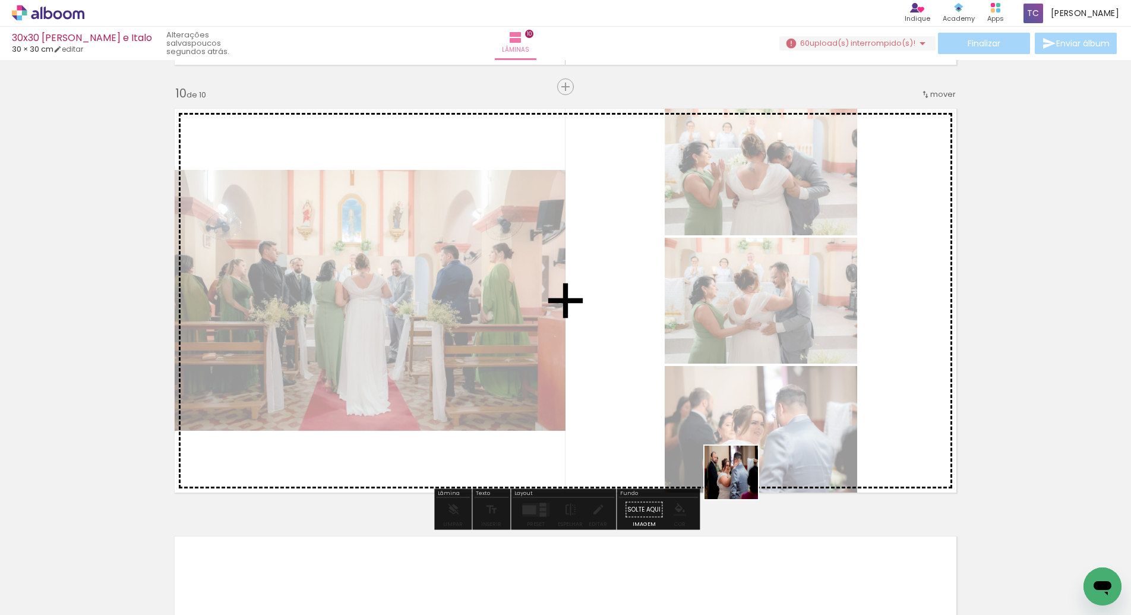
drag, startPoint x: 753, startPoint y: 574, endPoint x: 725, endPoint y: 364, distance: 211.4
click at [725, 364] on quentale-workspace at bounding box center [565, 307] width 1131 height 615
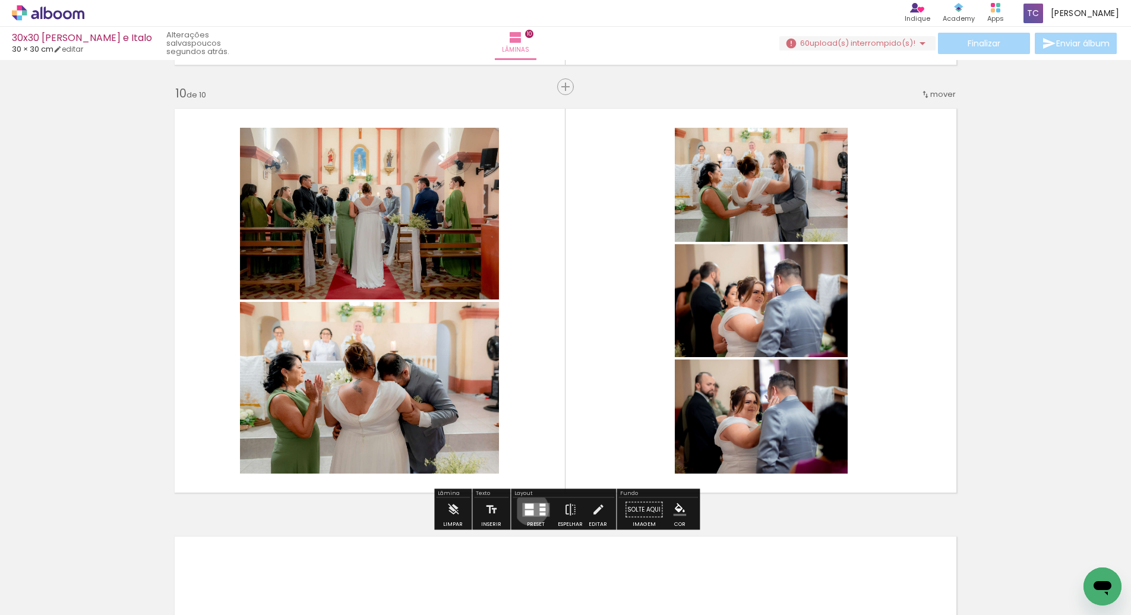
click at [529, 508] on div at bounding box center [528, 505] width 9 height 5
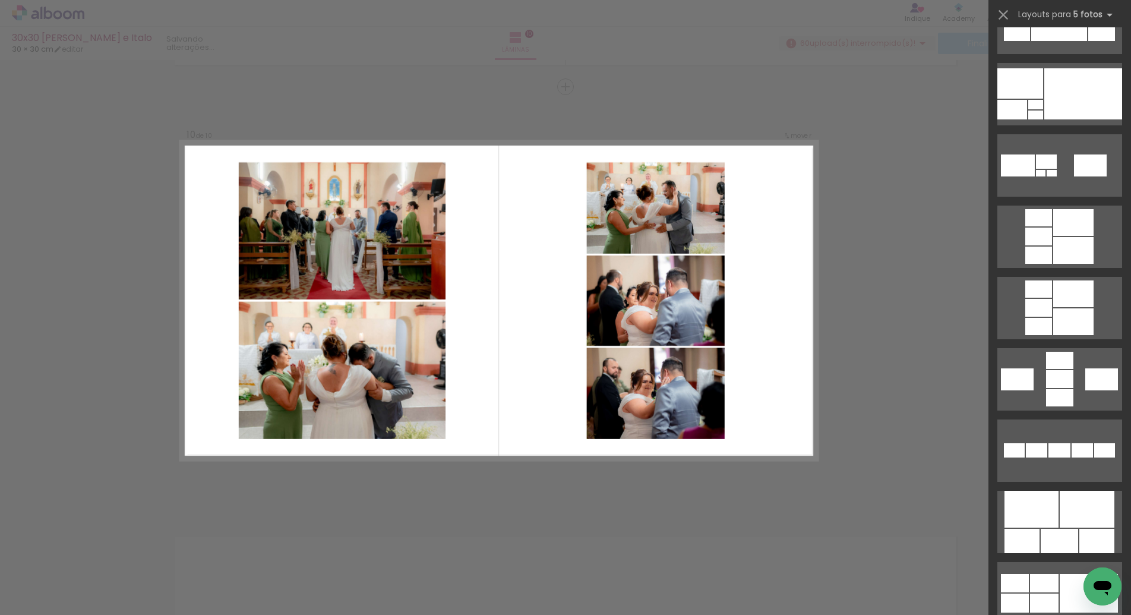
scroll to position [0, 0]
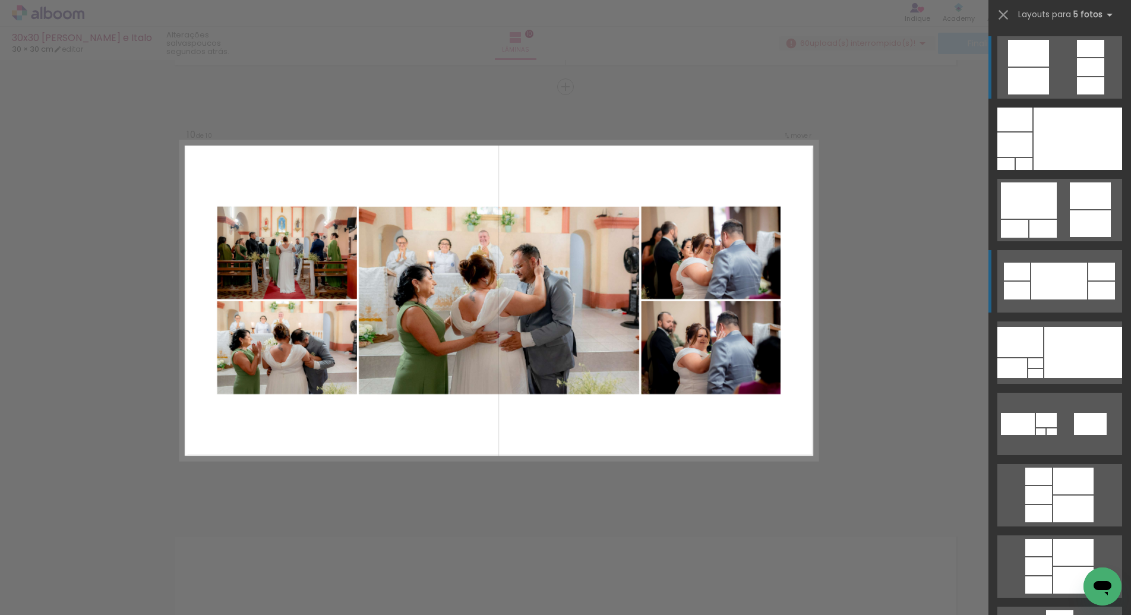
click at [1050, 293] on div at bounding box center [1059, 281] width 56 height 37
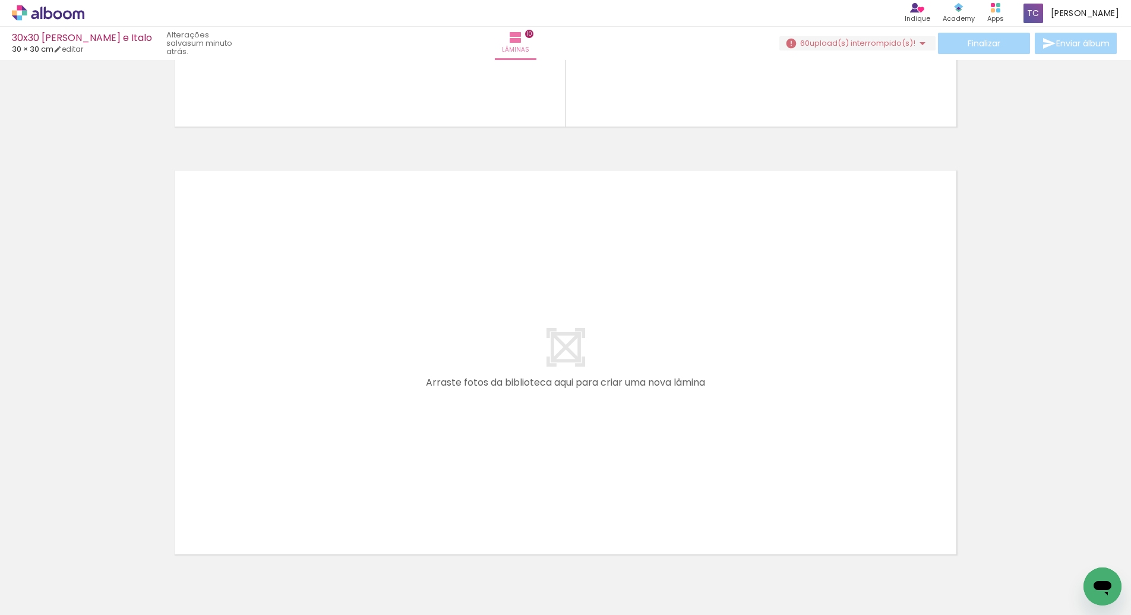
scroll to position [4270, 0]
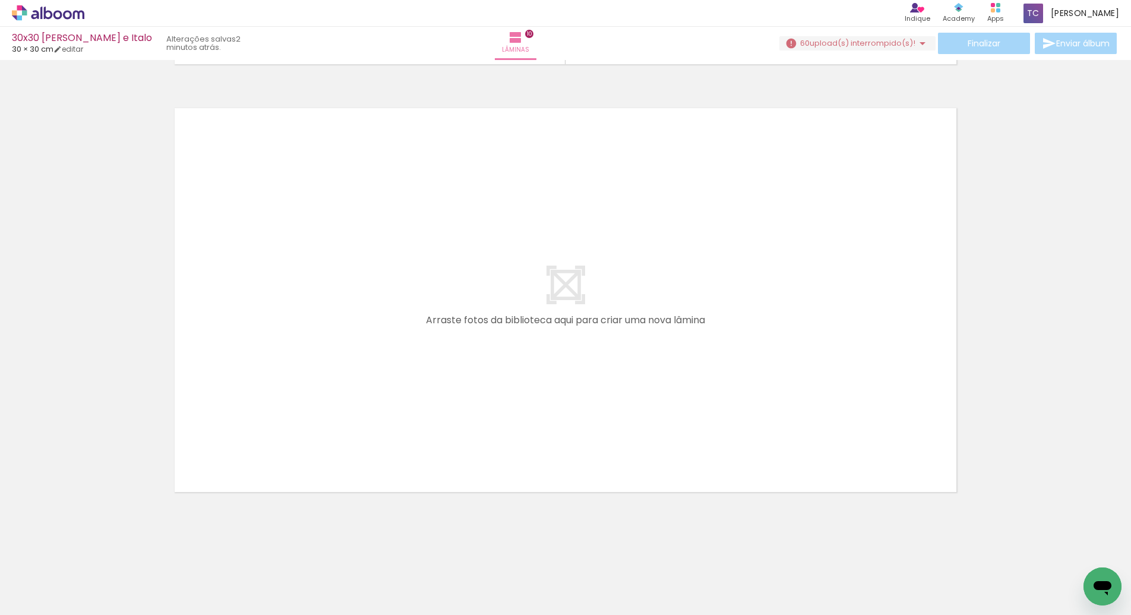
scroll to position [0, 1636]
